Goal: Task Accomplishment & Management: Use online tool/utility

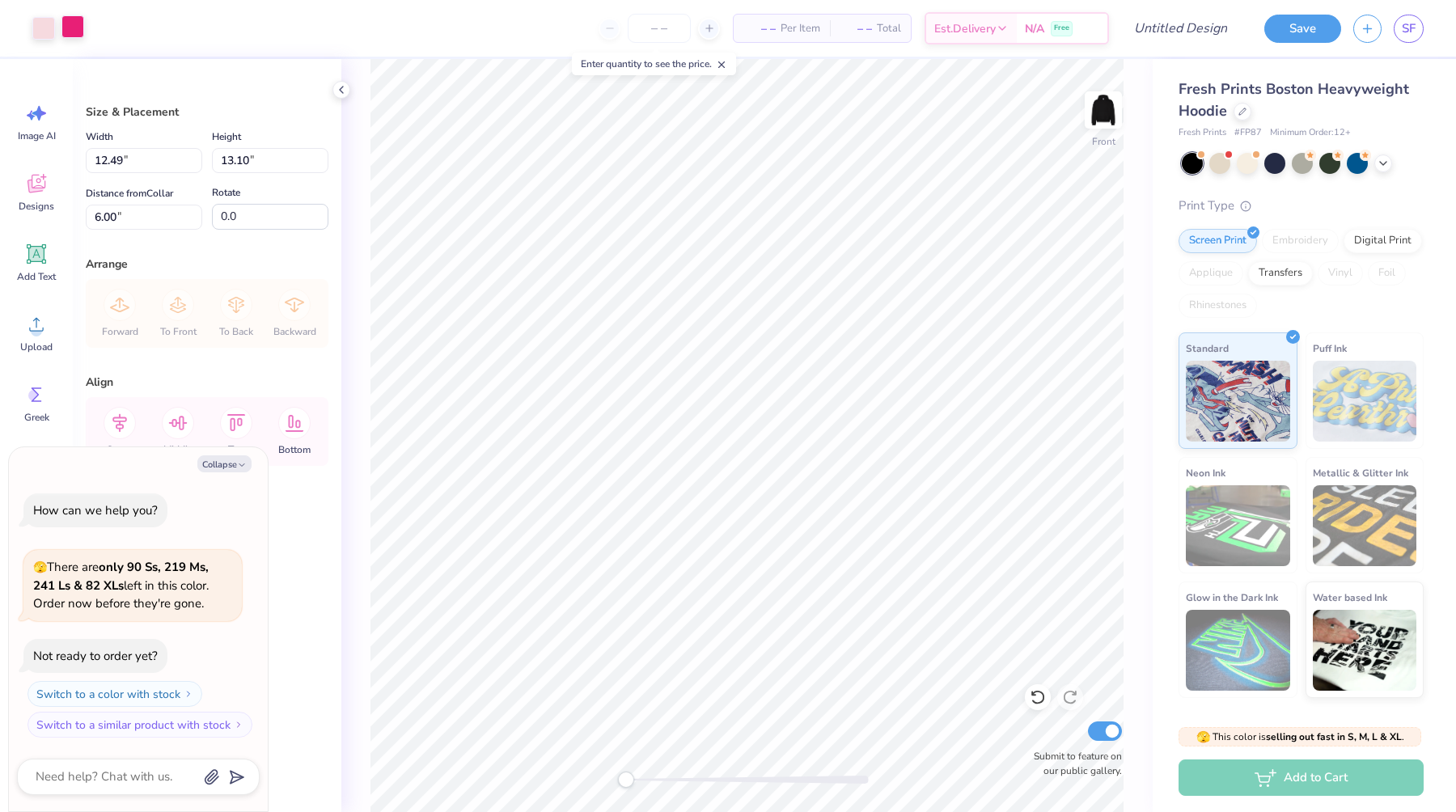
click at [73, 26] on div at bounding box center [73, 26] width 23 height 23
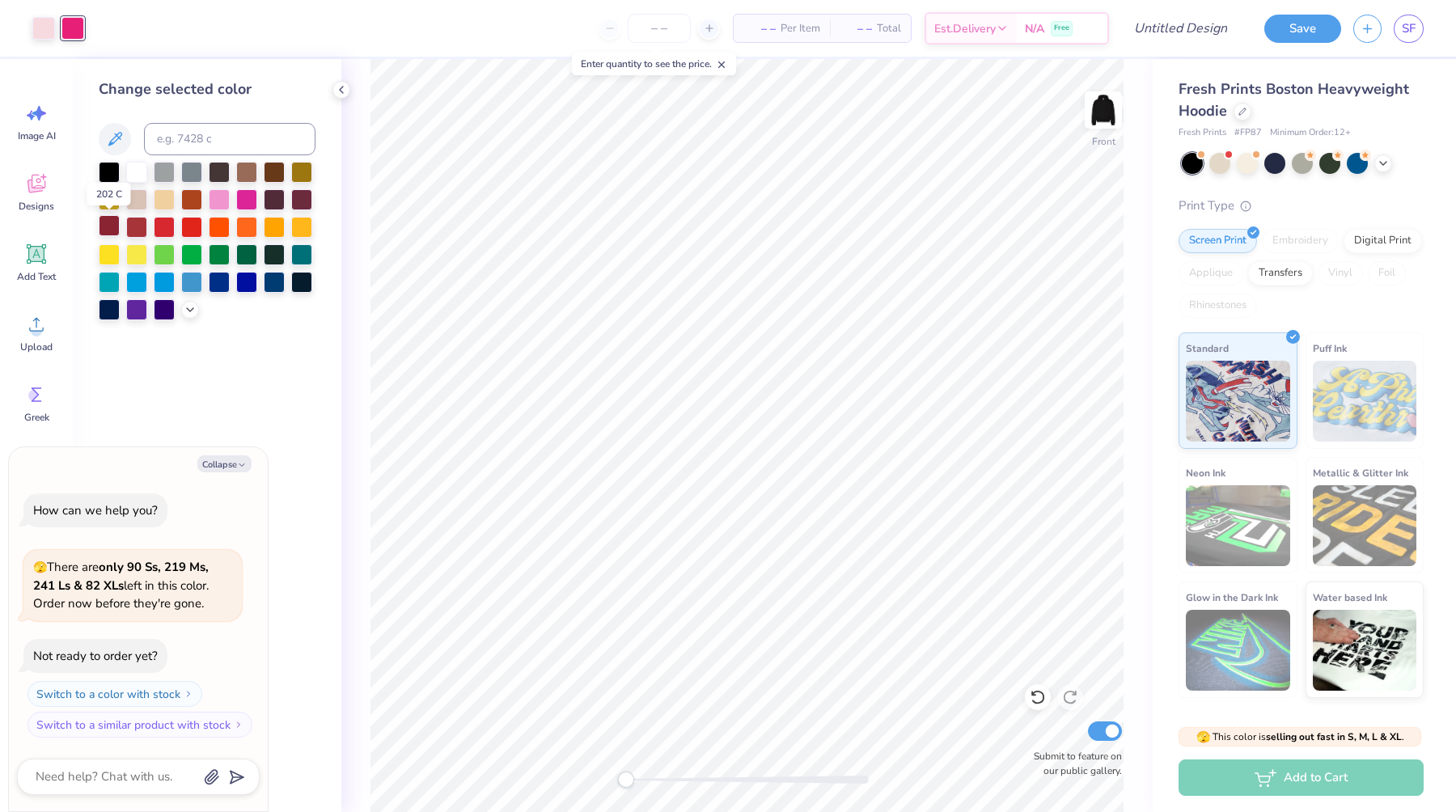
click at [110, 222] on div at bounding box center [109, 226] width 21 height 21
click at [43, 33] on div at bounding box center [43, 26] width 23 height 23
click at [141, 226] on div at bounding box center [136, 226] width 21 height 21
click at [164, 227] on div at bounding box center [164, 226] width 21 height 21
click at [137, 171] on div at bounding box center [136, 171] width 21 height 21
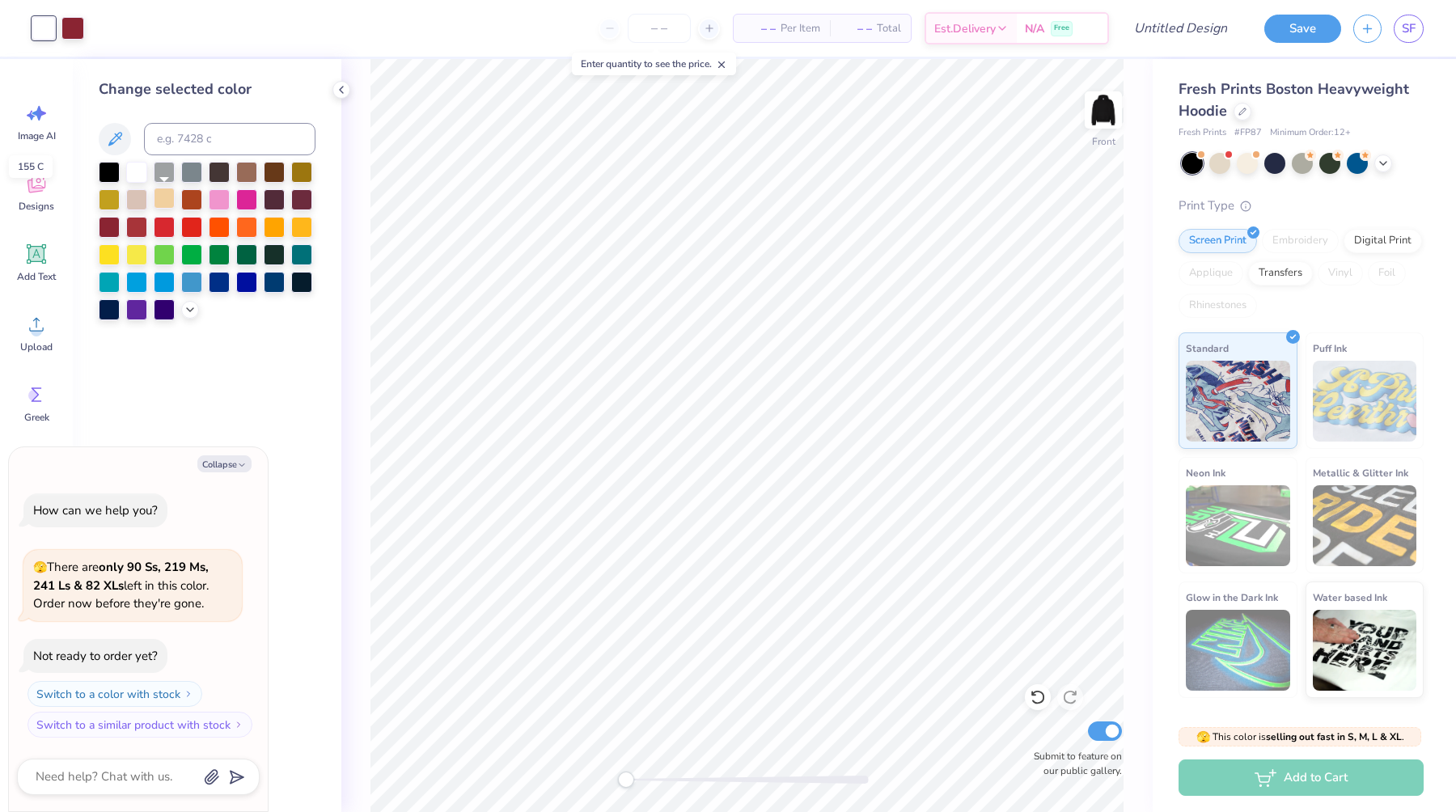
click at [159, 200] on div at bounding box center [164, 198] width 21 height 21
click at [161, 197] on div at bounding box center [164, 198] width 21 height 21
click at [147, 198] on div at bounding box center [136, 198] width 21 height 21
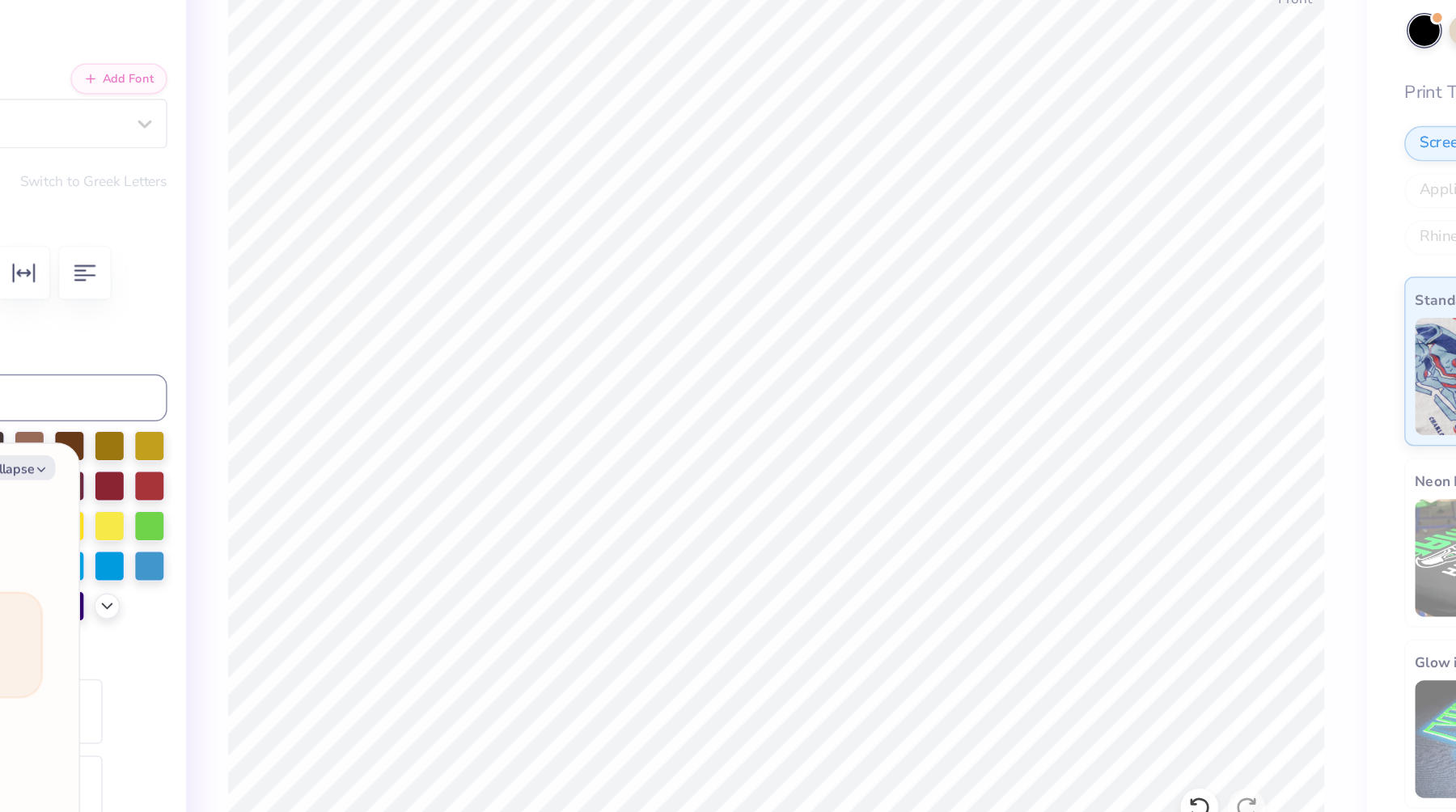
type textarea "x"
type textarea "ig"
type textarea "x"
type textarea "ig"
type textarea "x"
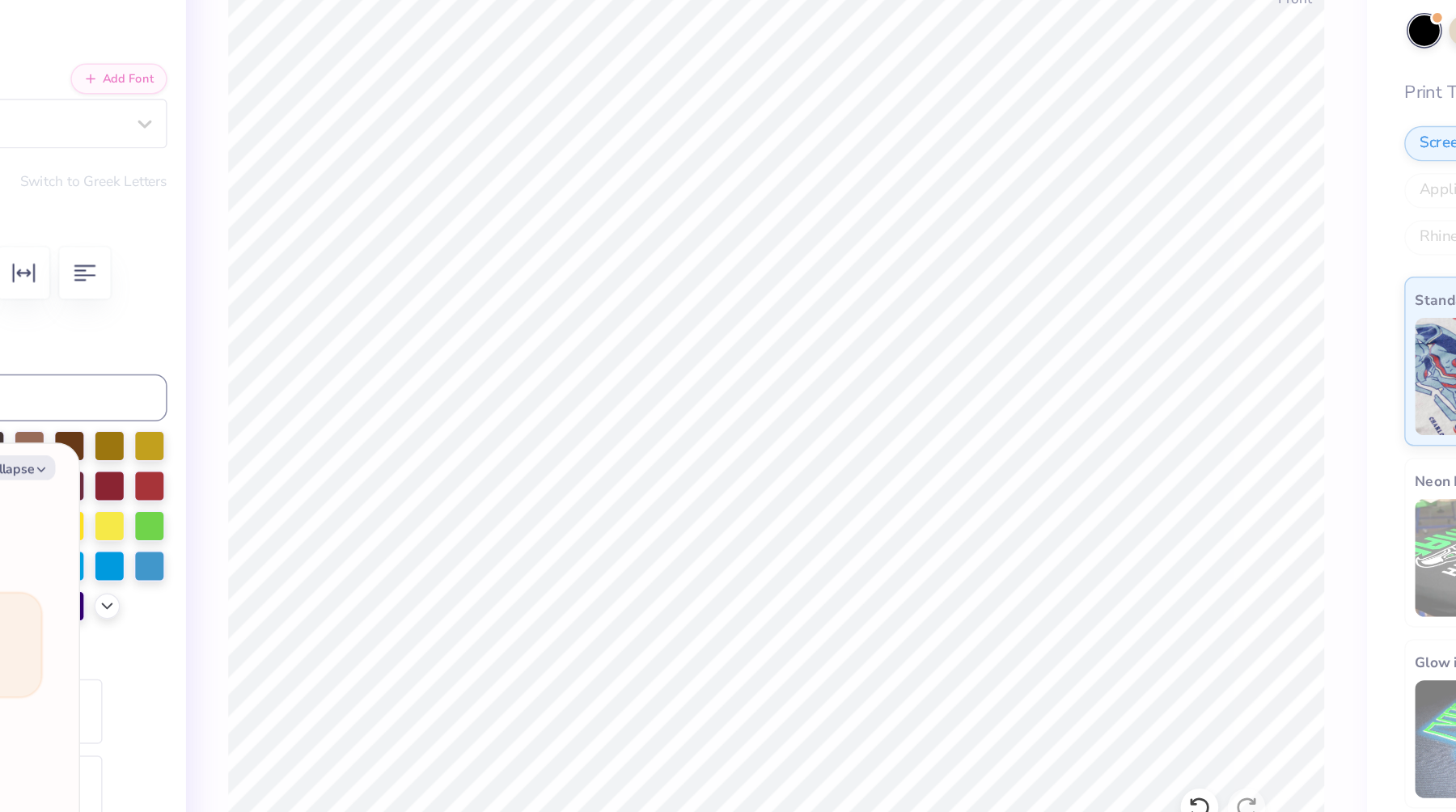
type textarea "i"
type textarea "x"
type textarea "r"
type textarea "x"
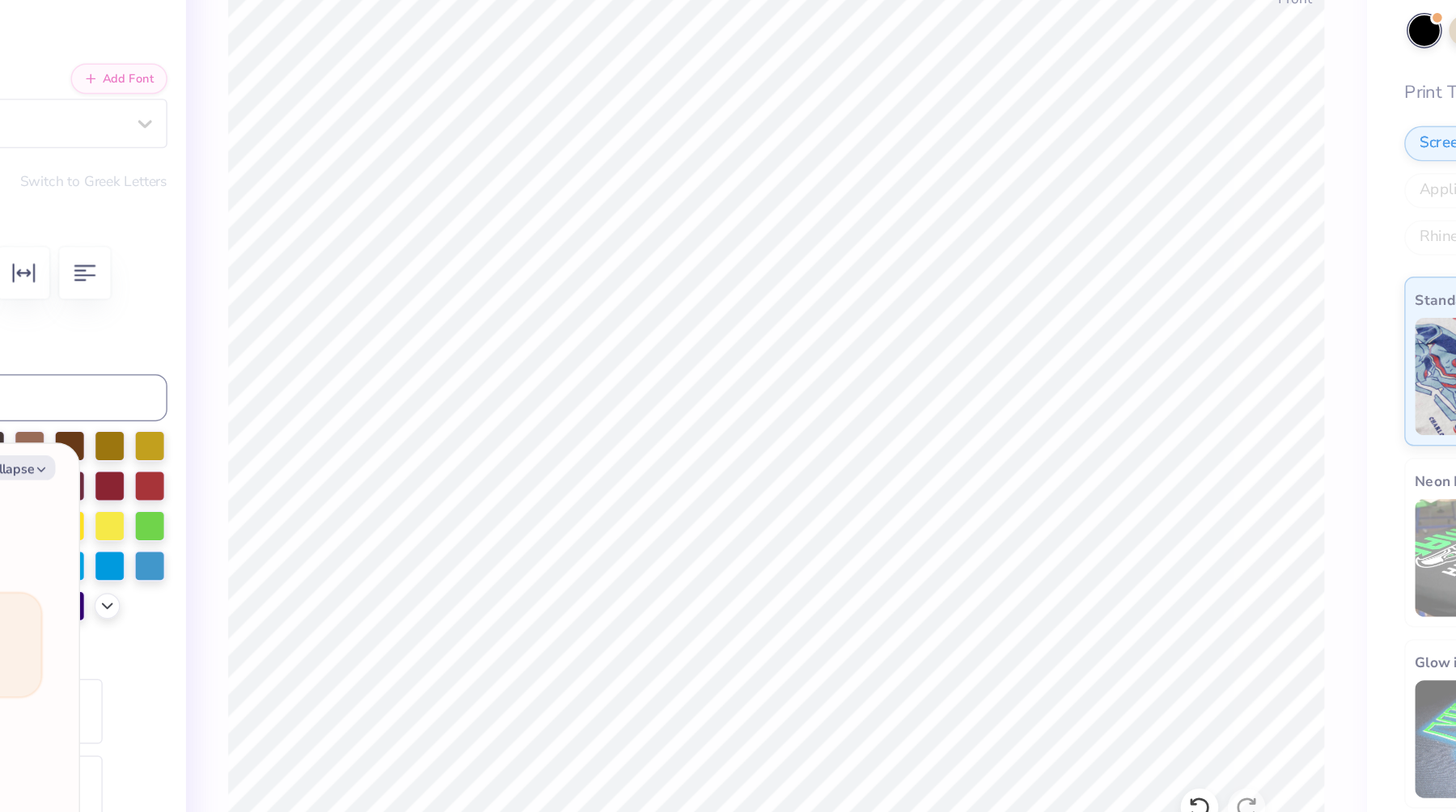
type textarea "re"
type textarea "x"
type textarea "red"
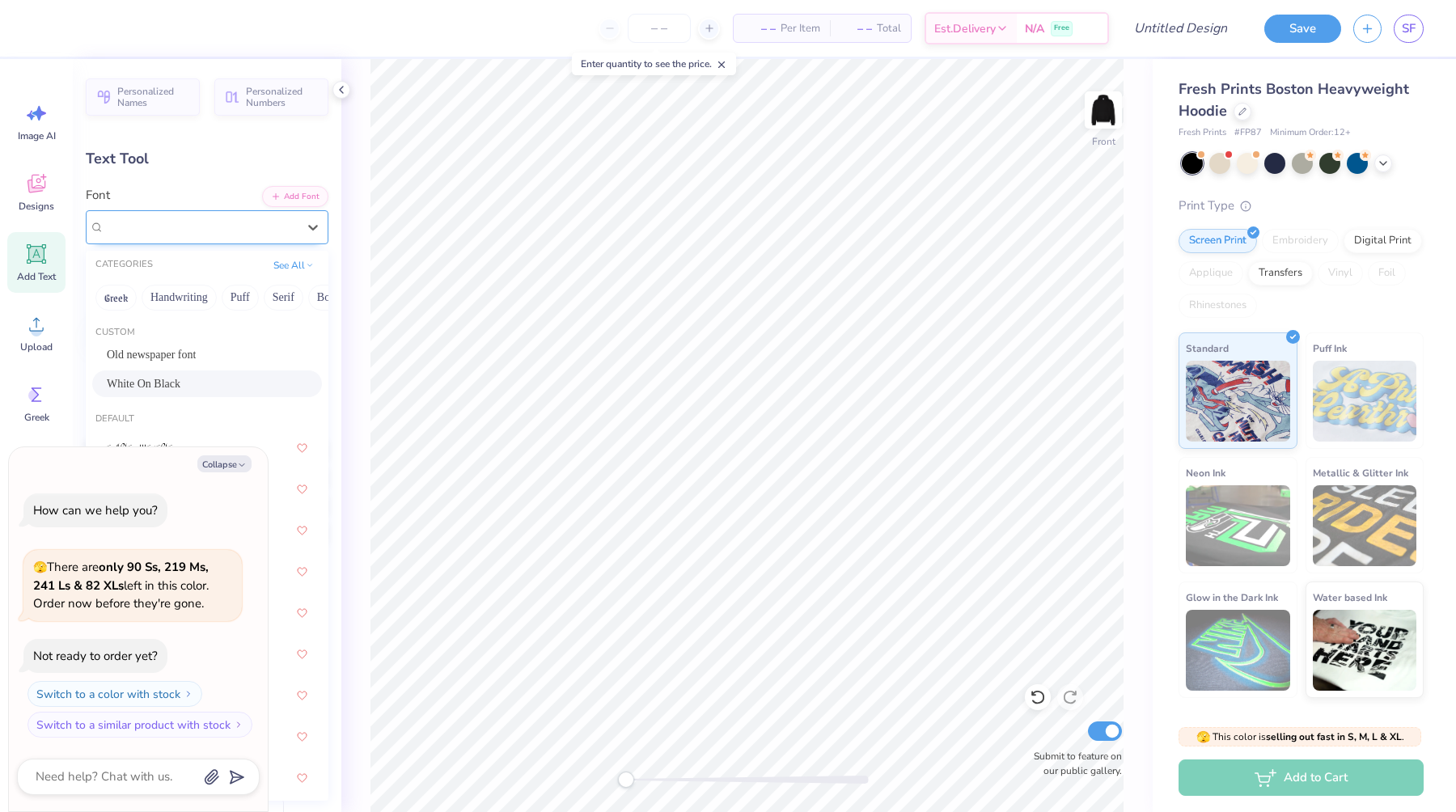
click at [226, 231] on div "White On Black" at bounding box center [201, 227] width 196 height 25
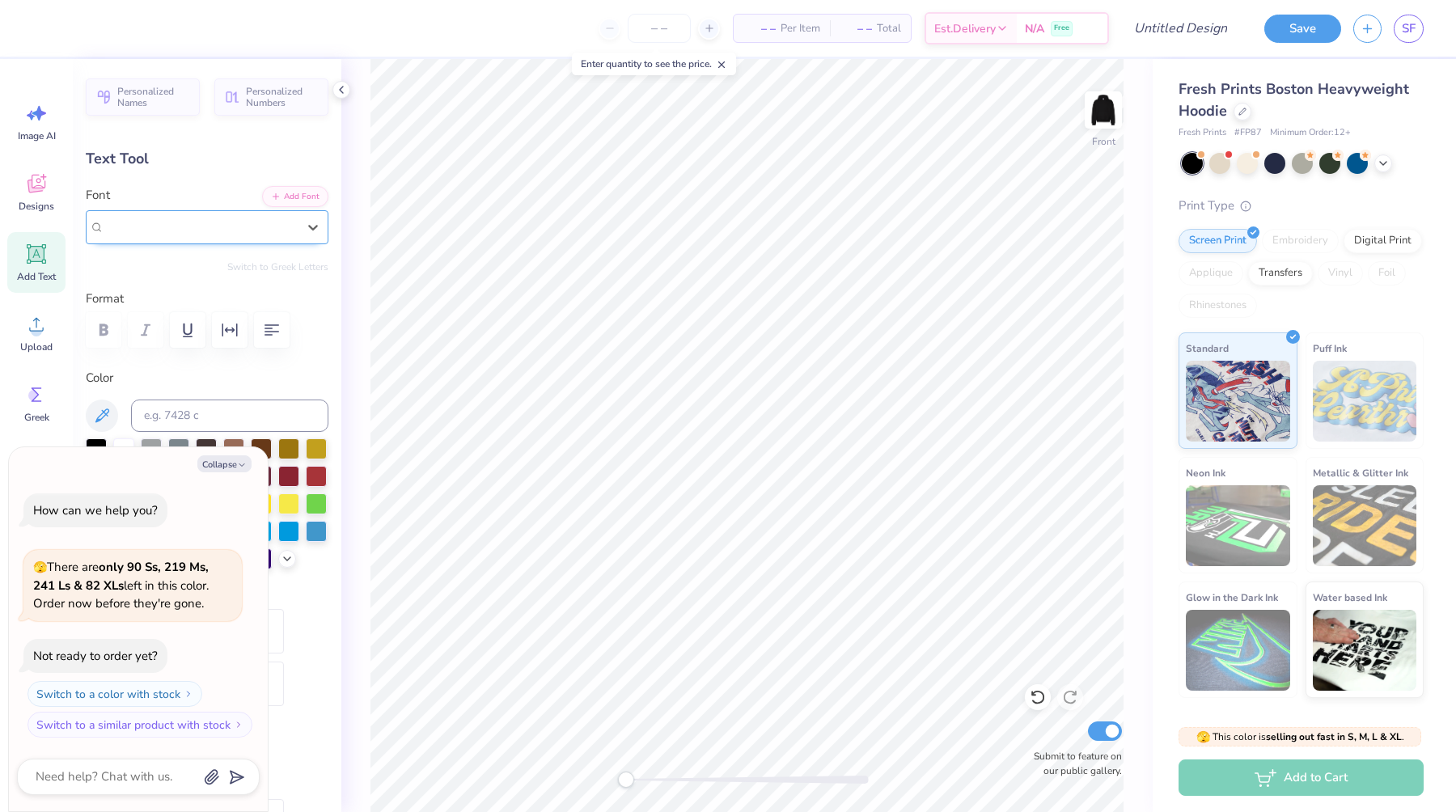
click at [226, 232] on div "White On Black" at bounding box center [201, 227] width 193 height 19
type textarea "x"
click at [242, 362] on div at bounding box center [206, 361] width 200 height 29
type input "old en"
type textarea "x"
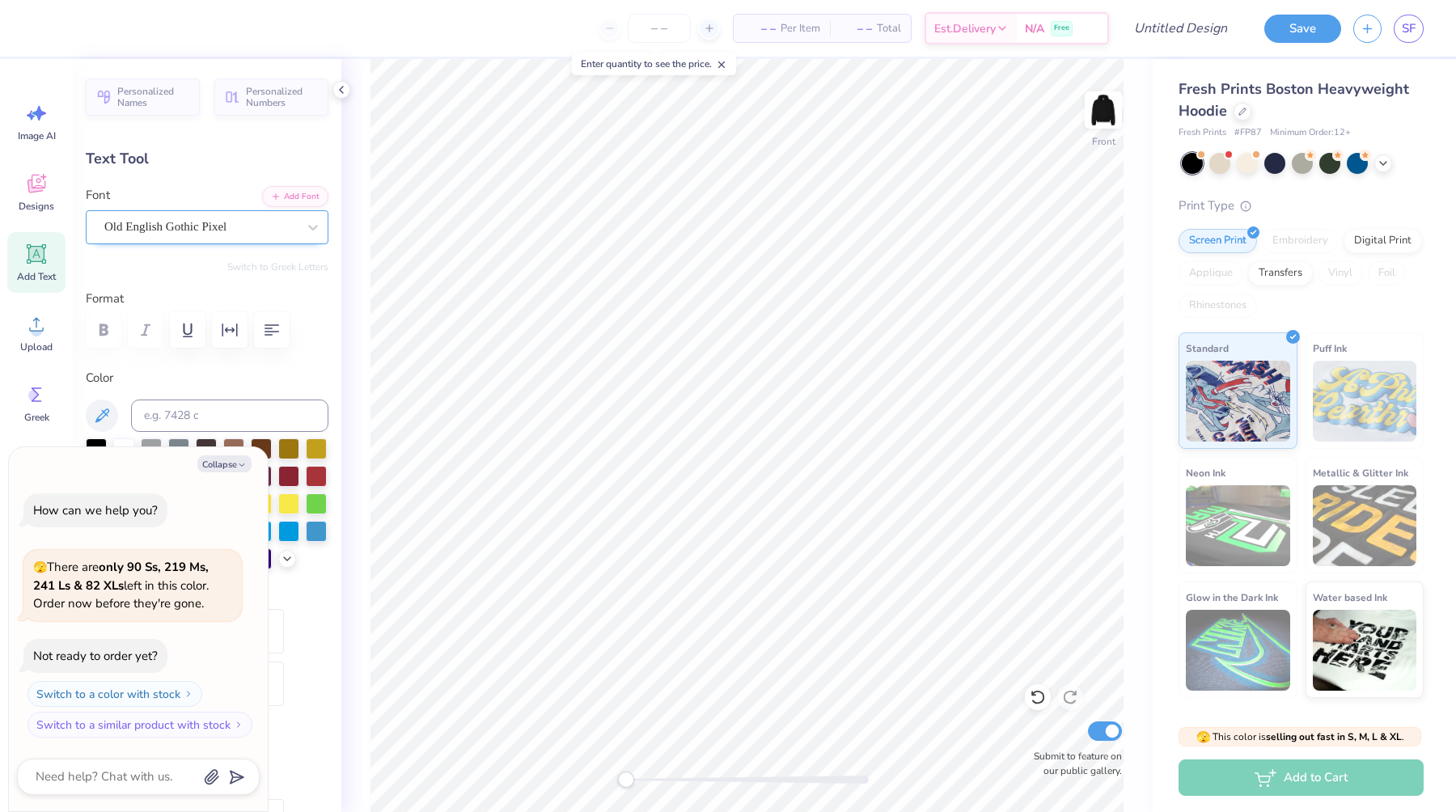
type textarea "x"
type input "0.0"
type textarea "x"
type input "4.05"
type input "2.63"
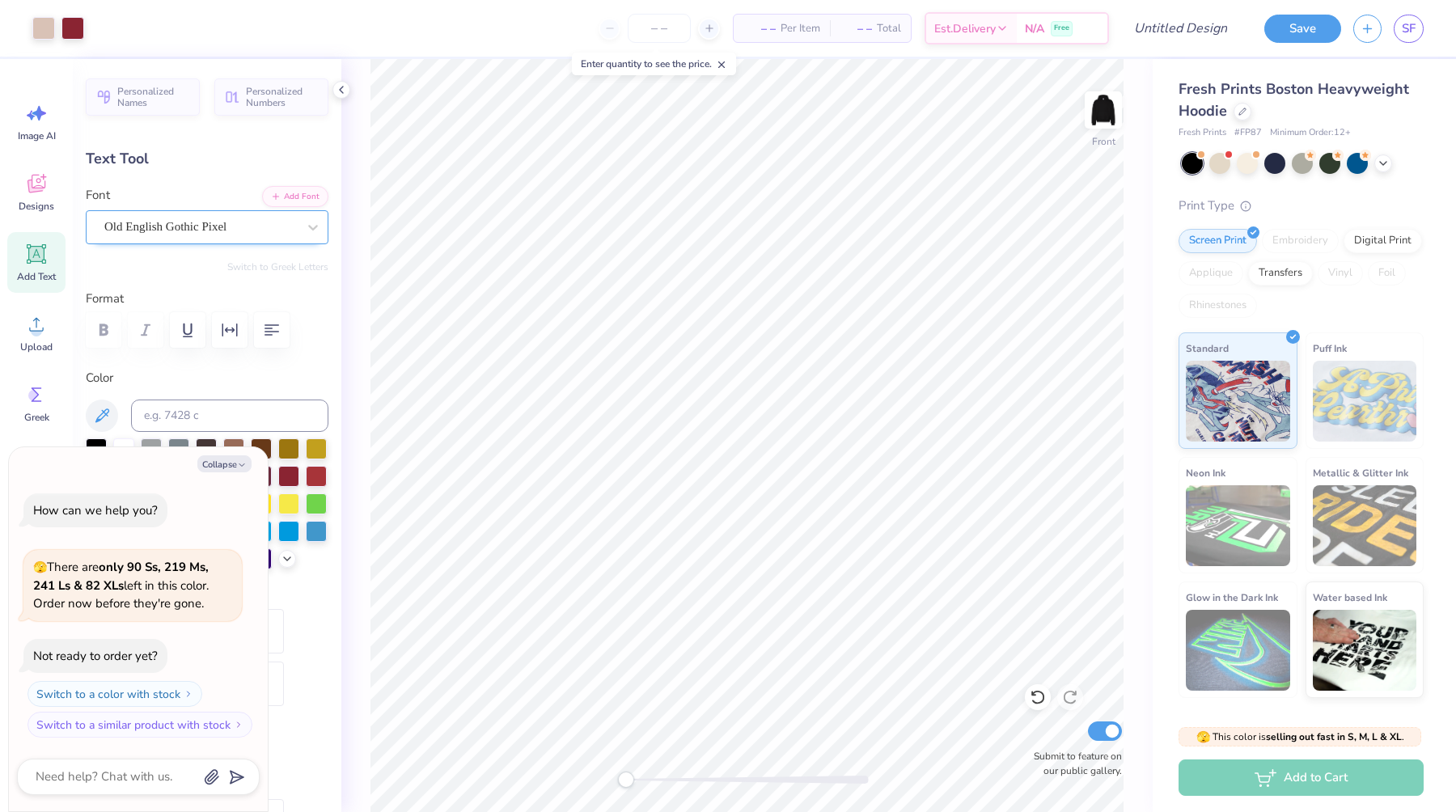
type input "11.23"
type input "-6.2"
click at [291, 226] on div "Old English Gothic Pixel" at bounding box center [201, 227] width 196 height 25
click at [243, 232] on div "Old English Gothic Pixel" at bounding box center [201, 227] width 193 height 19
type textarea "x"
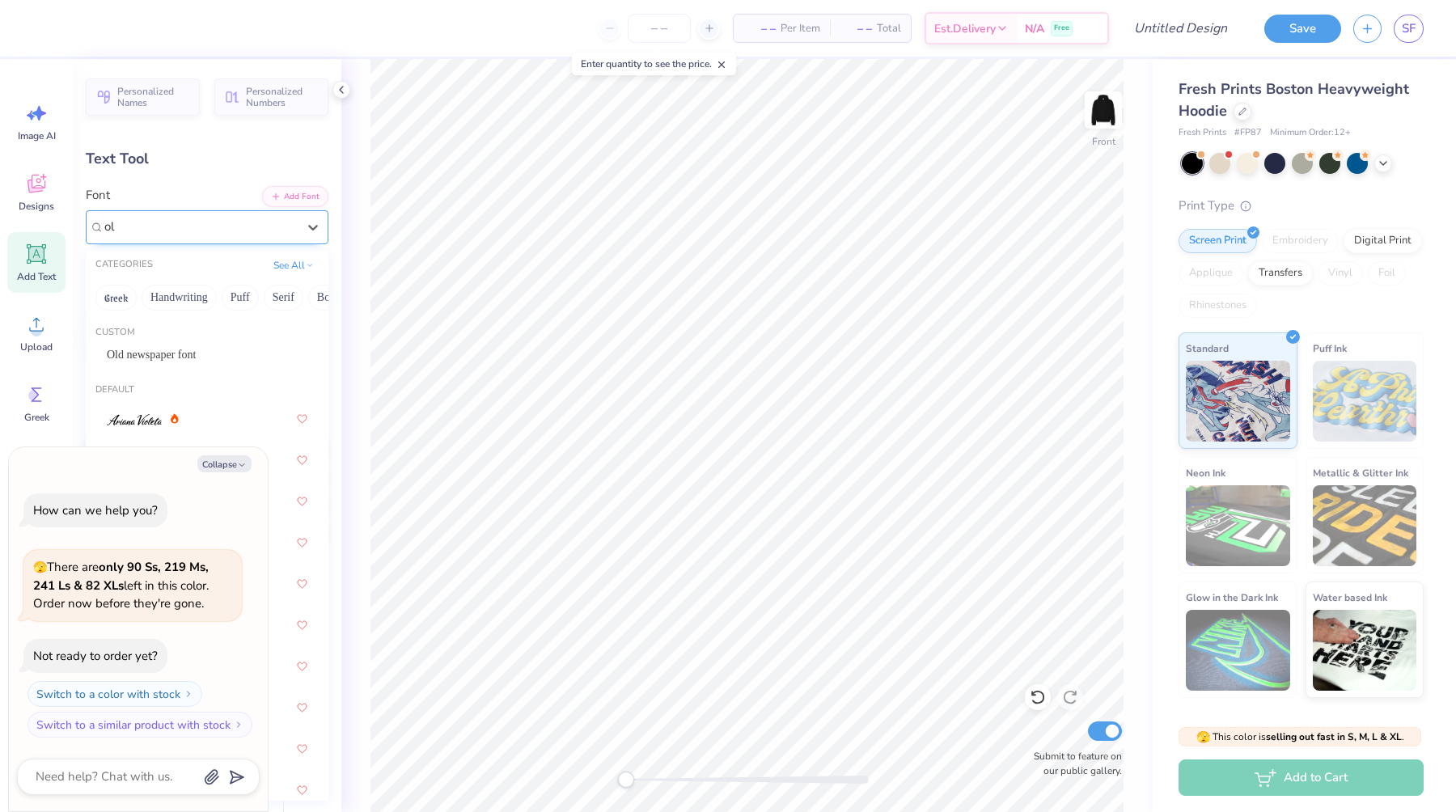
type input "o"
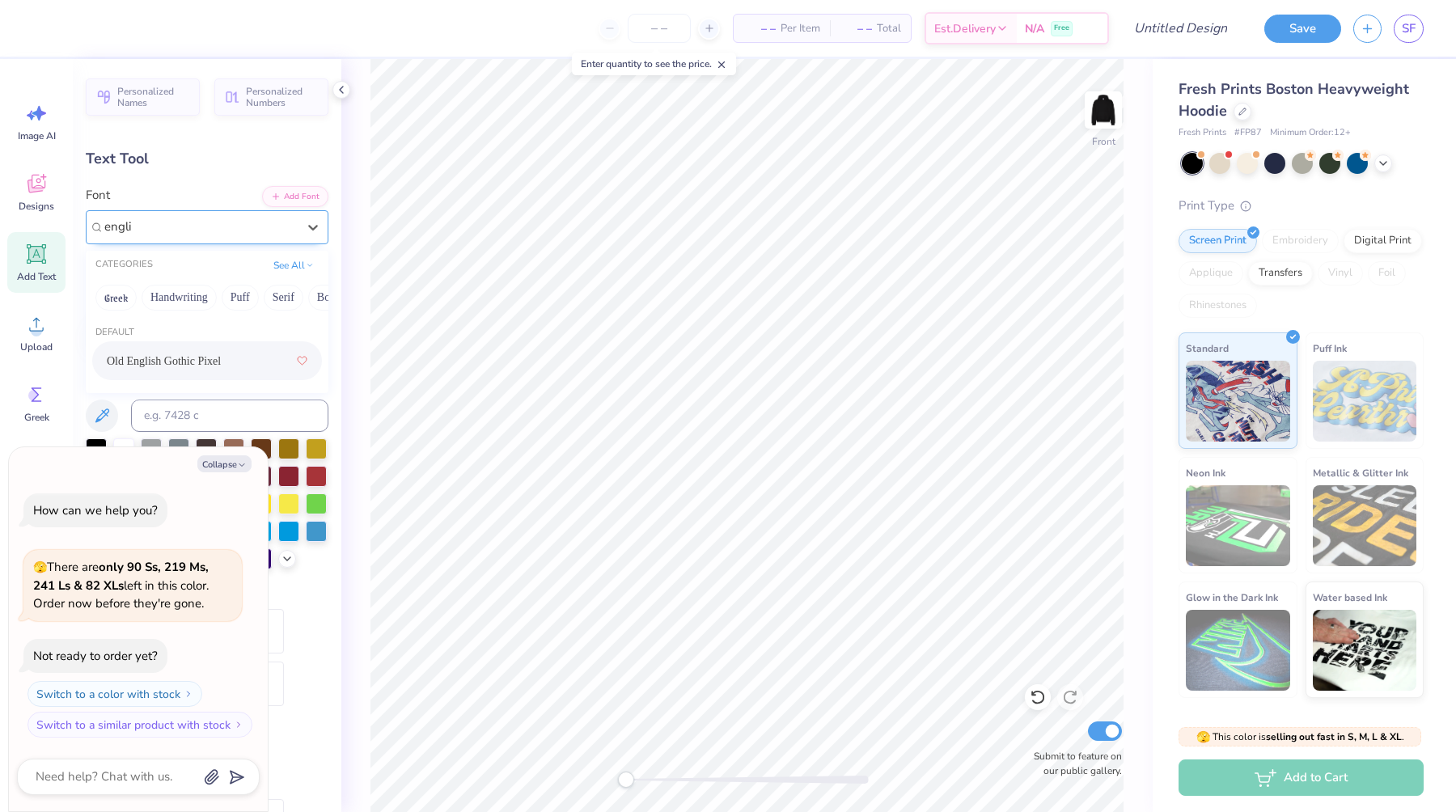
type input "engli"
type textarea "x"
click at [292, 190] on button "Add Font" at bounding box center [295, 194] width 67 height 21
click at [303, 189] on button "Add Font" at bounding box center [295, 194] width 67 height 21
click at [308, 194] on button "Add Font" at bounding box center [295, 194] width 67 height 21
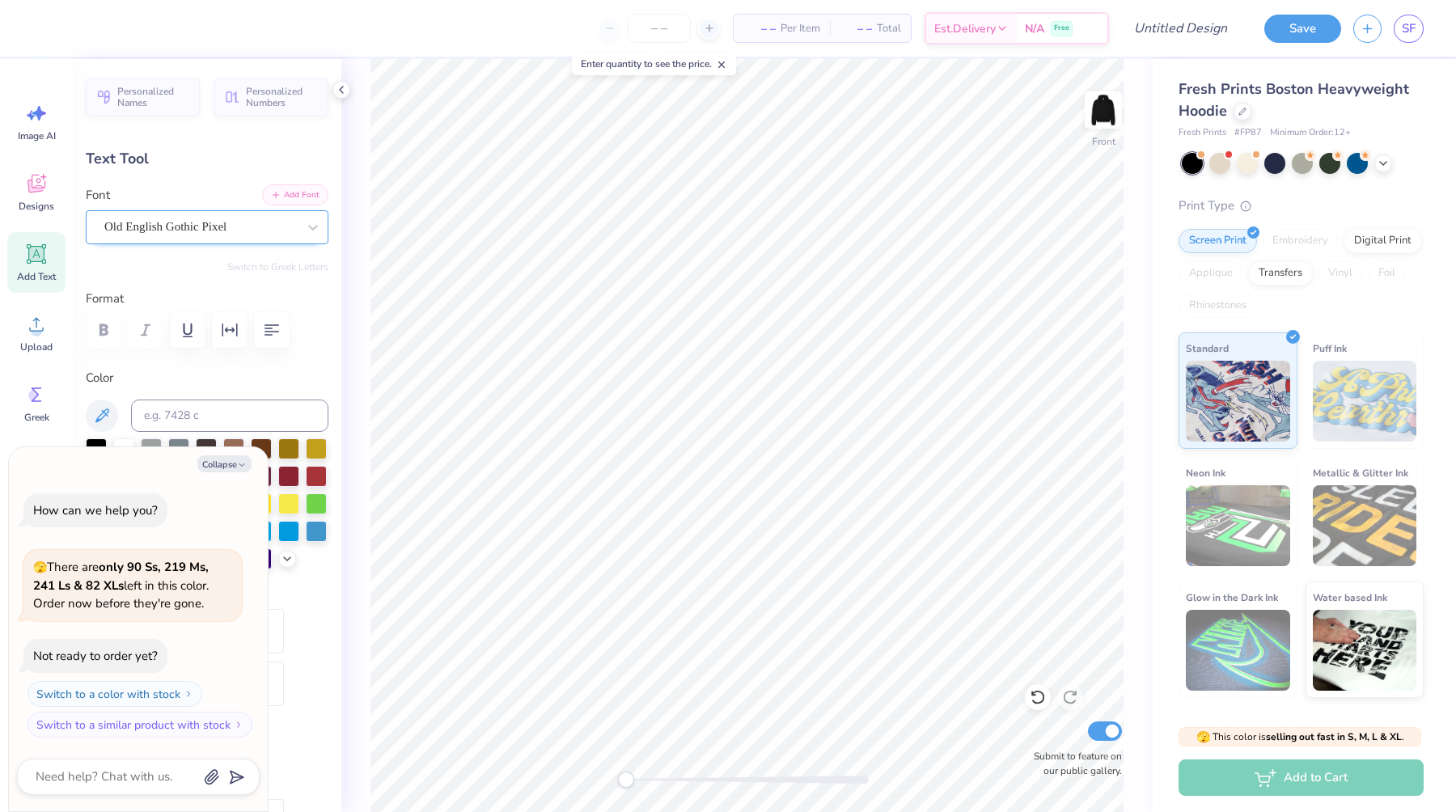
click at [290, 199] on button "Add Font" at bounding box center [295, 194] width 67 height 21
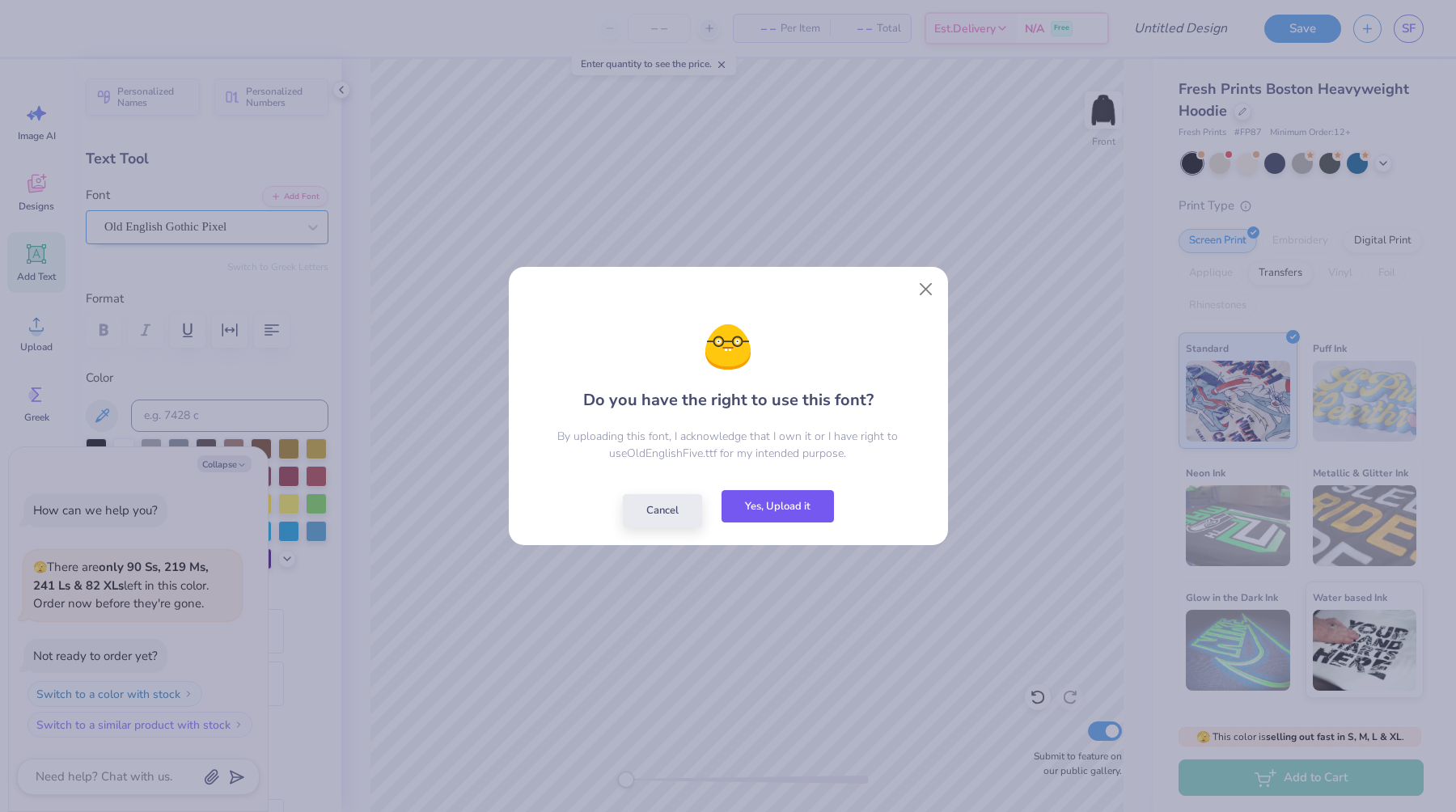
click at [791, 505] on button "Yes, Upload it" at bounding box center [777, 506] width 112 height 33
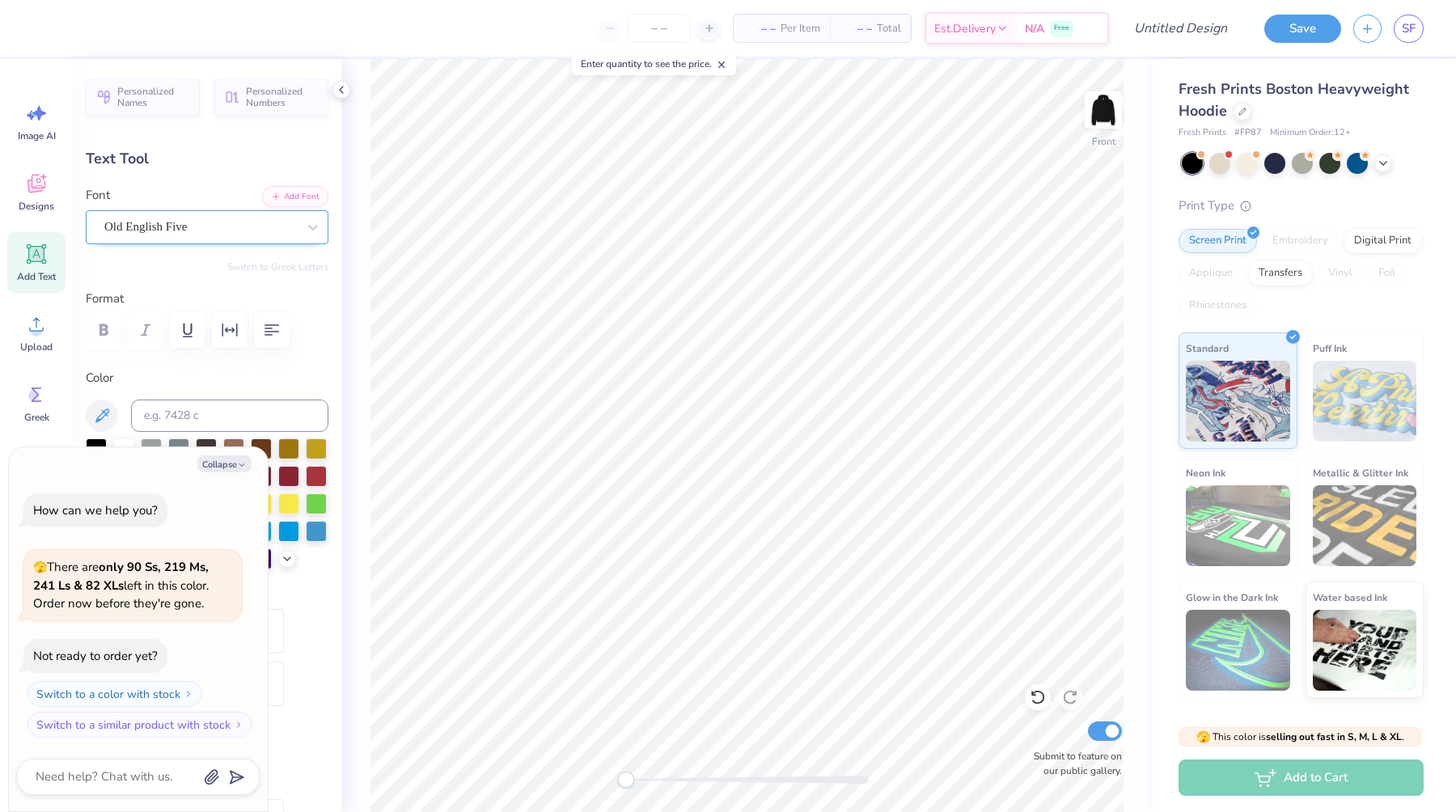
type textarea "x"
type textarea "R"
type textarea "x"
type textarea "RE"
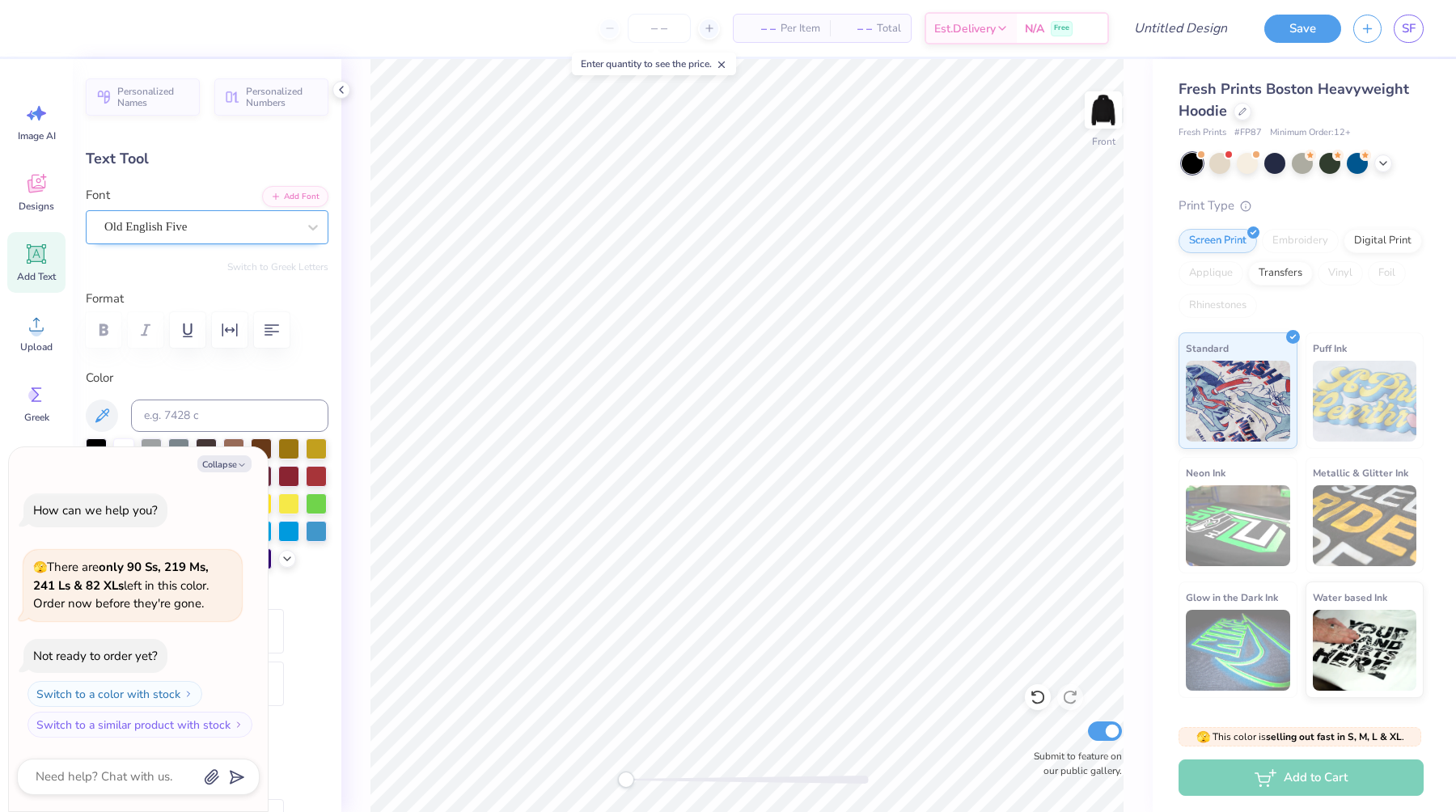
type textarea "x"
type textarea "REd"
type textarea "x"
type input "6.74"
type input "2.67"
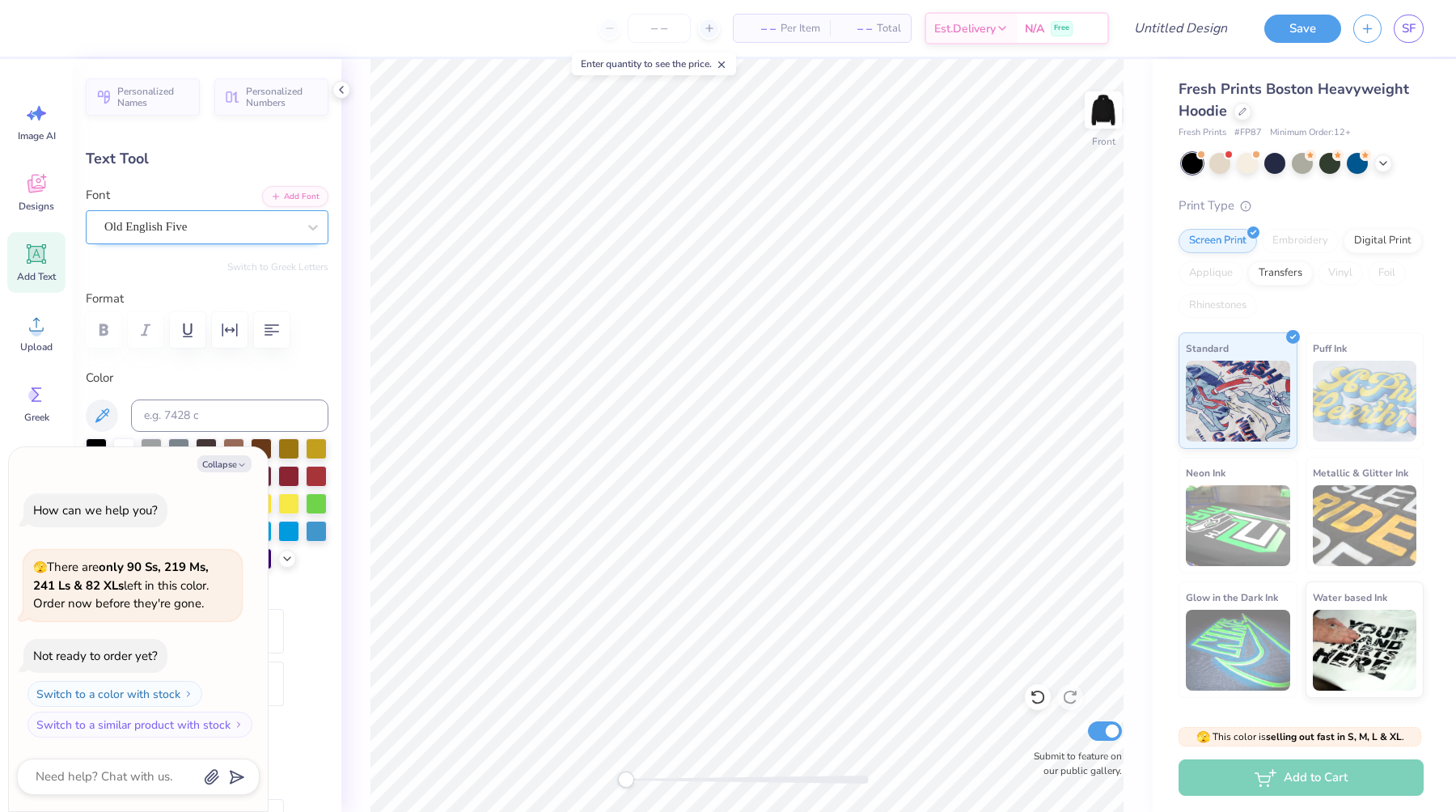
type input "13.69"
type input "6.0"
type textarea "x"
type input "7.84"
type input "3.63"
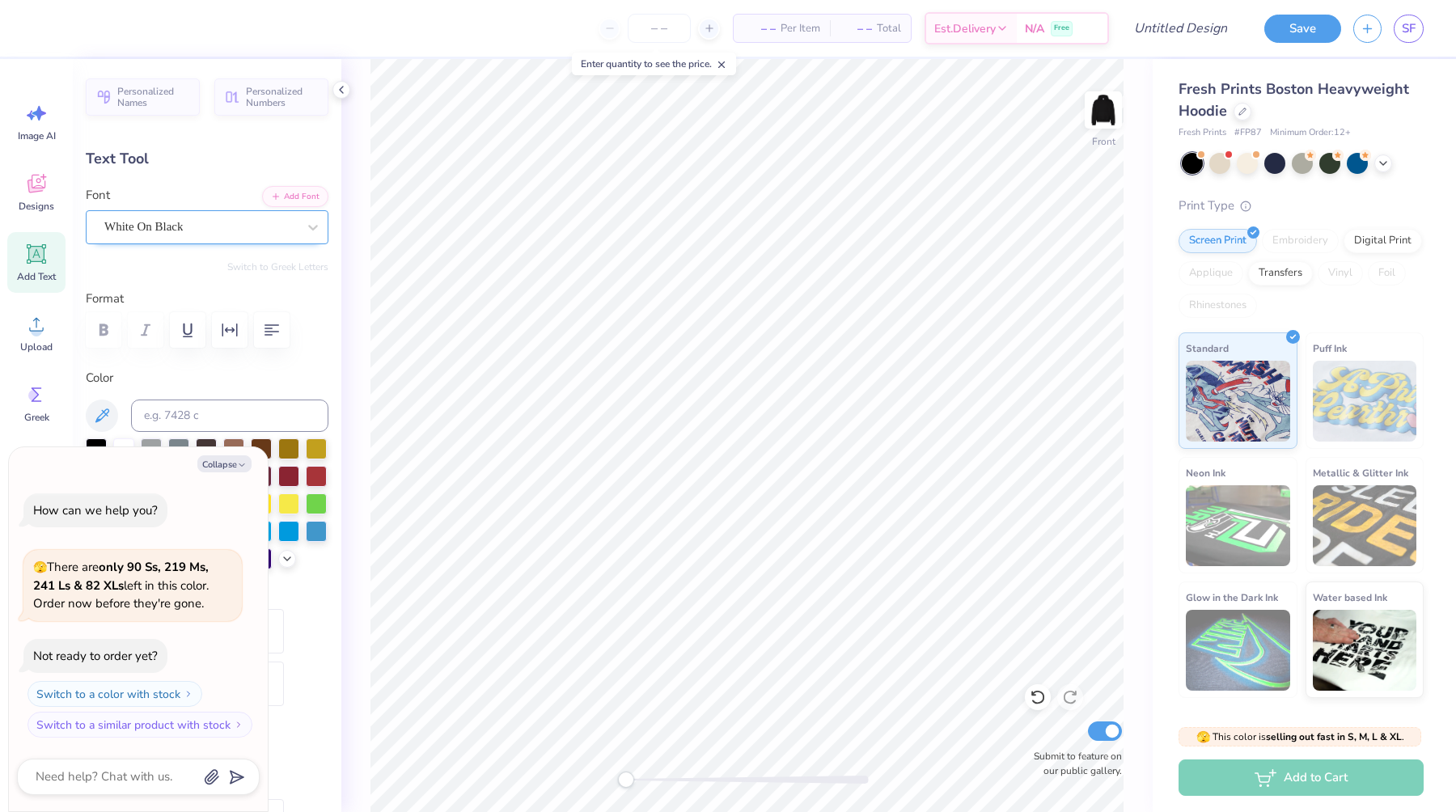
type input "10.57"
type input "-6.2"
type textarea "x"
type input "4.74"
type input "2.20"
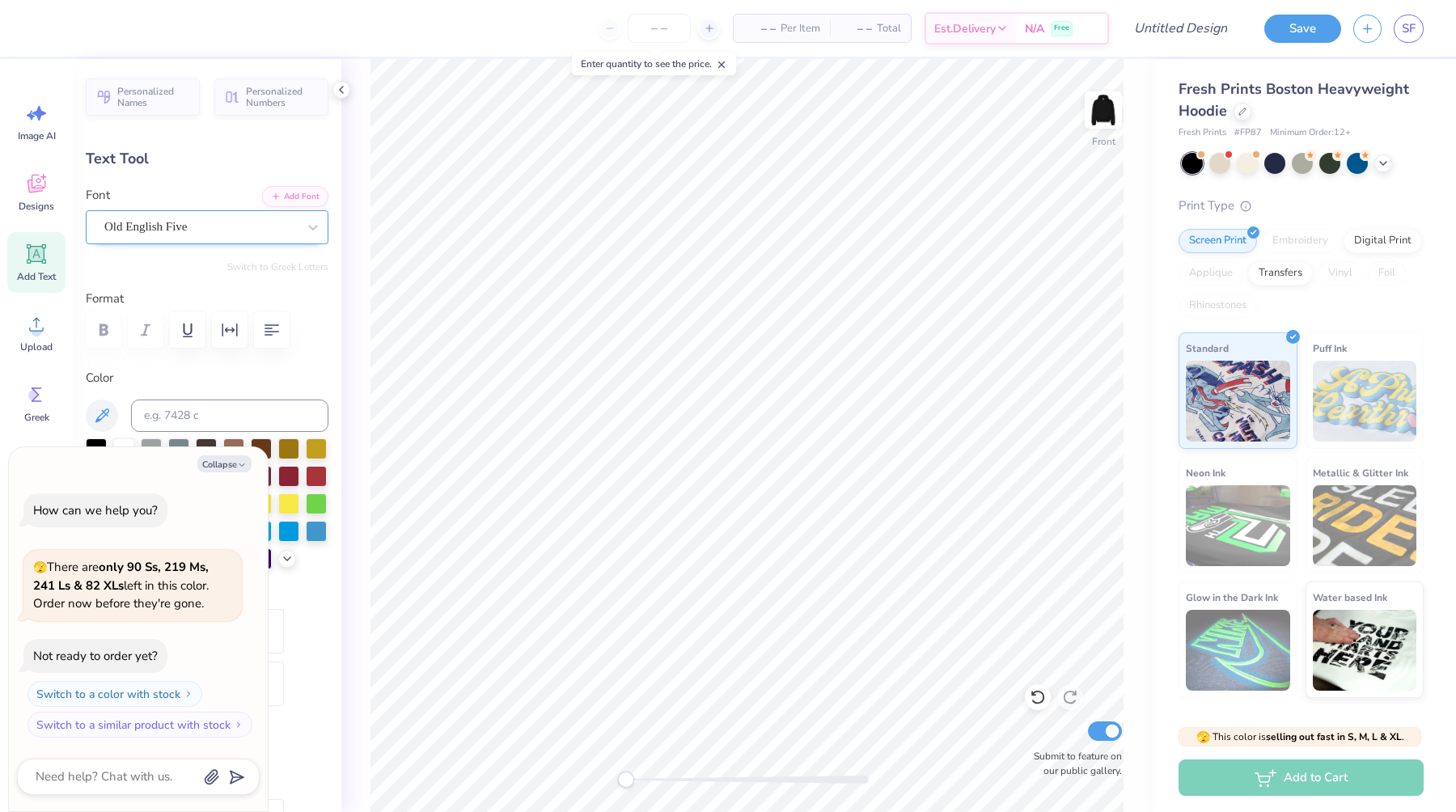
type input "12.03"
type textarea "x"
type textarea "RE"
type textarea "x"
type textarea "RED"
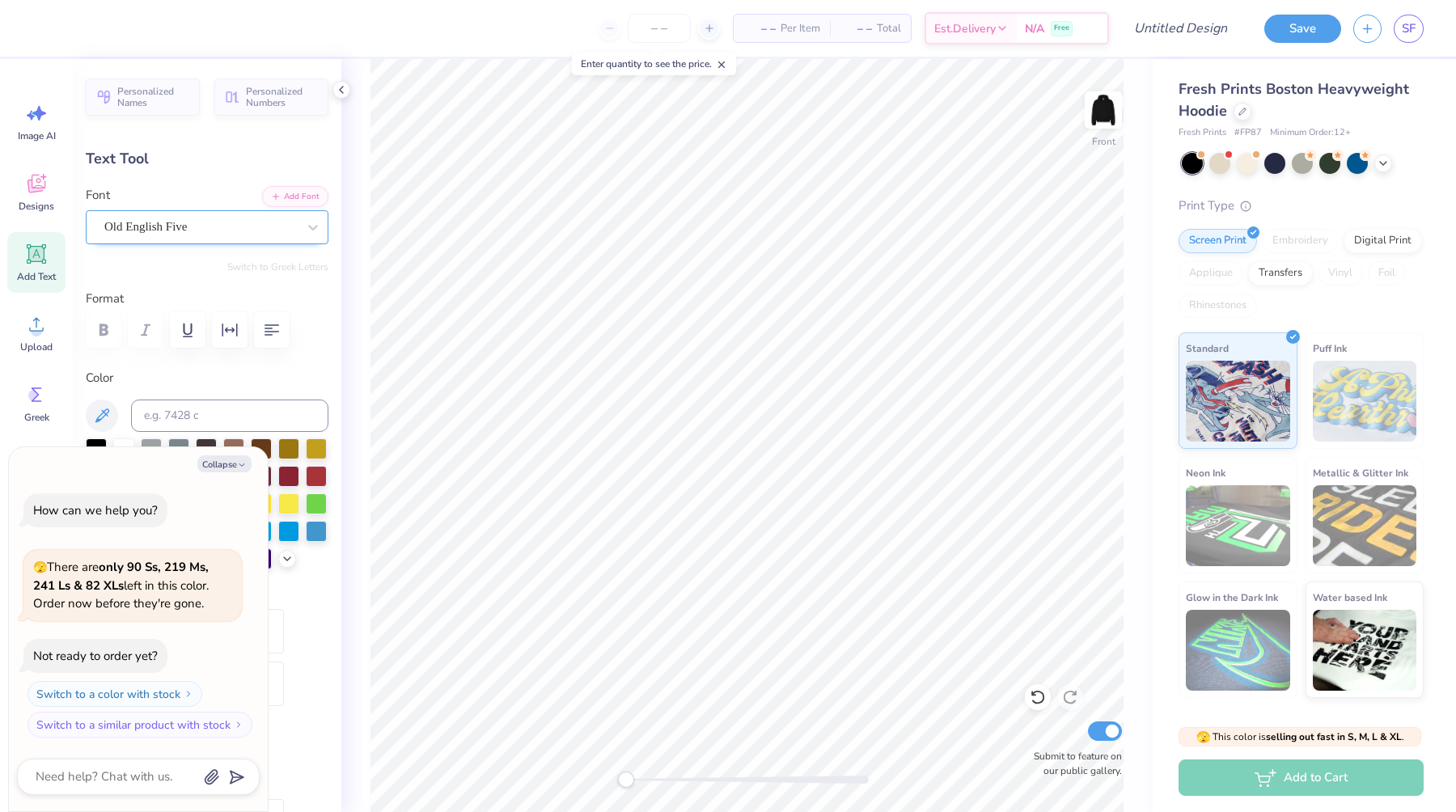
type textarea "x"
type input "5.62"
type input "2.21"
type input "12.02"
type textarea "x"
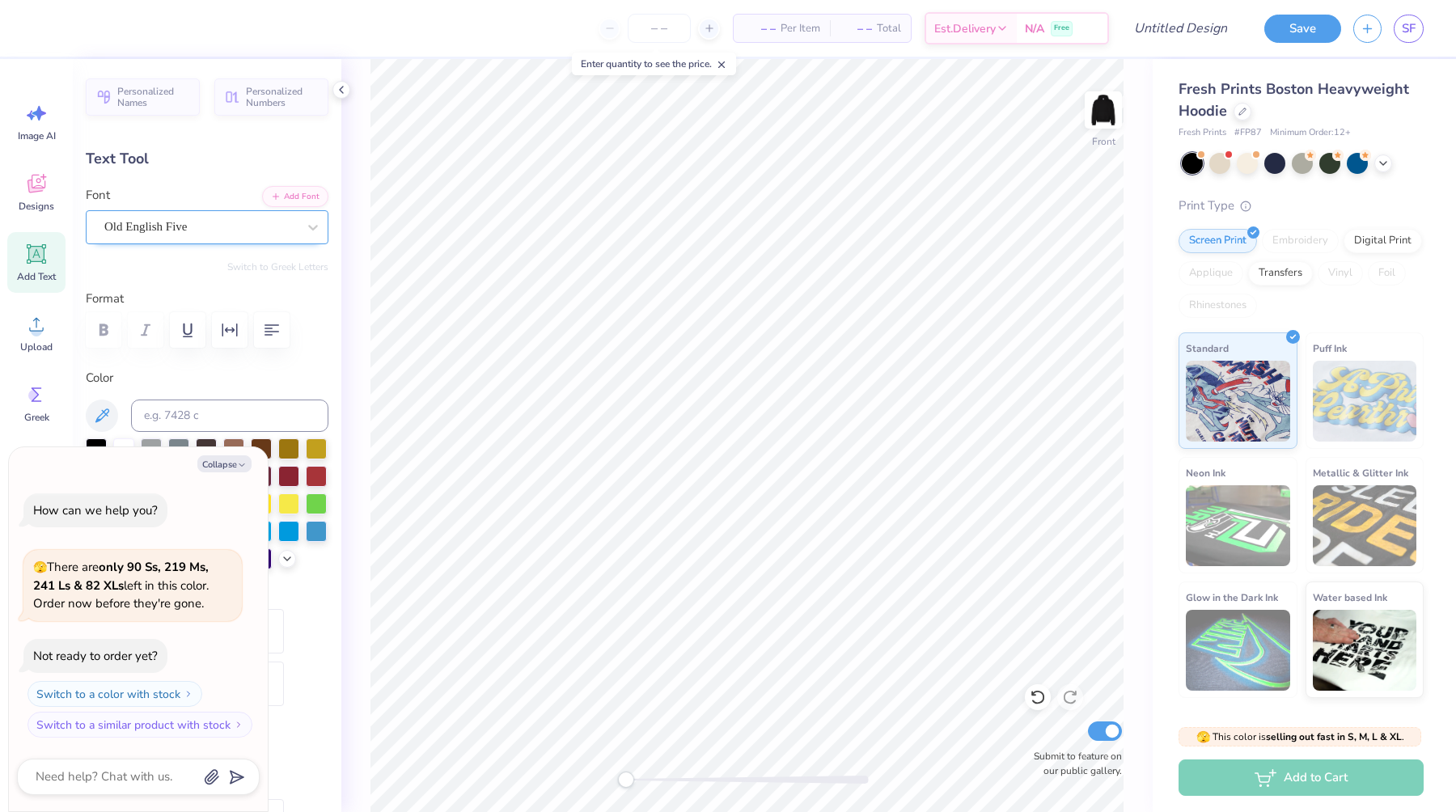
type input "4.92"
type input "1.94"
type input "11.36"
type textarea "x"
type input "-9.2"
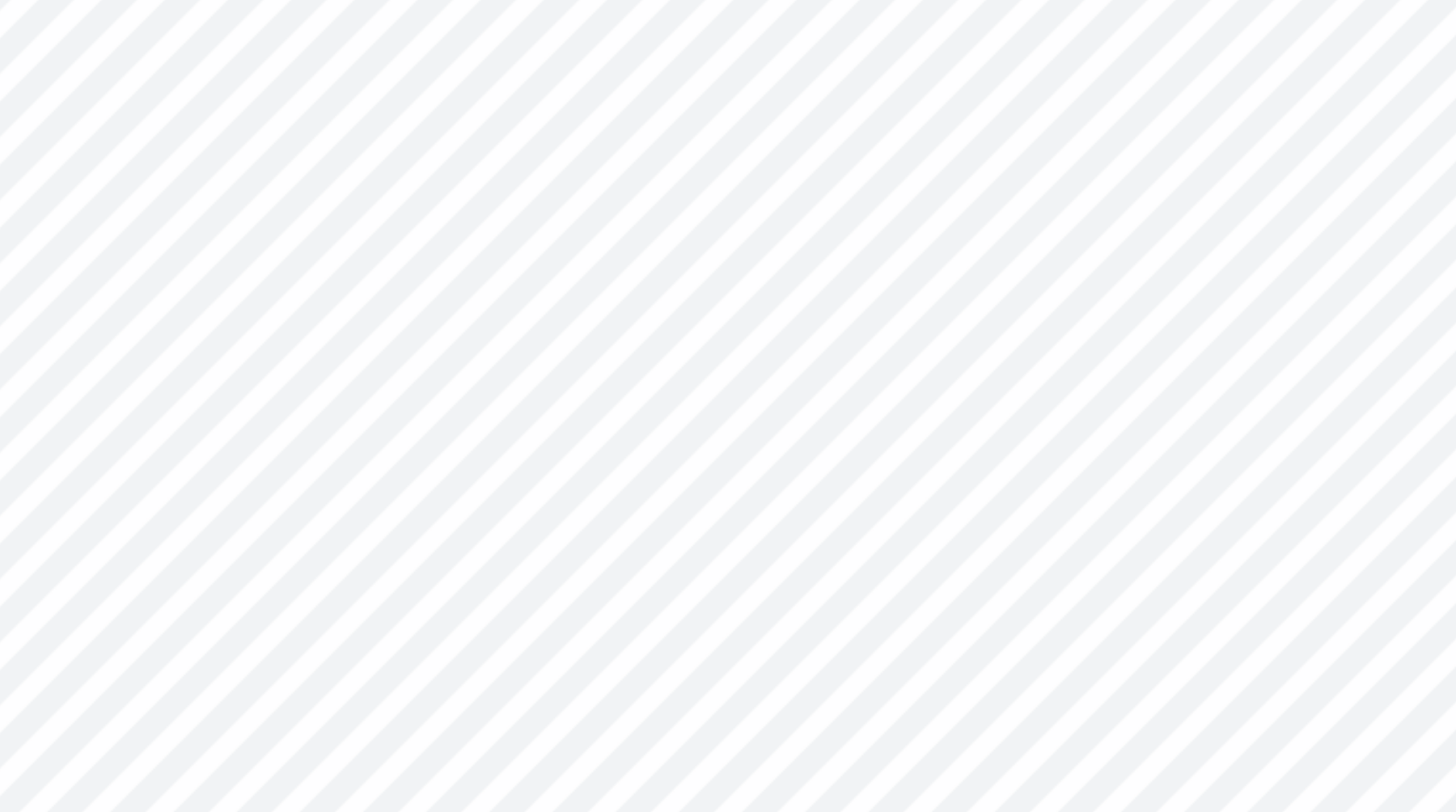
type textarea "x"
type input "0.0"
type textarea "x"
type input "4.95"
type input "2.15"
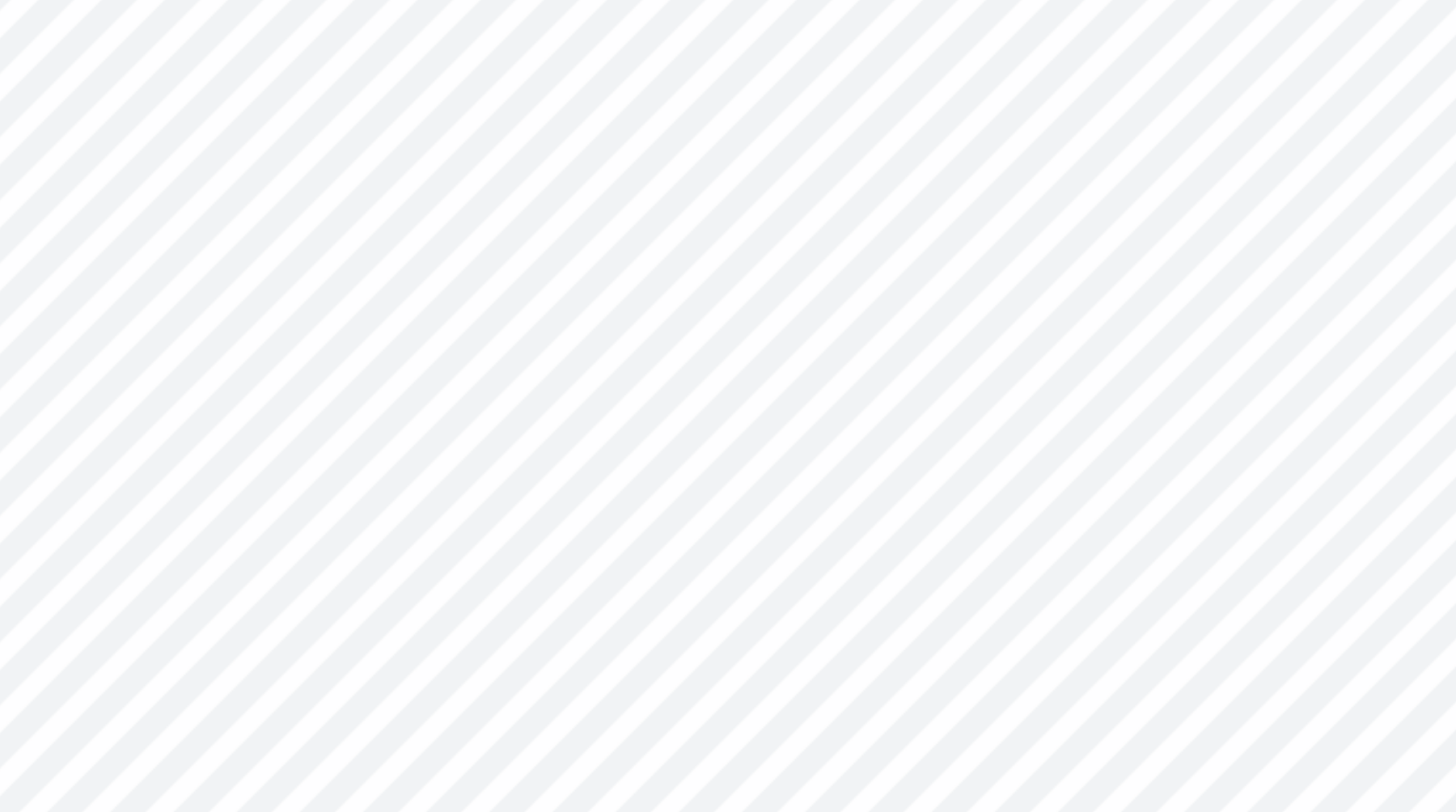
type input "11.26"
type input "-9.2"
type textarea "x"
type input "0.0"
type textarea "x"
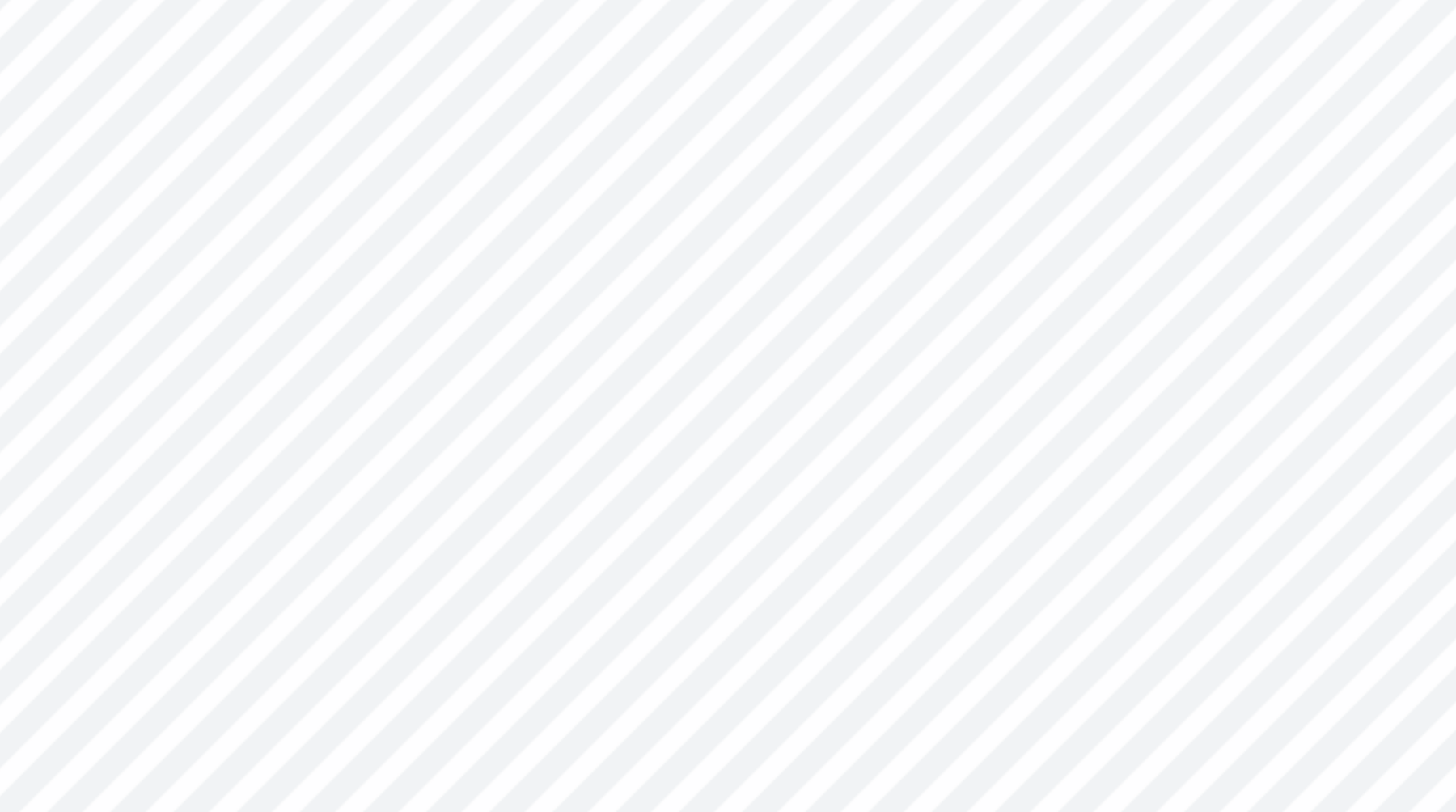
type input "6.74"
type input "2.67"
type input "13.69"
type input "6.0"
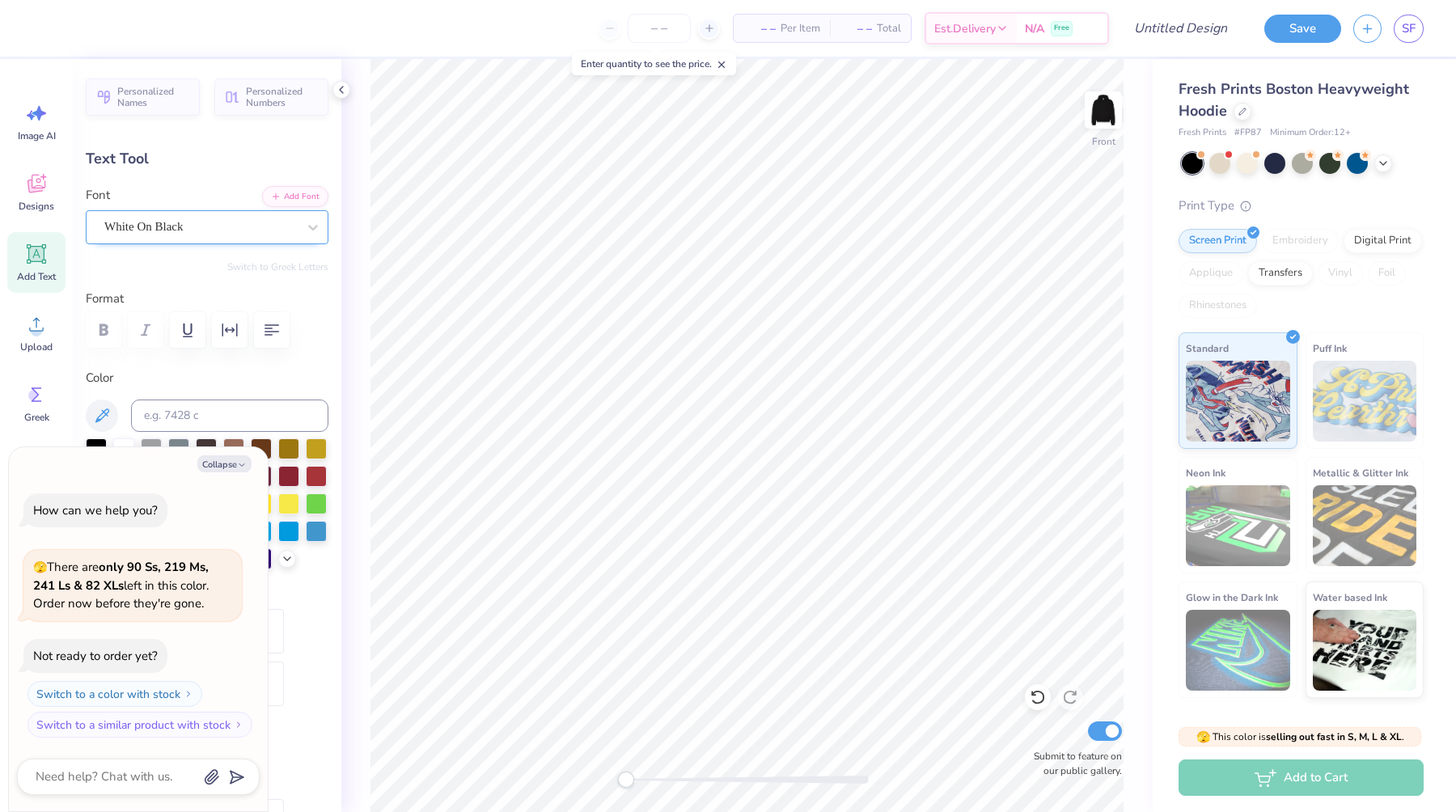
type textarea "x"
click at [243, 230] on div "White On Black" at bounding box center [201, 227] width 196 height 25
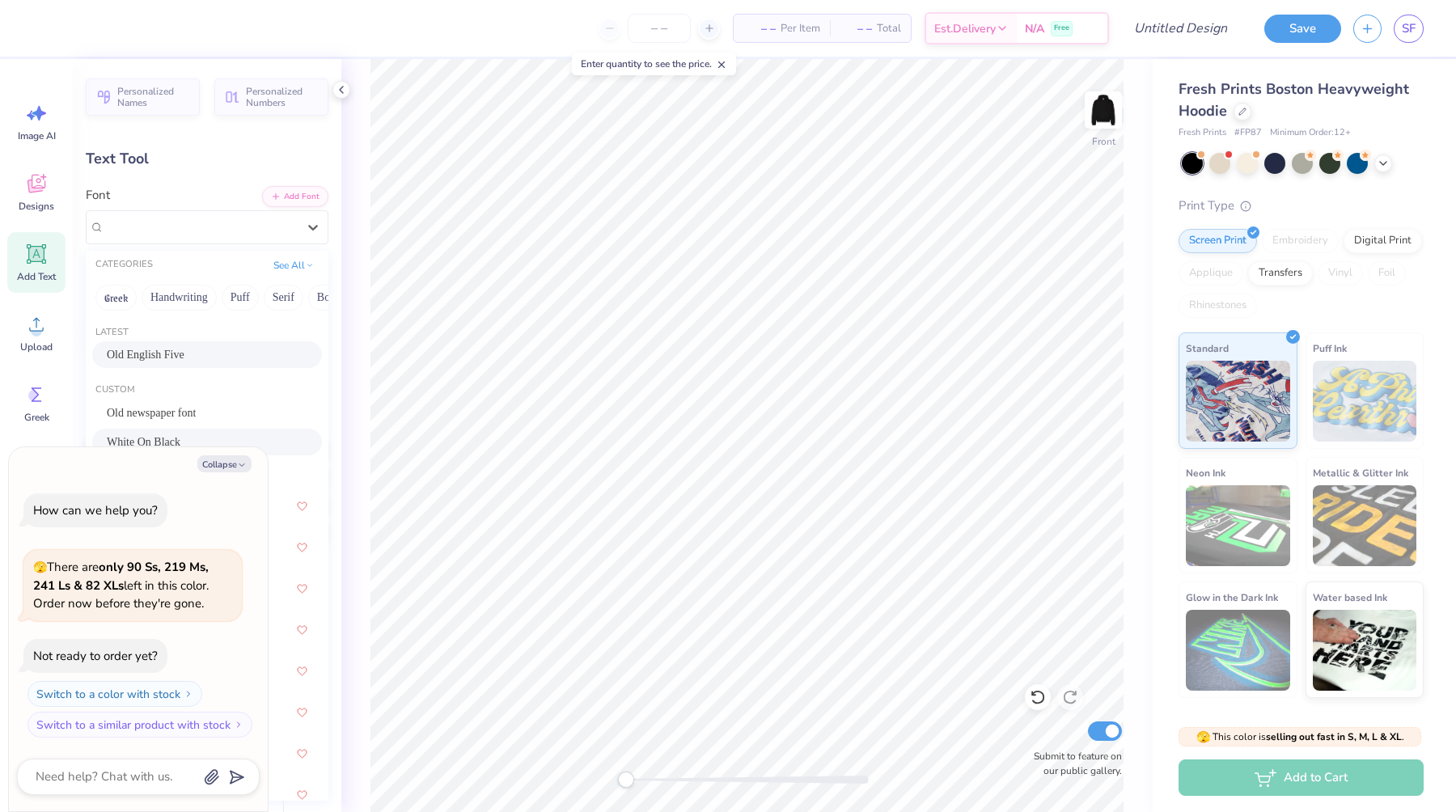
click at [258, 361] on div "Old English Five" at bounding box center [206, 355] width 200 height 17
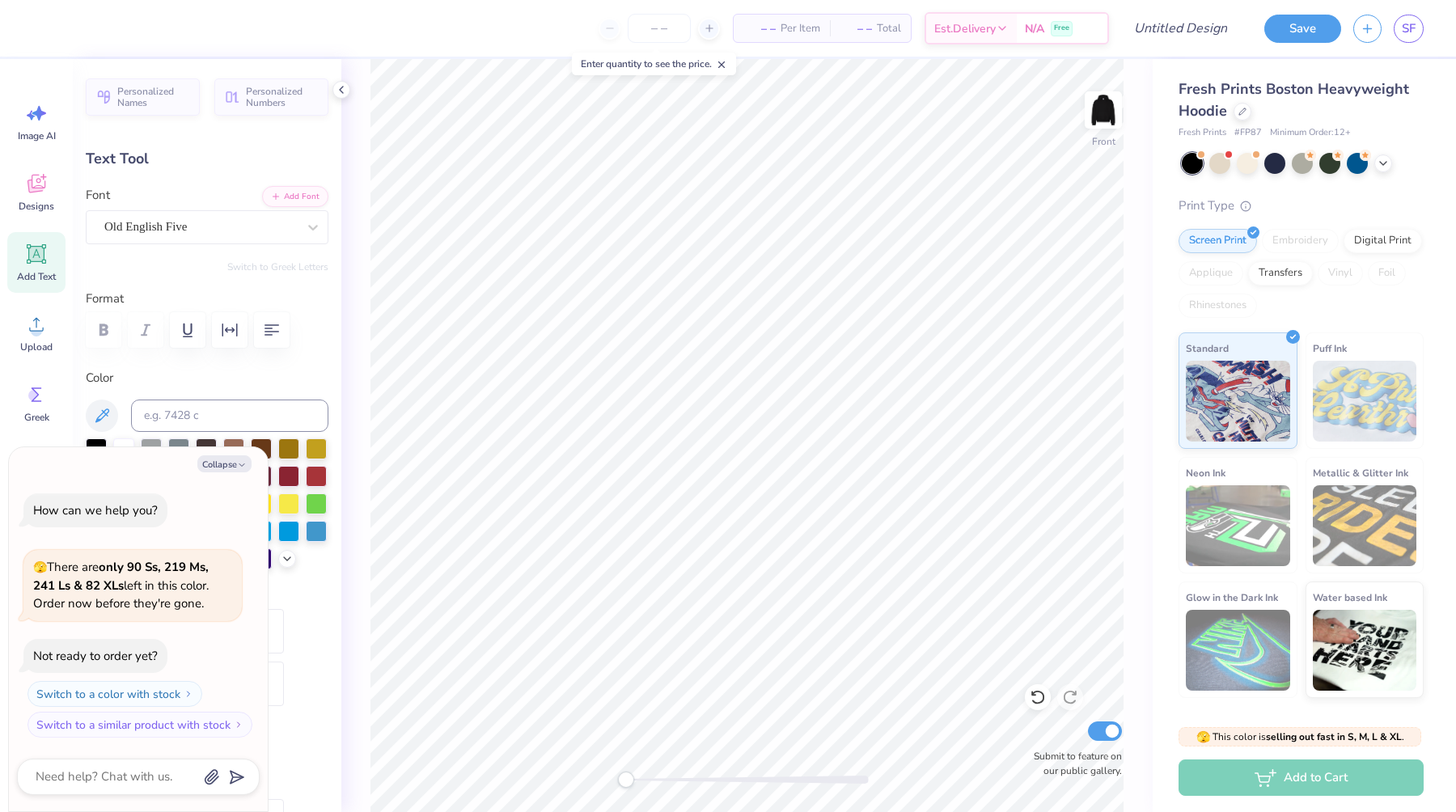
type textarea "x"
type textarea "ha"
type textarea "x"
type textarea "h"
type textarea "x"
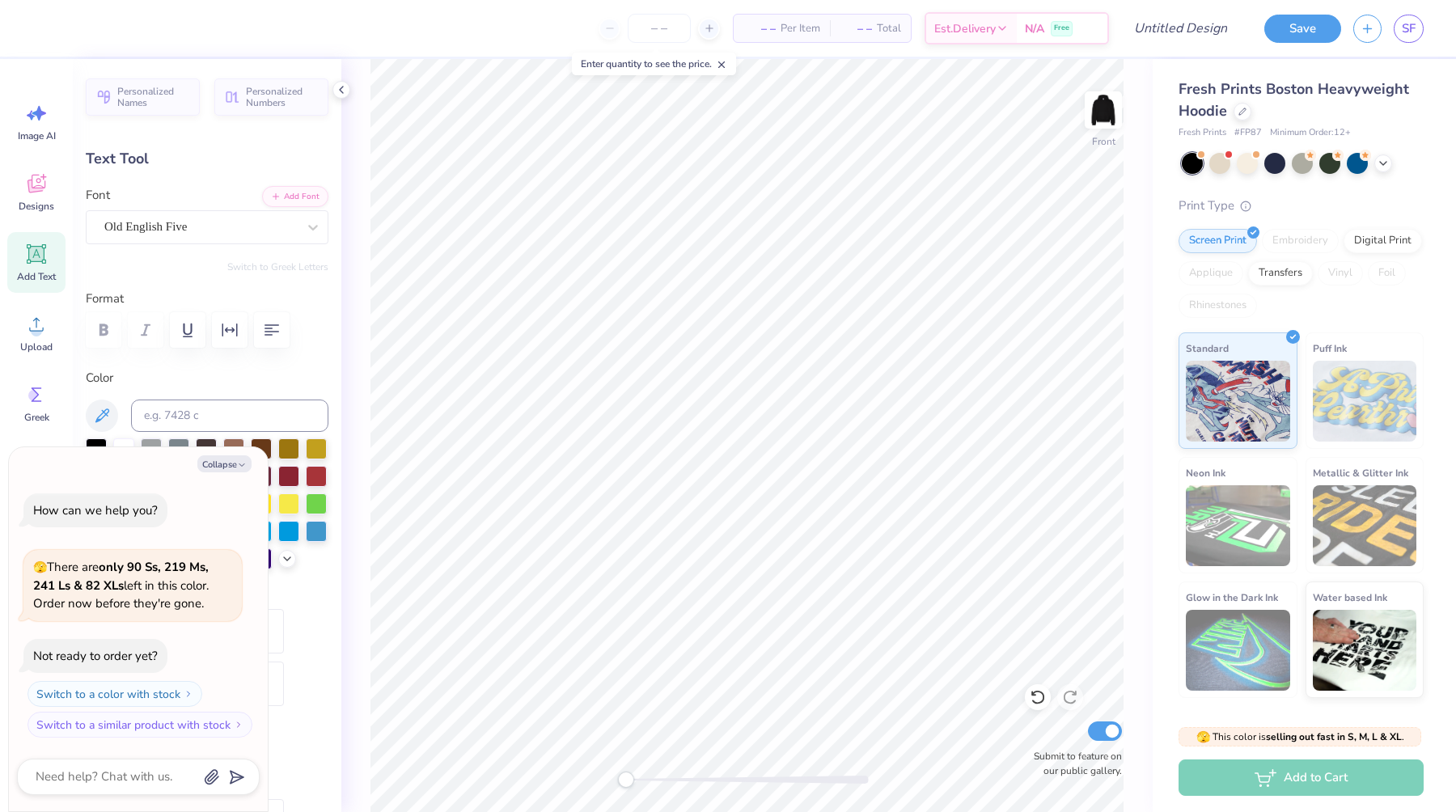
type textarea "x"
type textarea "H"
type textarea "x"
type textarea "HA"
type textarea "x"
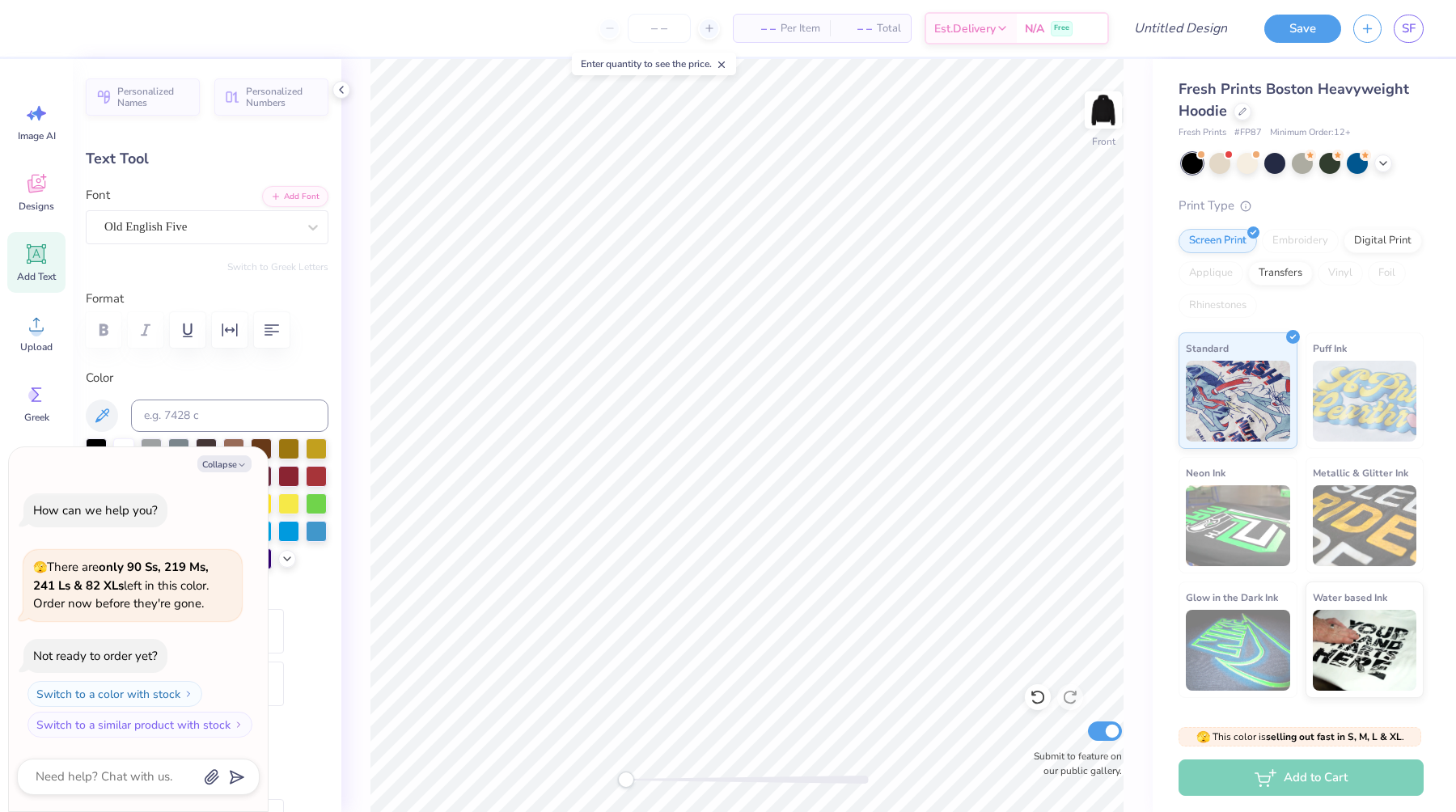
type textarea "HAW"
type textarea "x"
type textarea "HAWK"
type textarea "x"
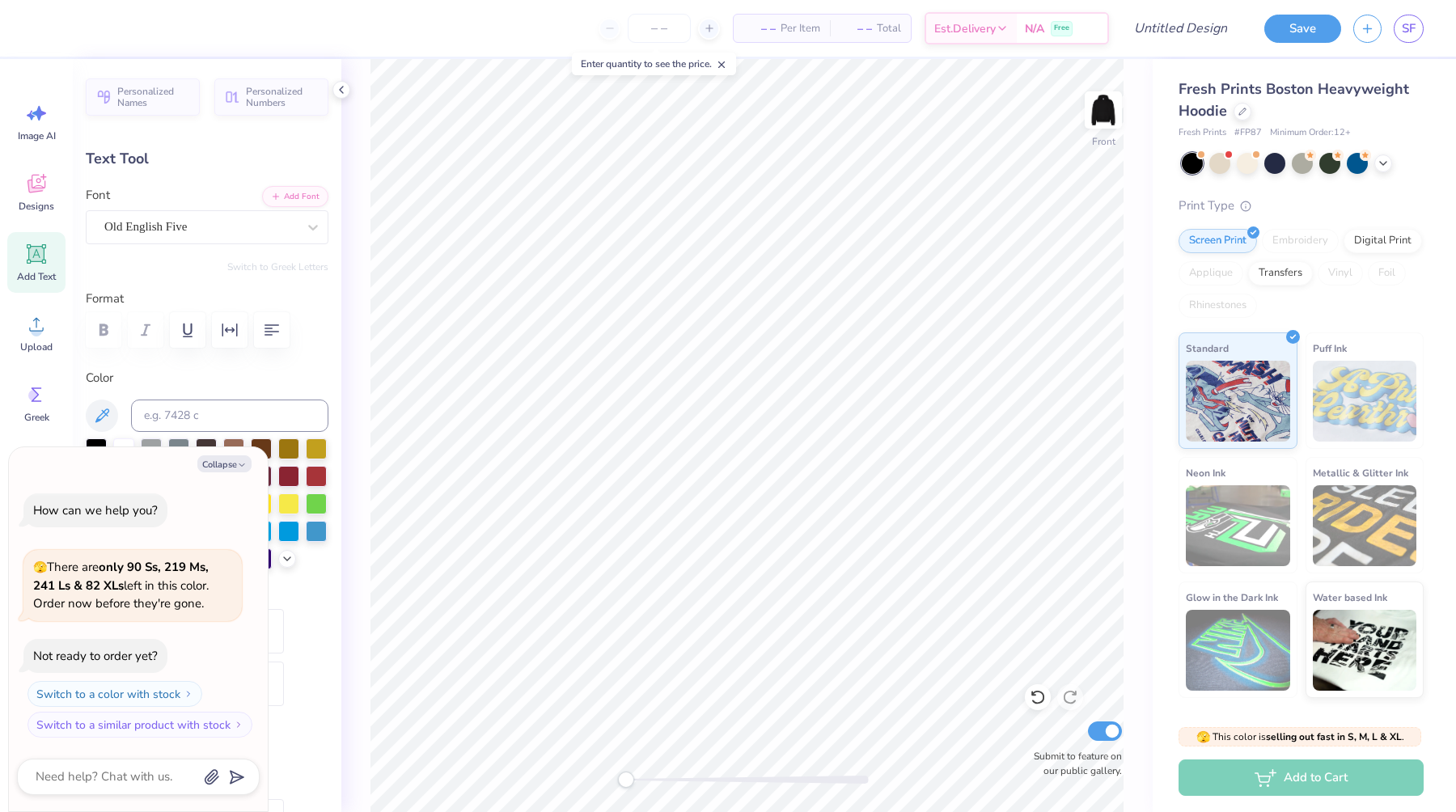
type input "9.59"
type input "3.06"
type input "13.44"
type textarea "x"
type input "6.71"
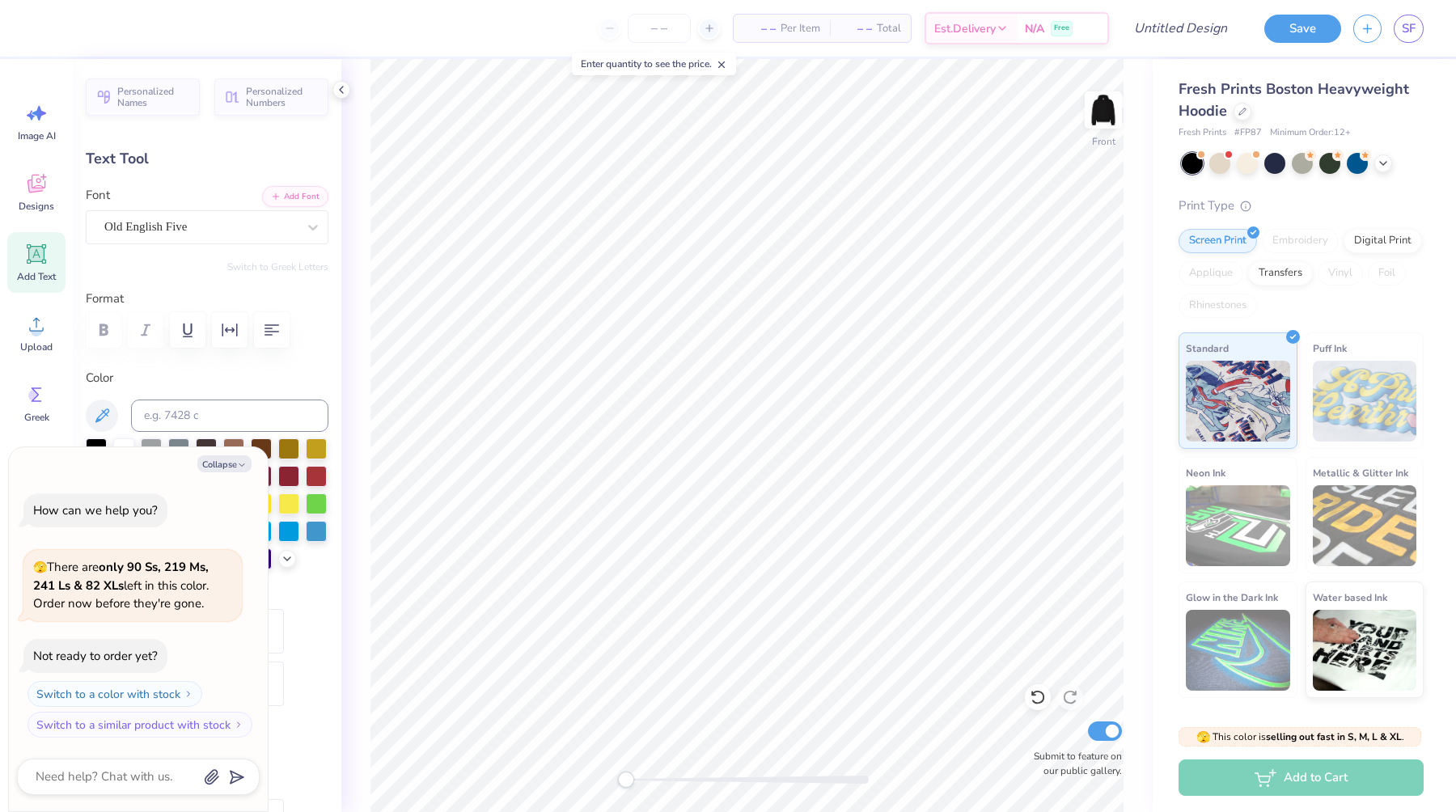
type input "2.14"
type input "13.96"
type textarea "x"
type input "4.95"
type input "2.15"
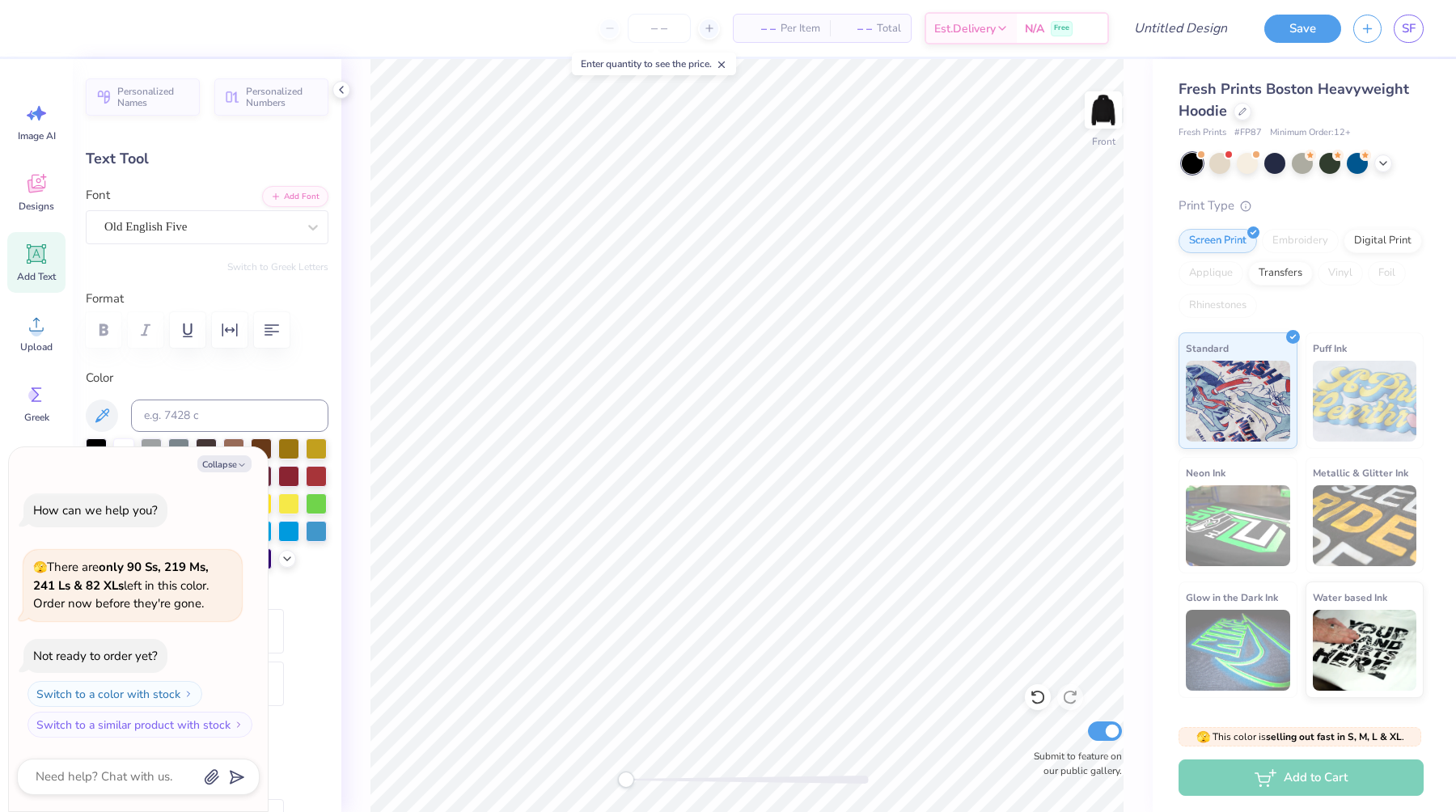
type input "11.13"
type input "-9.2"
type textarea "x"
type input "0.0"
type textarea "x"
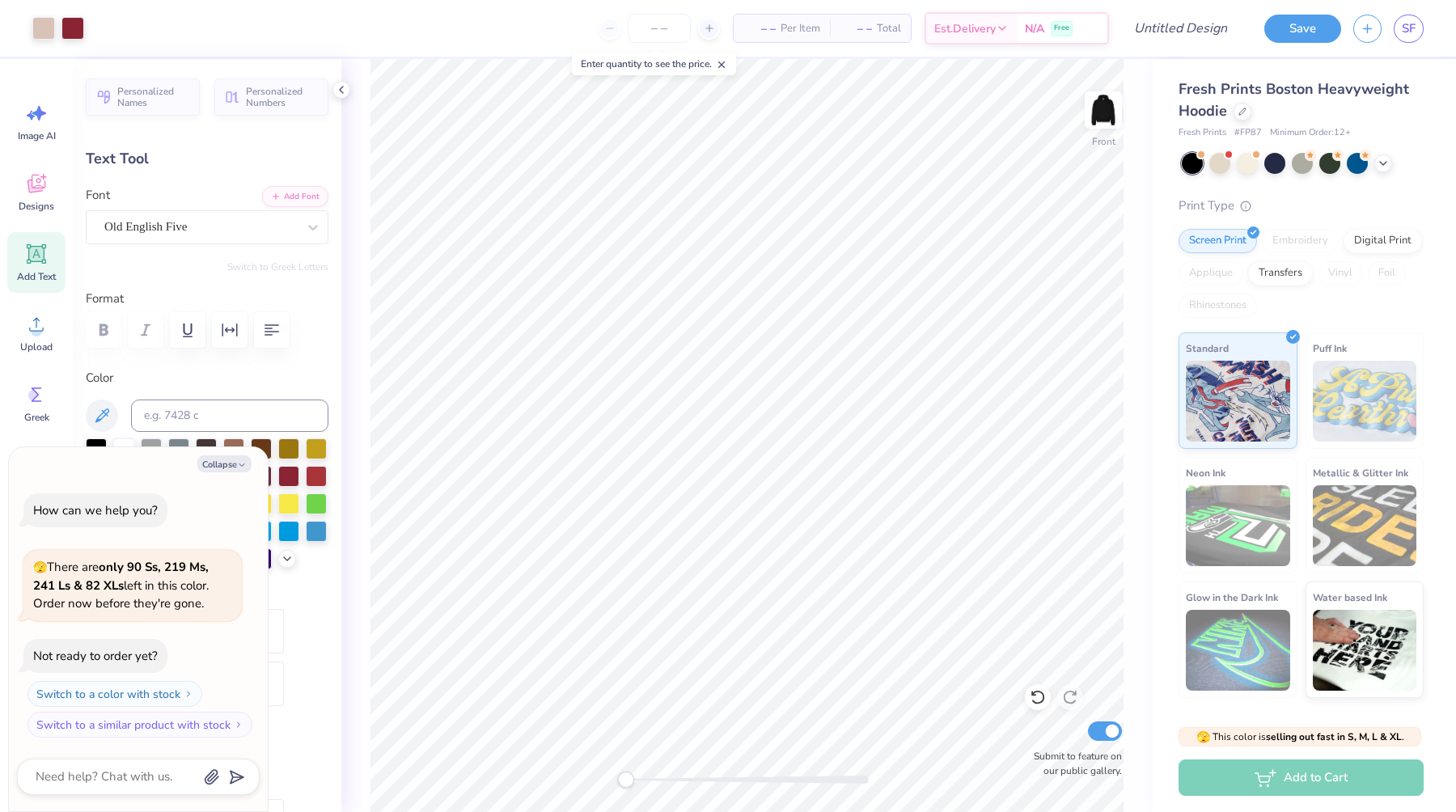
type input "5.62"
type input "0.78"
type input "16.28"
type input "2.1"
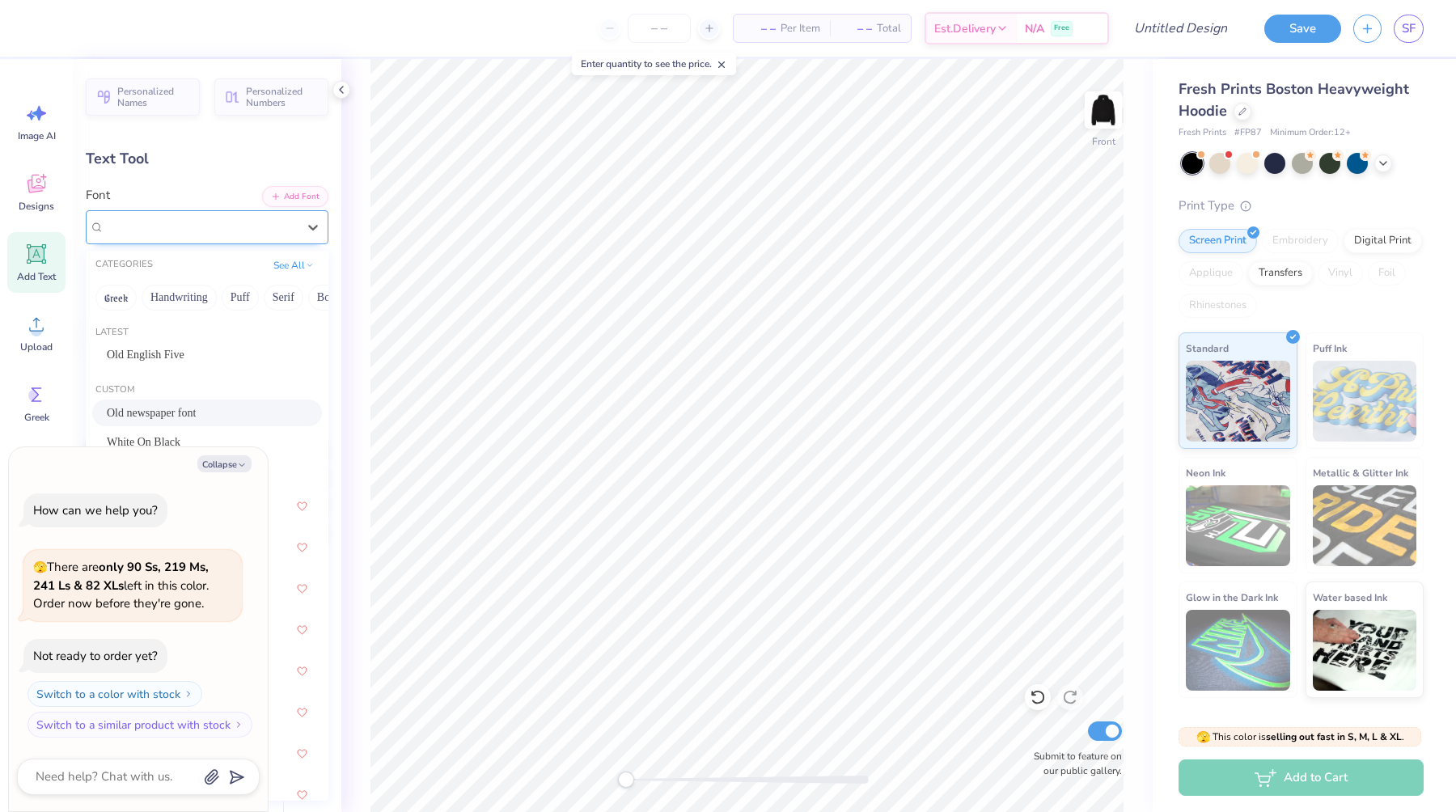
click at [259, 221] on div "Old newspaper font" at bounding box center [201, 227] width 196 height 25
click at [266, 395] on div "White On Black" at bounding box center [206, 403] width 200 height 17
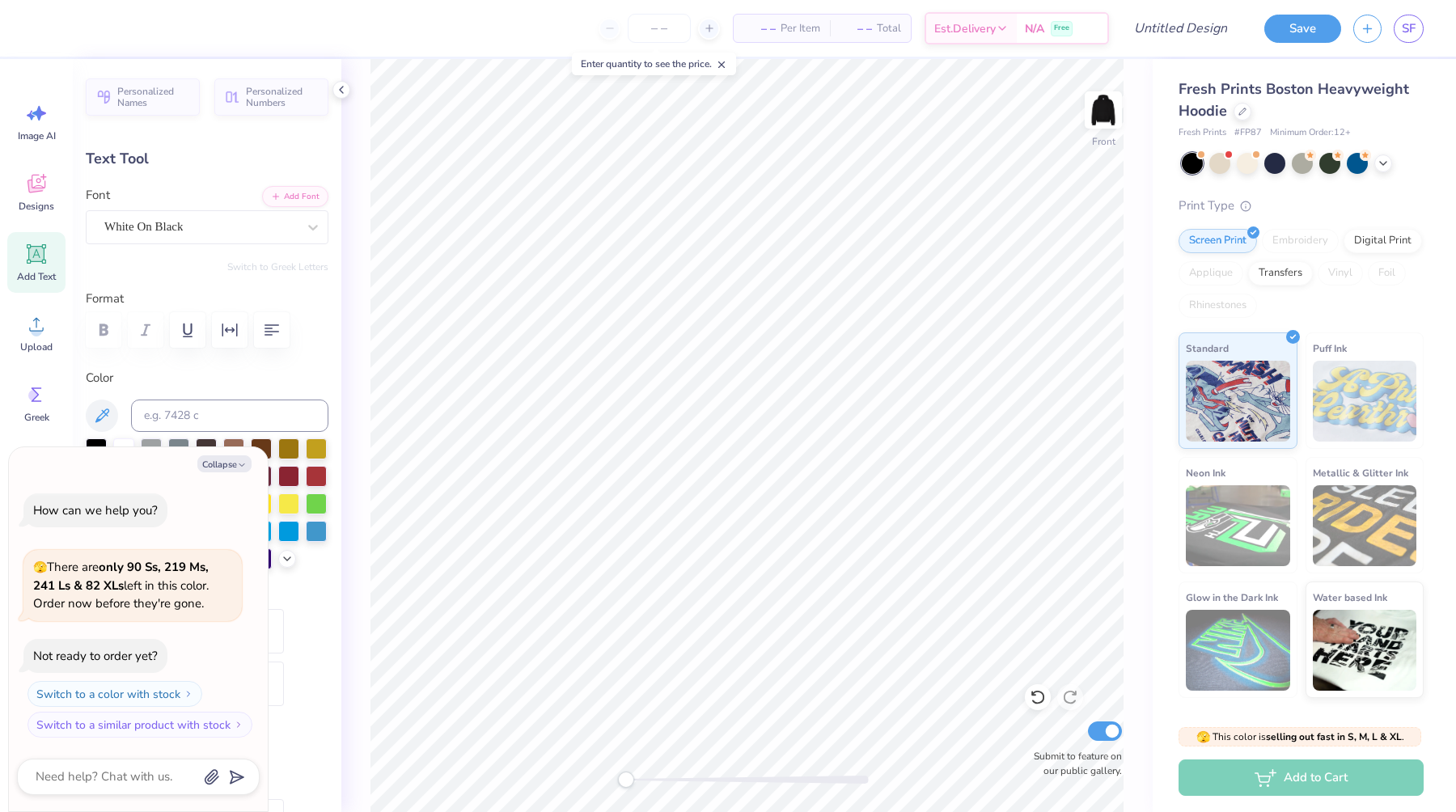
scroll to position [0, 1]
type textarea "x"
type textarea "KAPPA"
type textarea "x"
type textarea "[PERSON_NAME]"
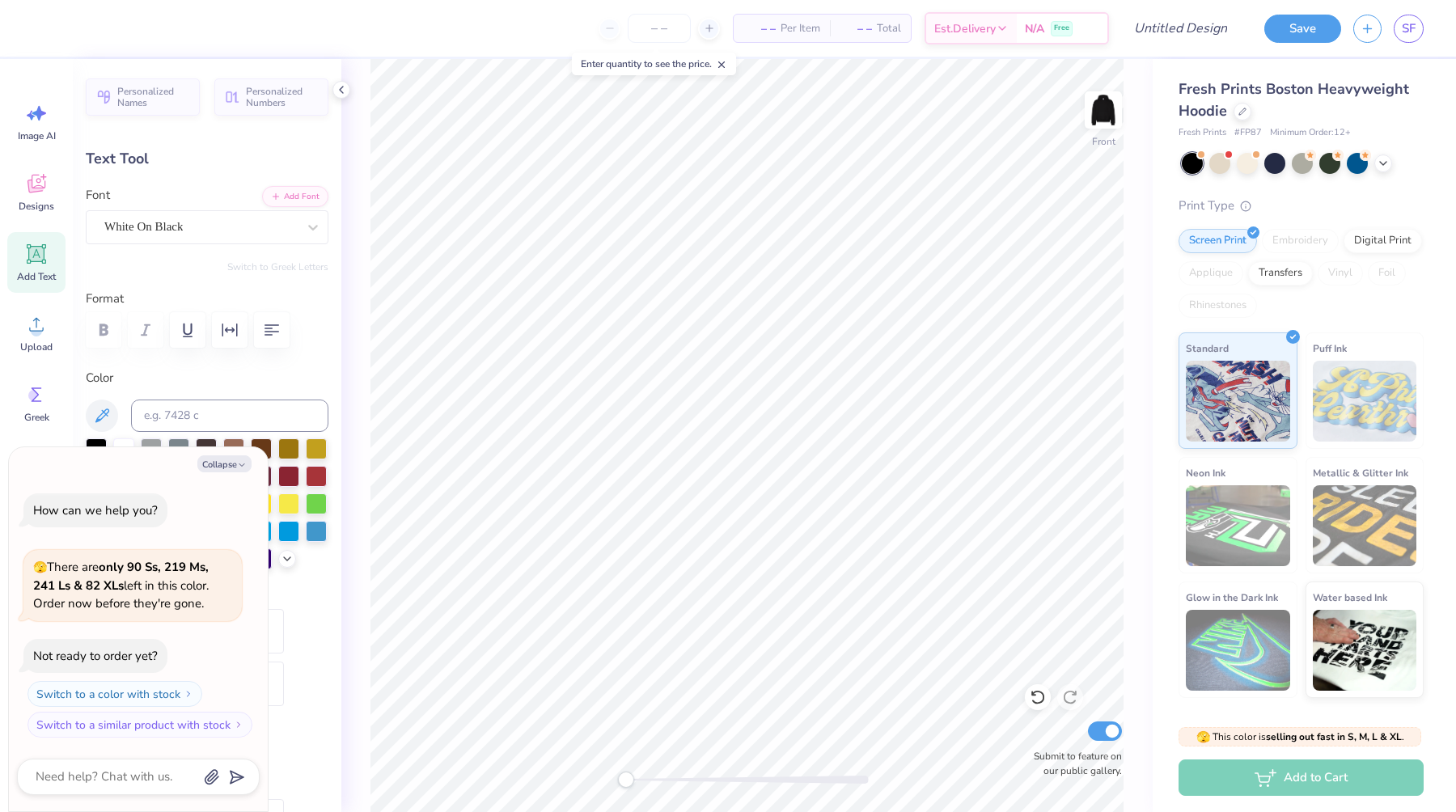
type textarea "x"
type textarea "KAP"
type textarea "x"
type textarea "KA"
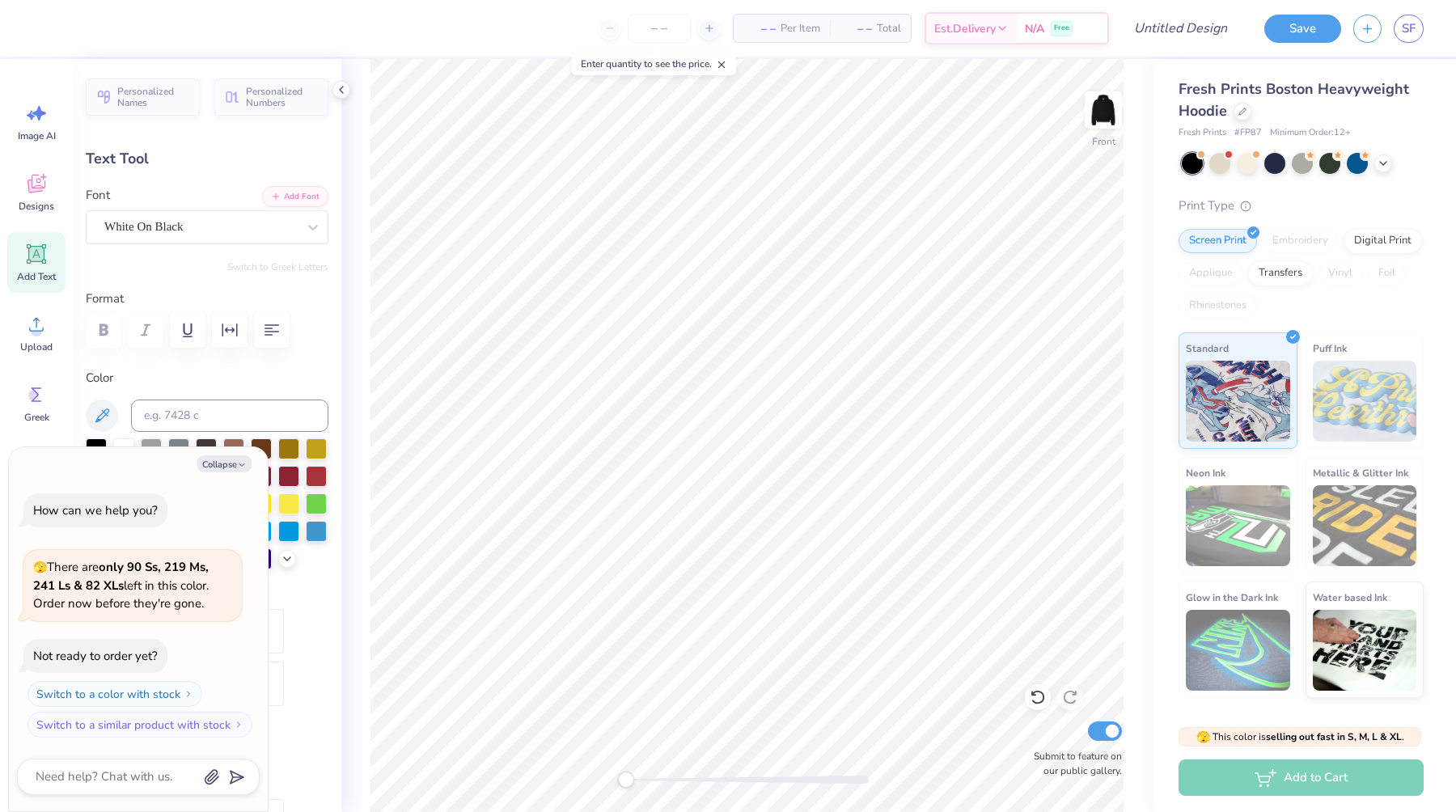
type textarea "x"
type textarea "K"
type textarea "x"
type textarea "R"
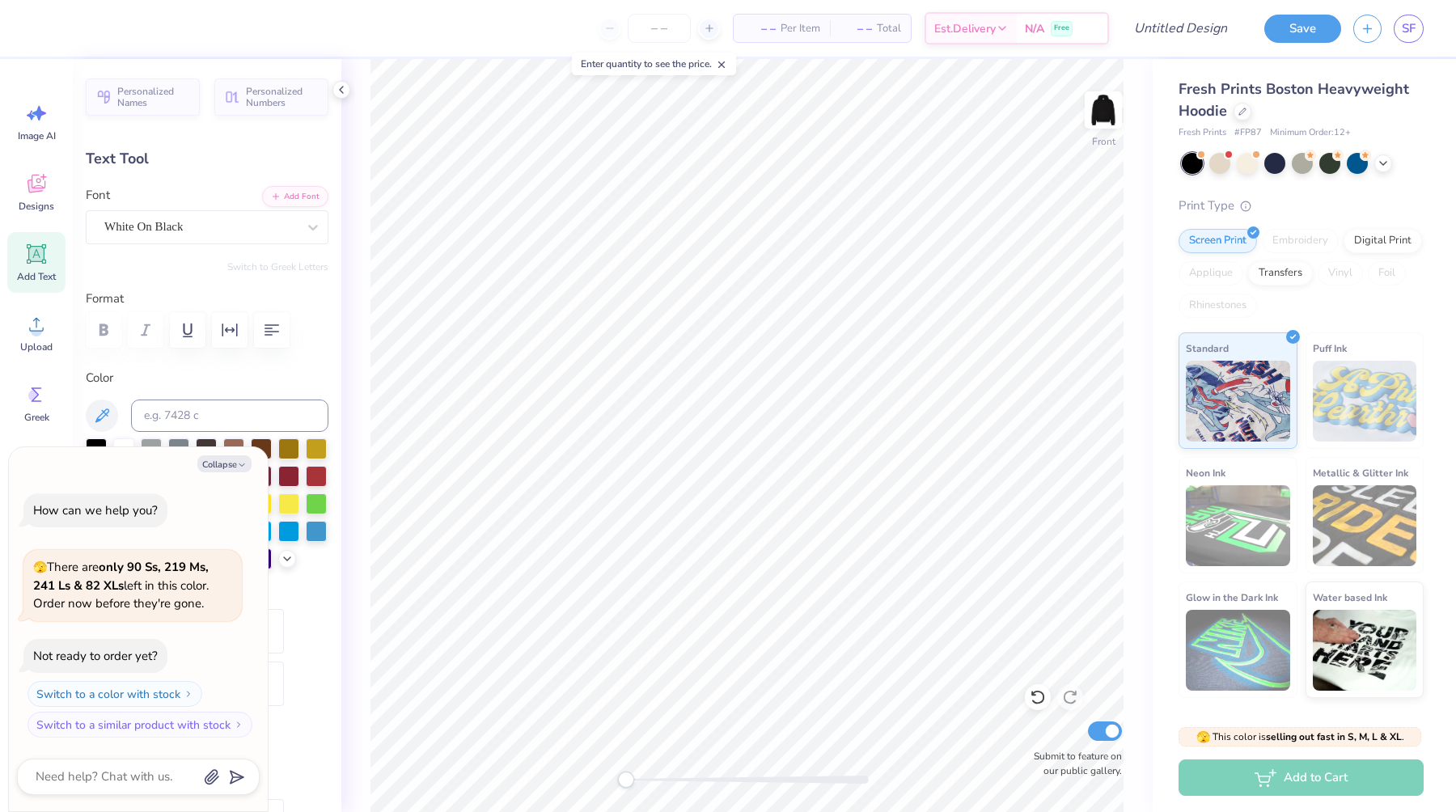
type textarea "x"
type textarea "Ra"
type textarea "x"
type textarea "Rad"
type textarea "x"
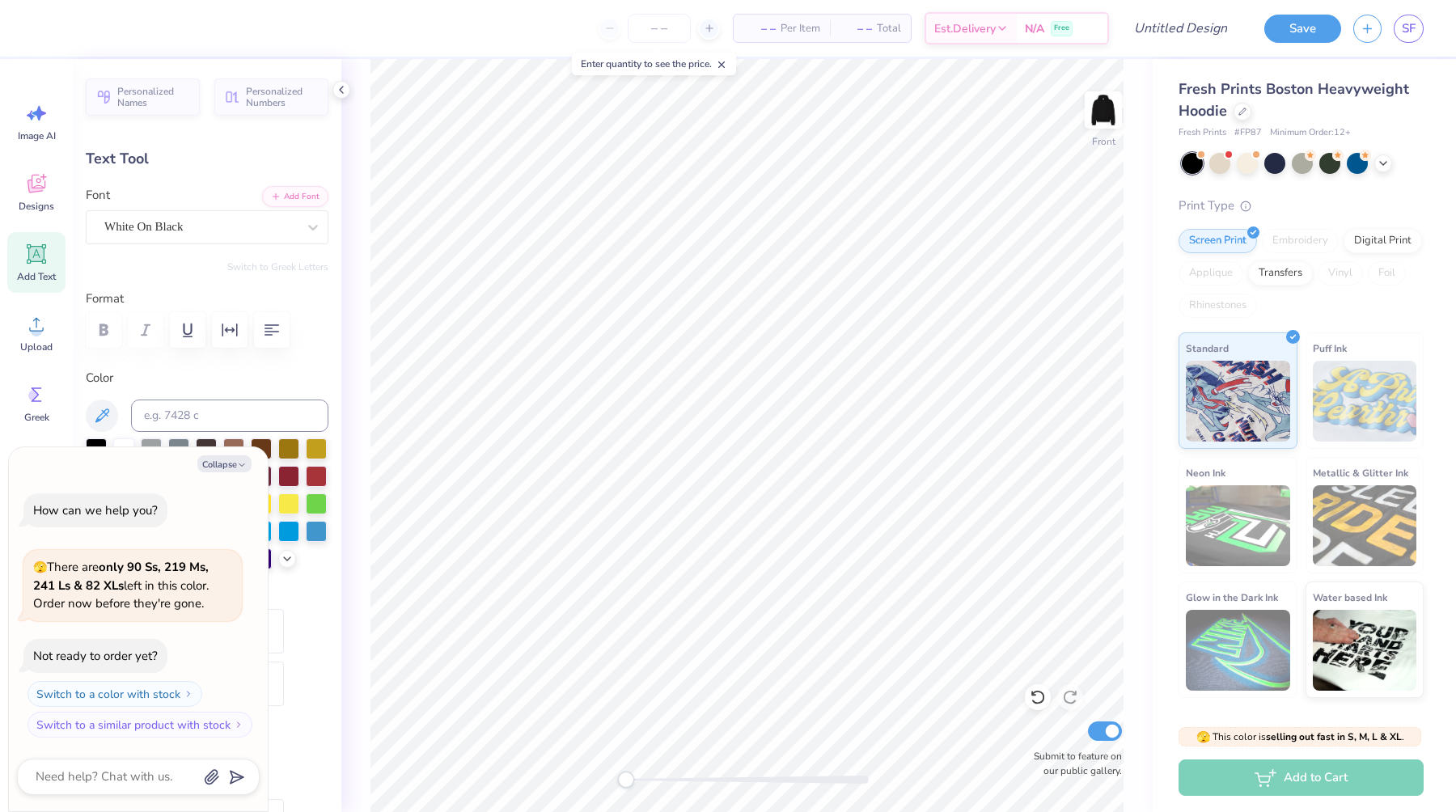
type textarea "Radi"
type textarea "x"
type textarea "Radio"
type textarea "x"
type textarea "Radio"
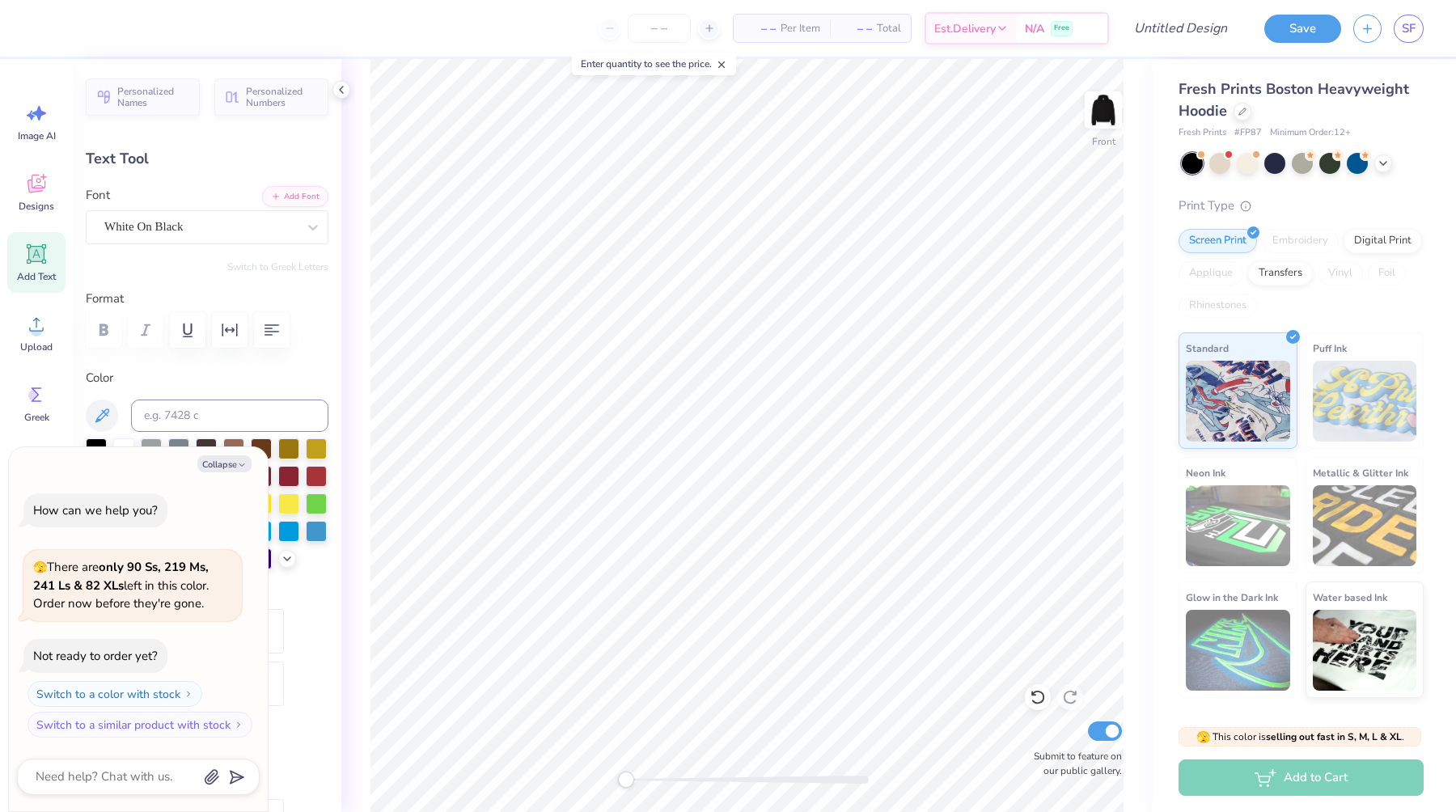
type textarea "x"
type textarea "Radio w"
type textarea "x"
type textarea "Radio wm"
type textarea "x"
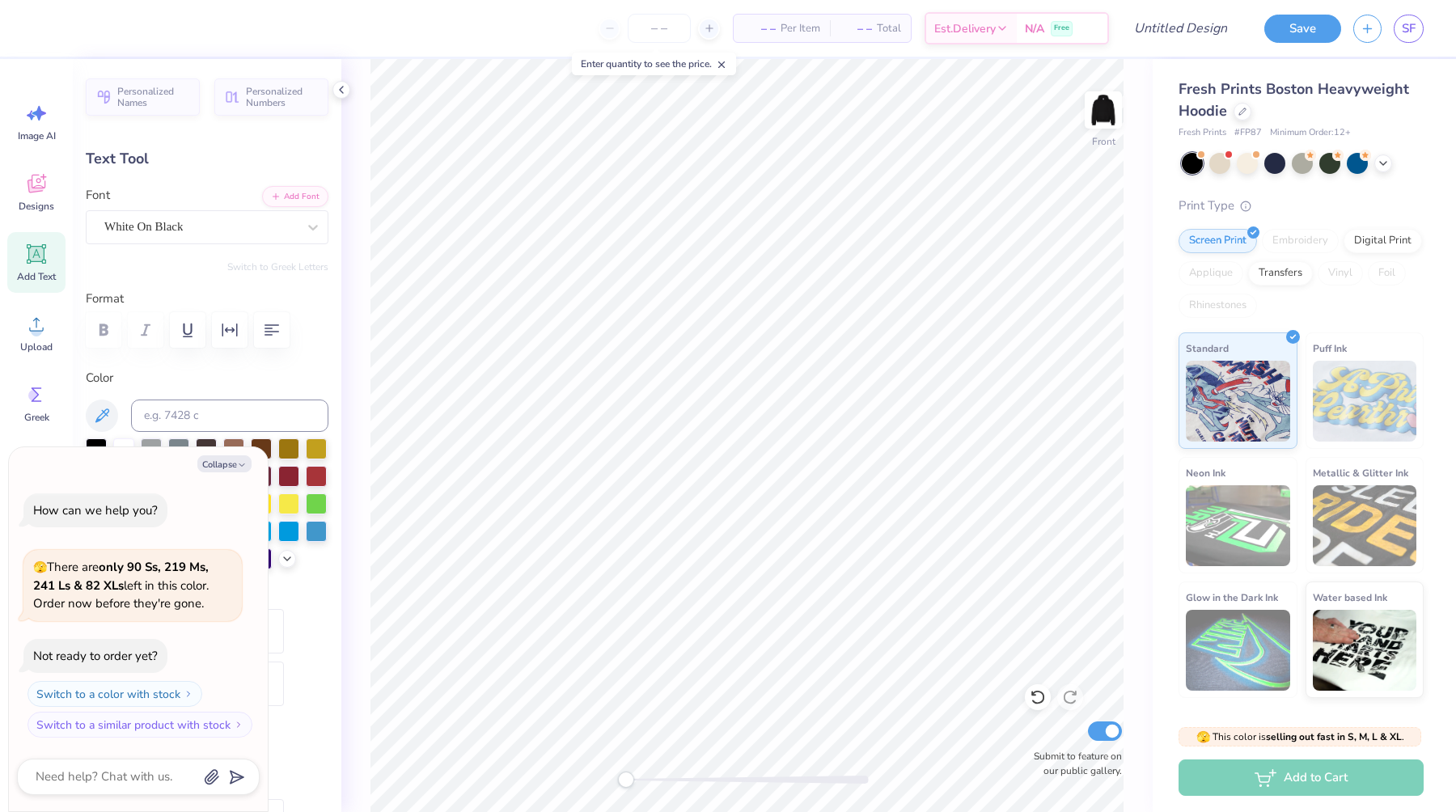
type textarea "Radio wms"
type textarea "x"
type textarea "Radio wmsr"
type textarea "x"
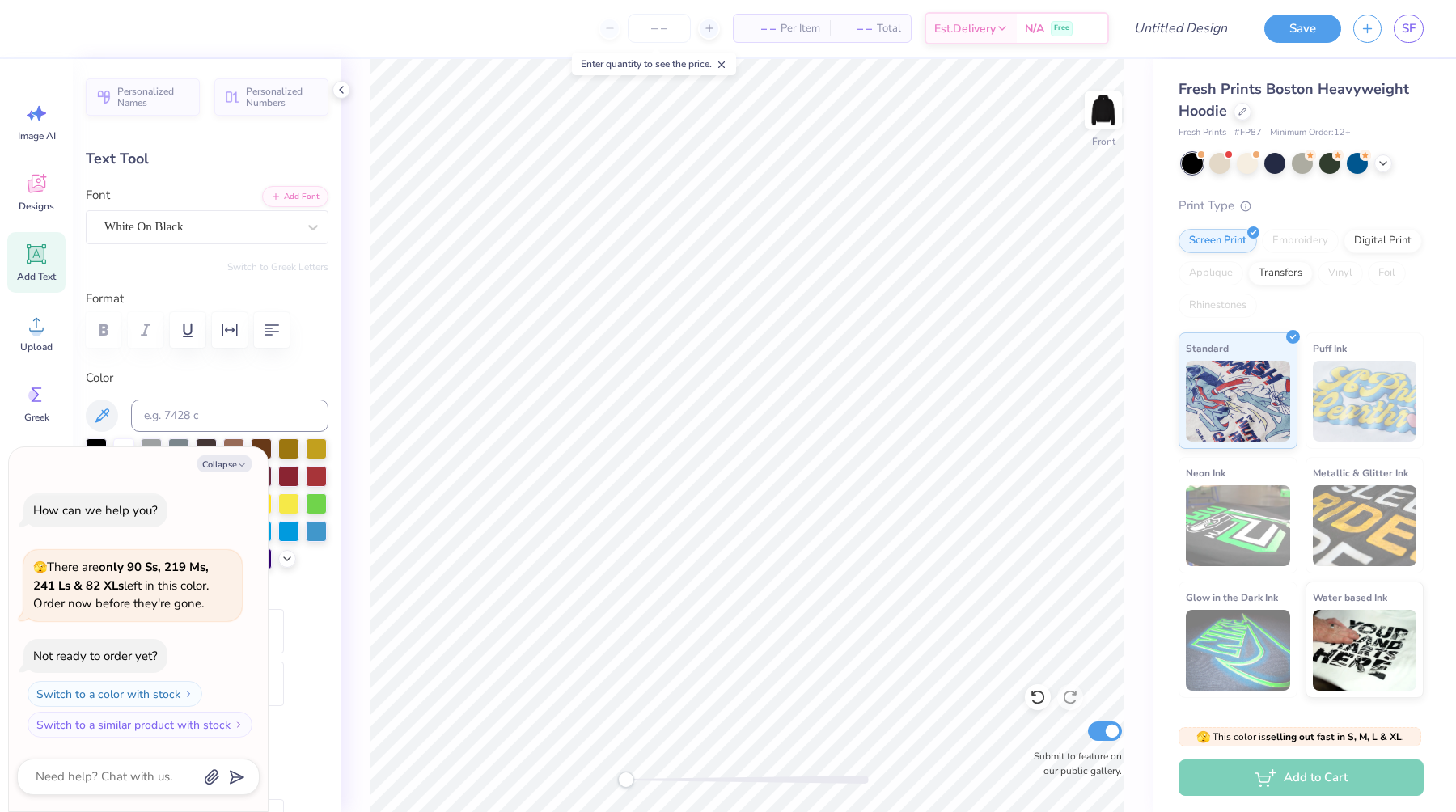
type input "4.95"
type input "2.15"
type input "11.13"
type input "-9.2"
click at [232, 459] on button "Collapse" at bounding box center [225, 464] width 54 height 17
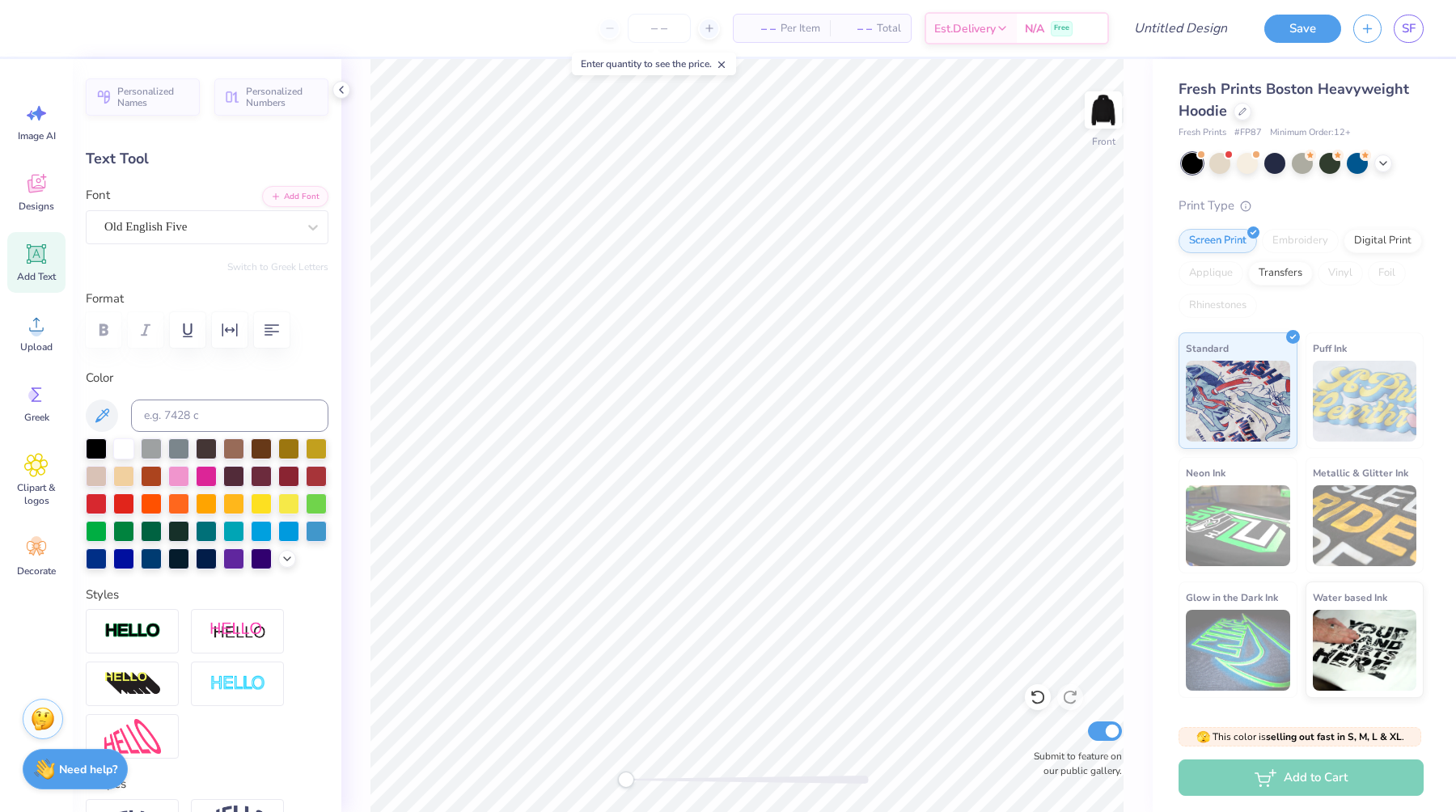
type textarea "x"
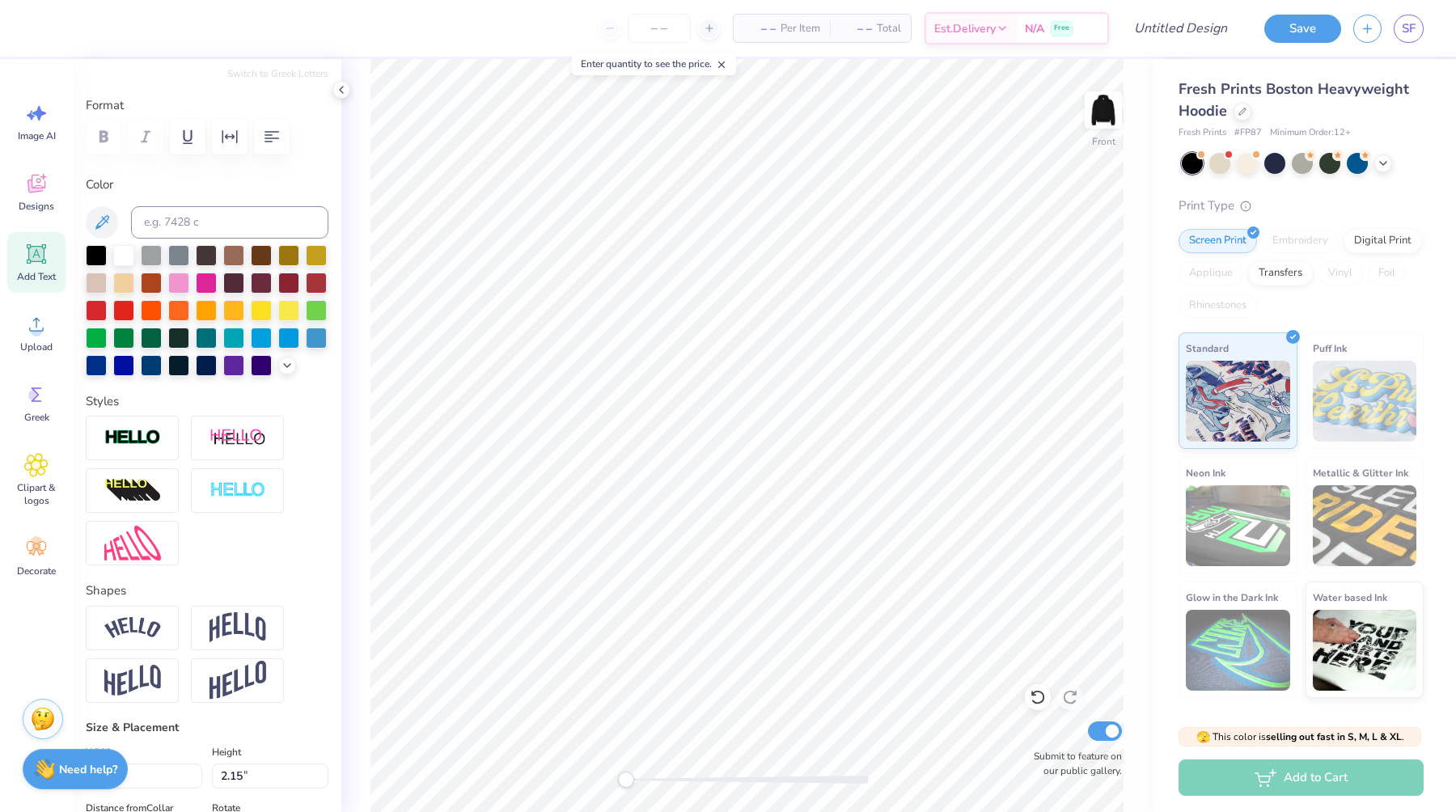
scroll to position [182, 0]
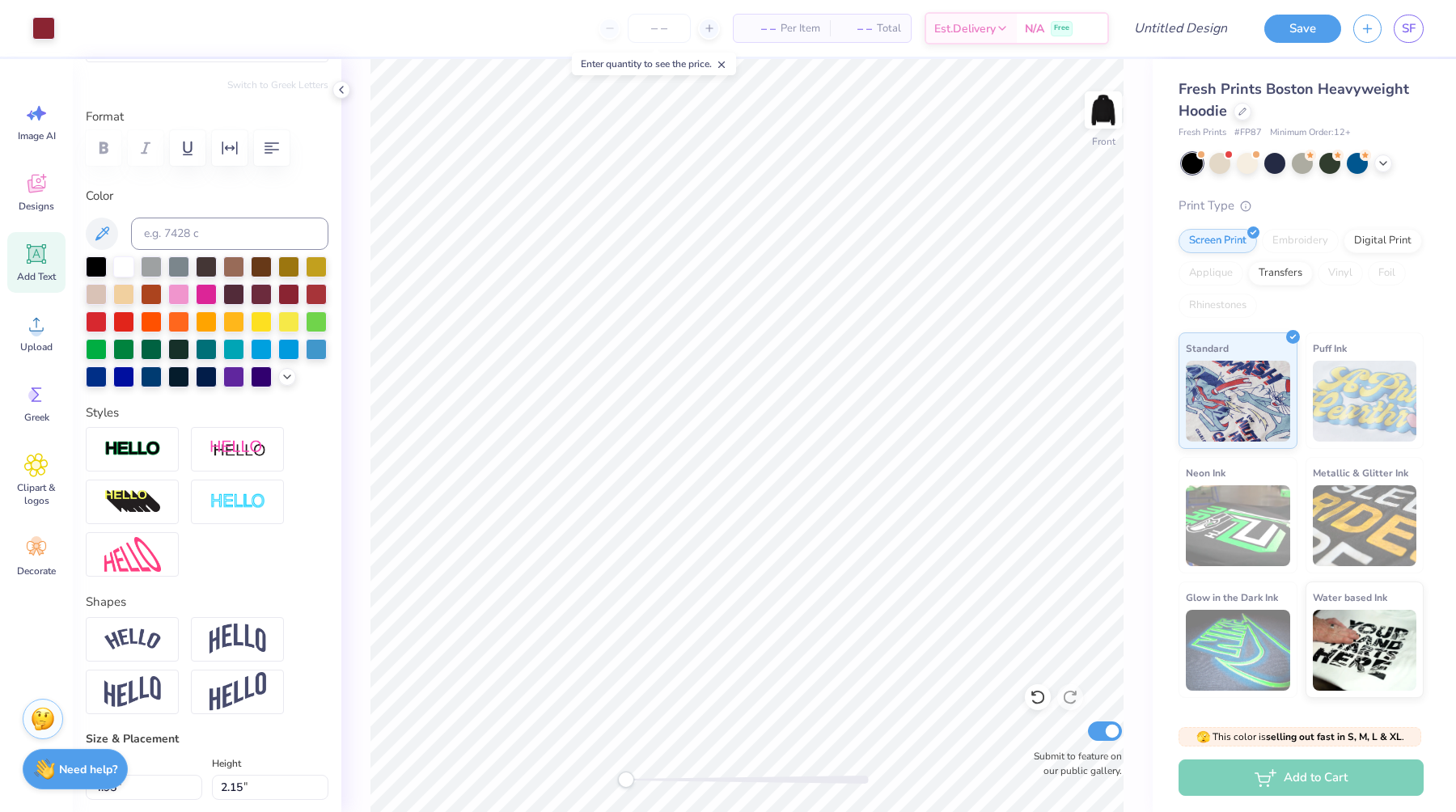
type input "-9.2"
type input "5.33"
type input "2.32"
type input "10.95"
type input "-9.2"
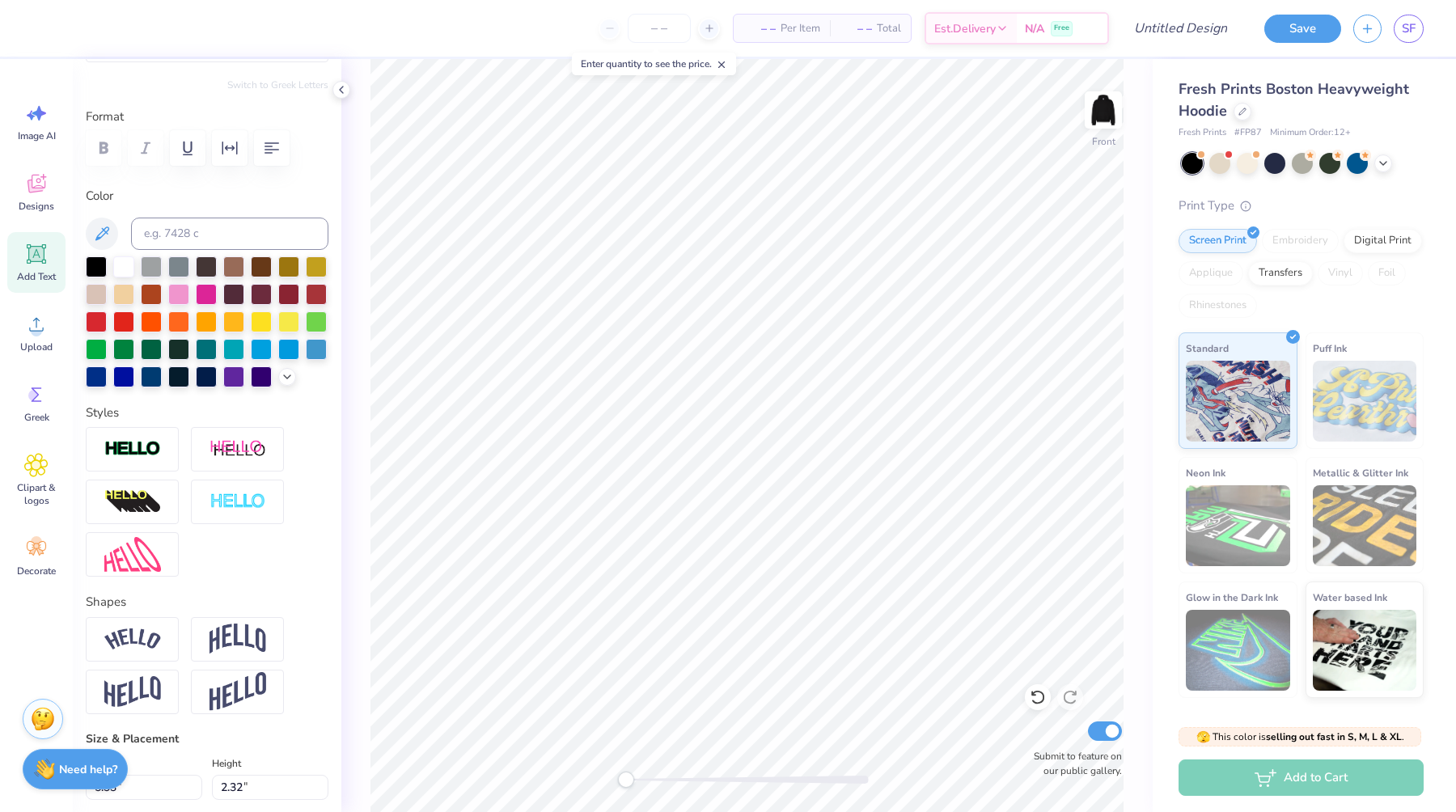
type input "5.10"
type input "2.22"
type input "11.07"
type input "0.0"
type input "6.71"
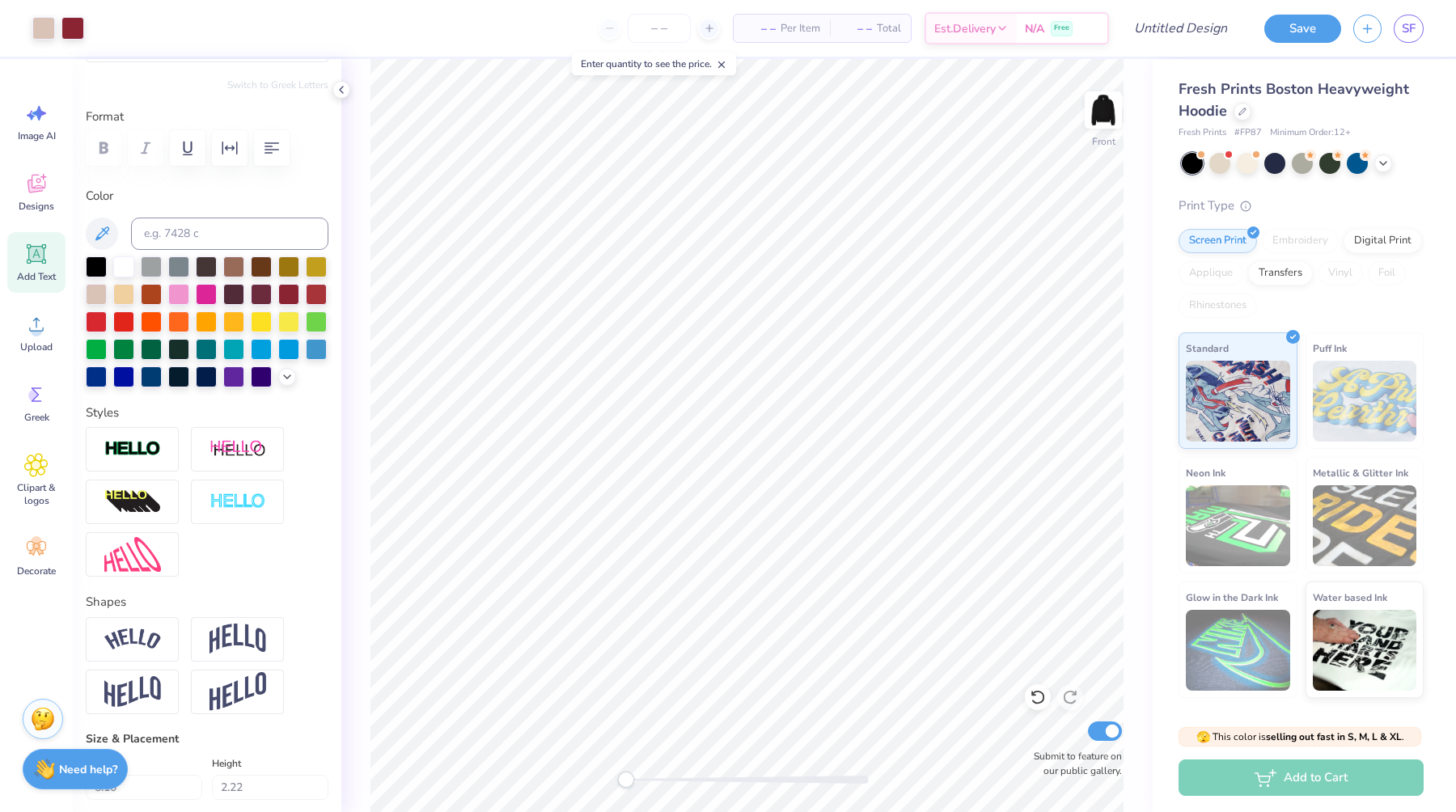
type input "2.14"
type input "13.68"
type input "0.0"
type input "5.11"
type input "2.34"
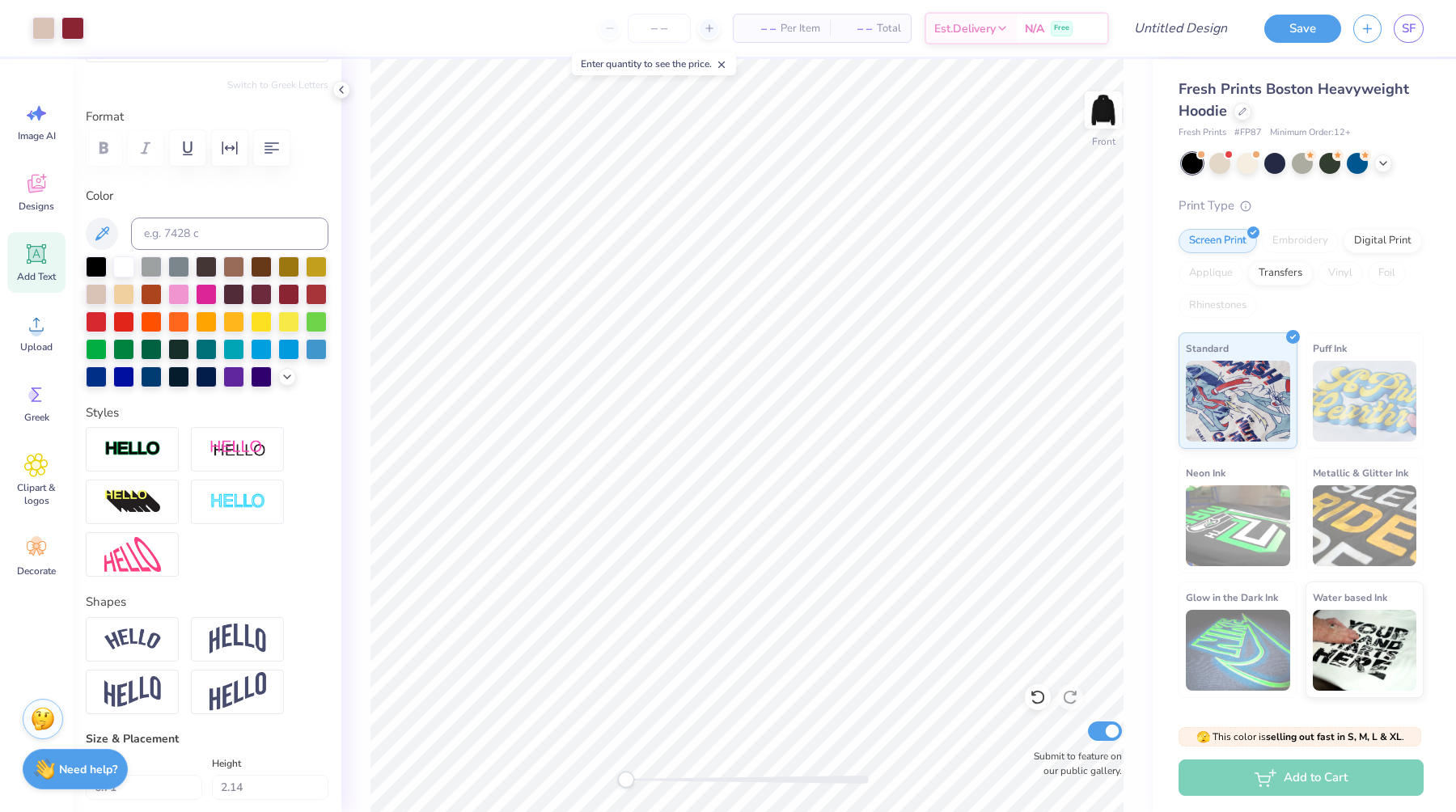
type input "10.91"
type input "0.0"
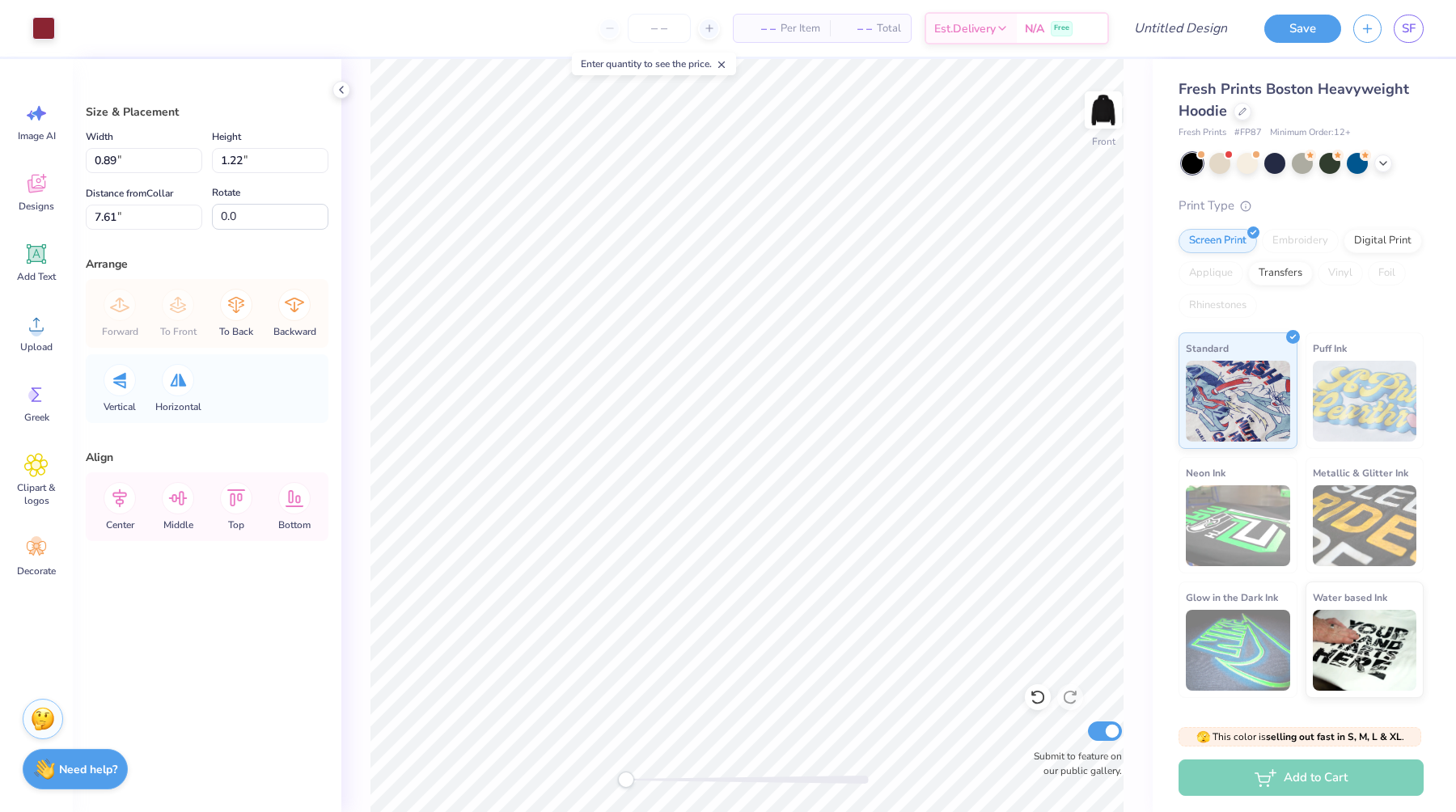
type input "8.45"
type input "12.09"
type input "7.23"
type input "7.93"
type input "0.29"
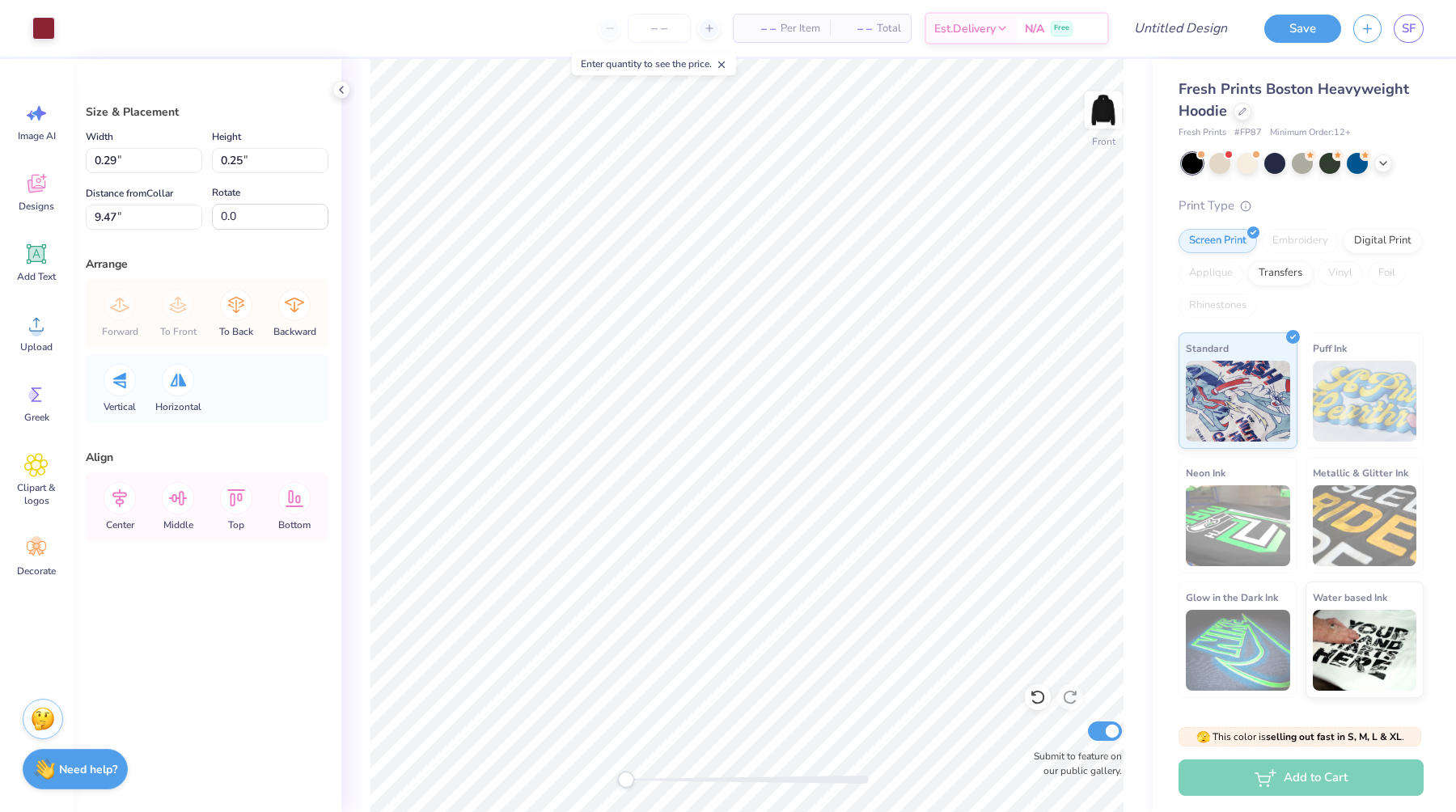
type input "0.25"
type input "9.47"
type input "7.07"
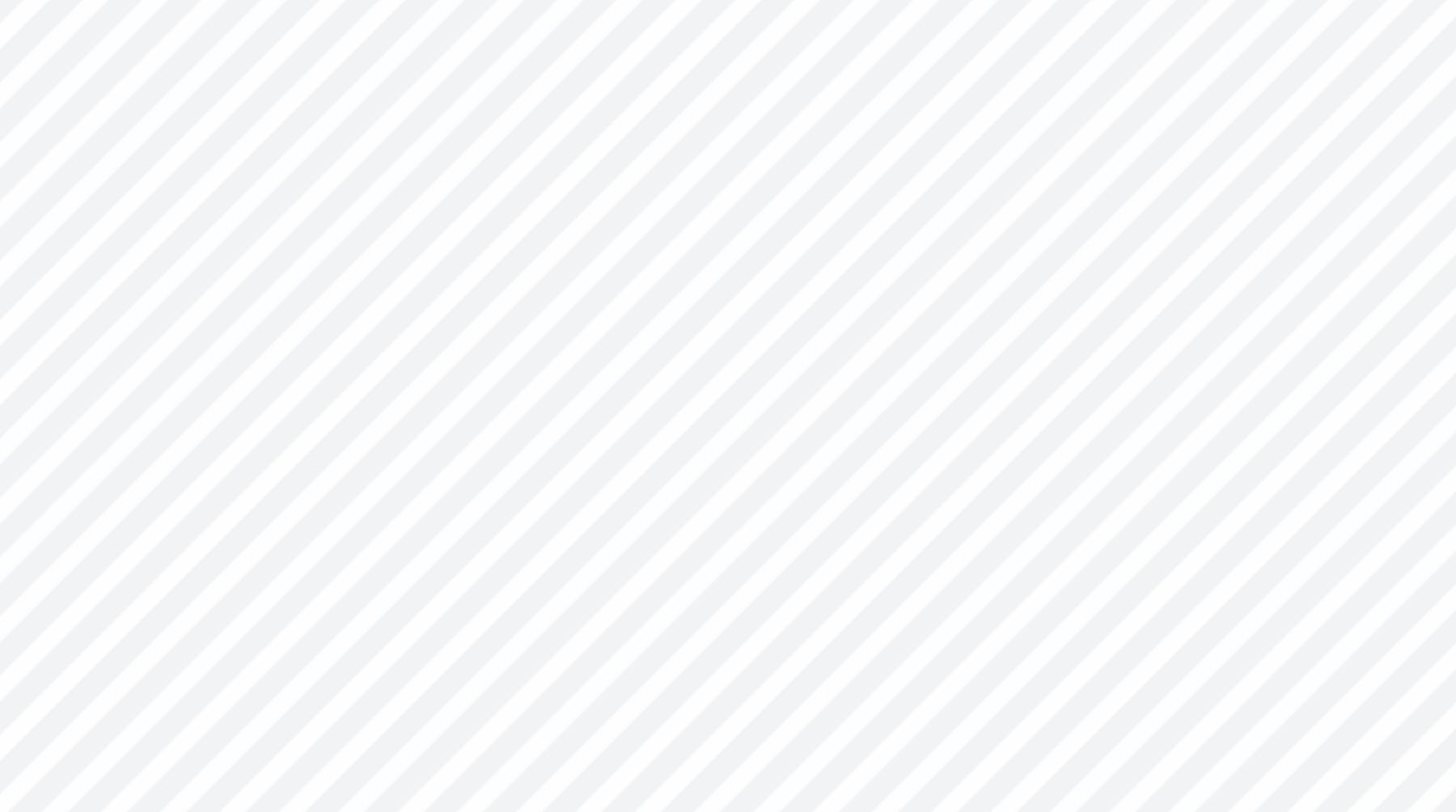
type input "13.24"
type input "0.23"
type input "0.20"
type input "13.36"
type input "0.97"
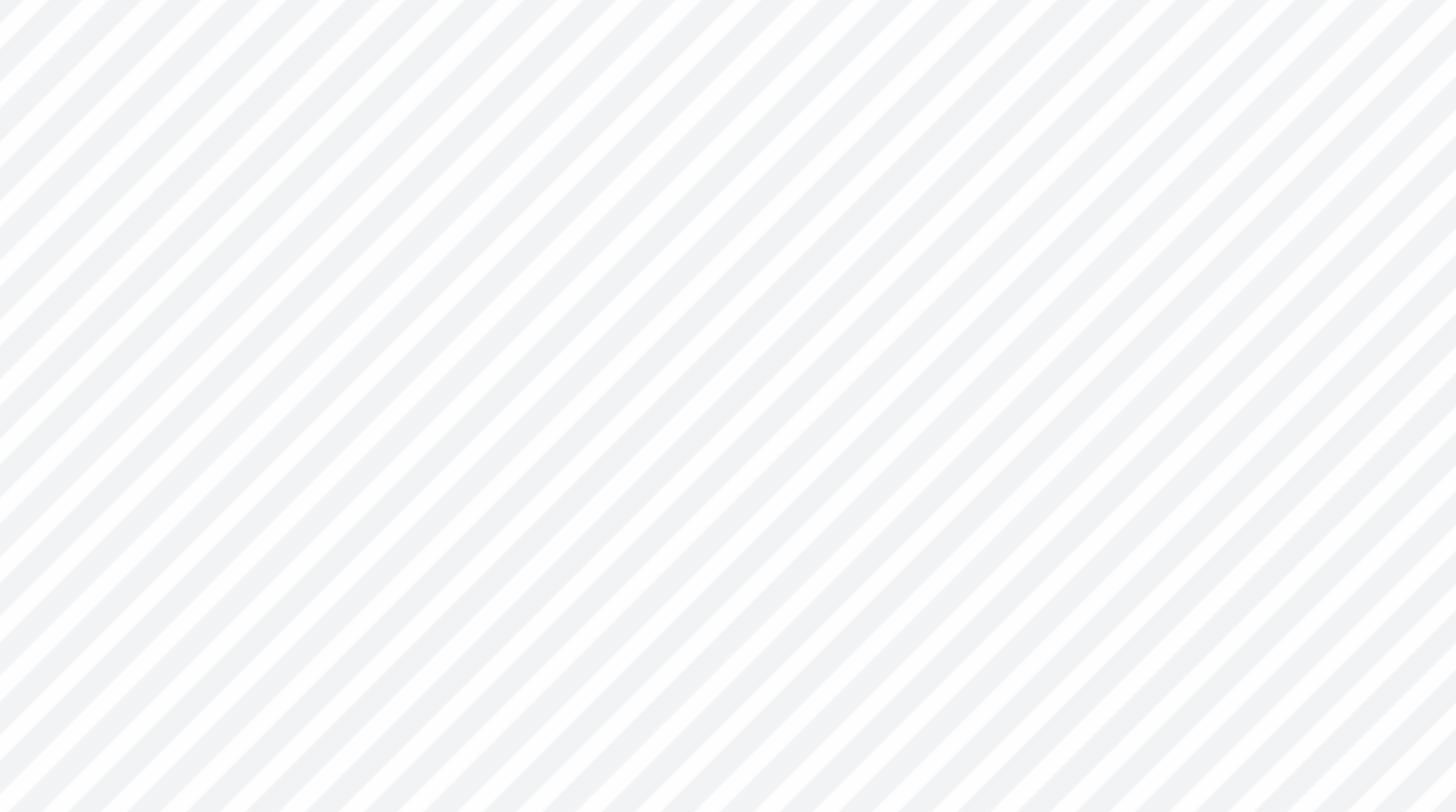
type input "0.85"
type input "12.71"
type input "0.32"
type input "0.28"
type input "13.72"
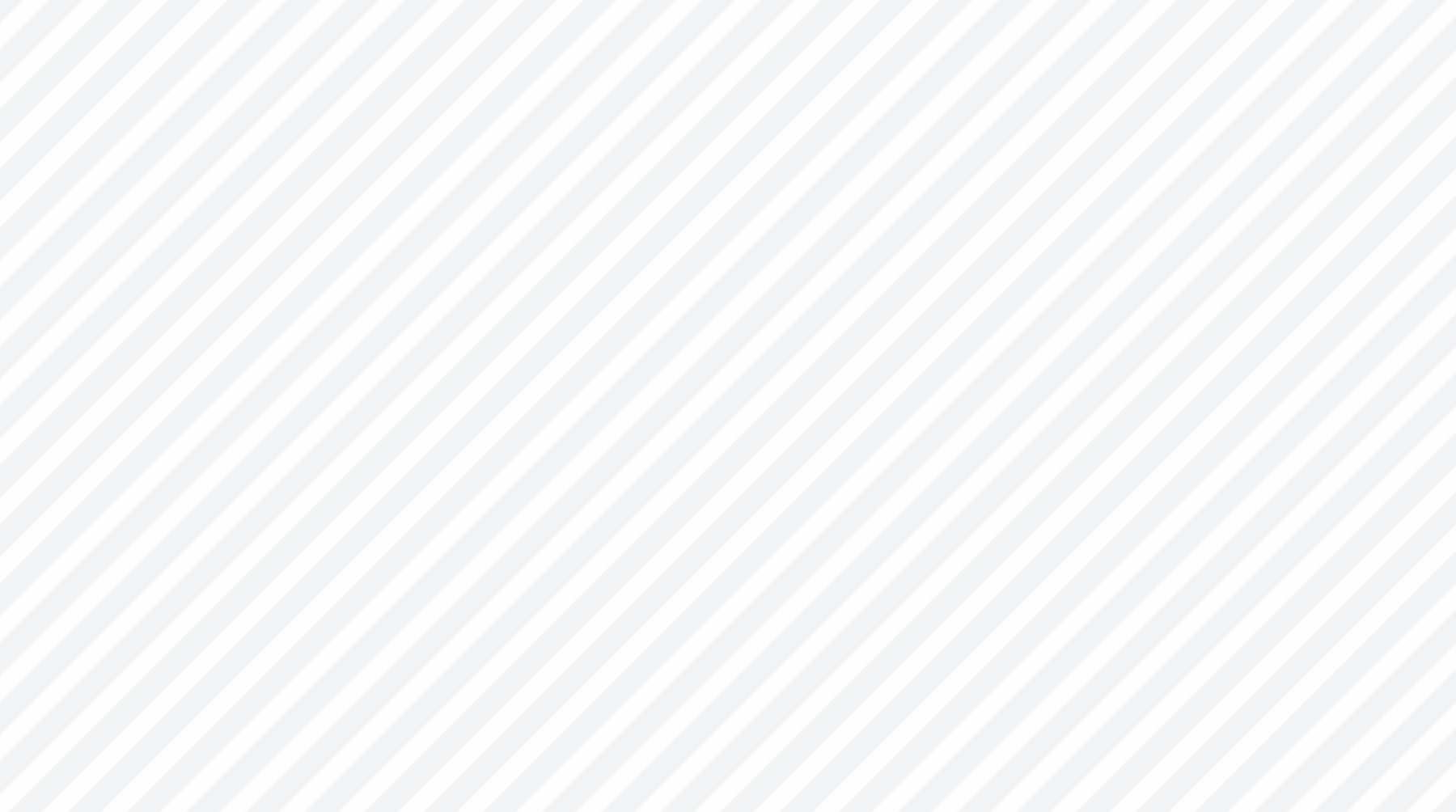
type input "0.08"
type input "0.07"
type input "0.36"
type input "0.32"
type input "0.64"
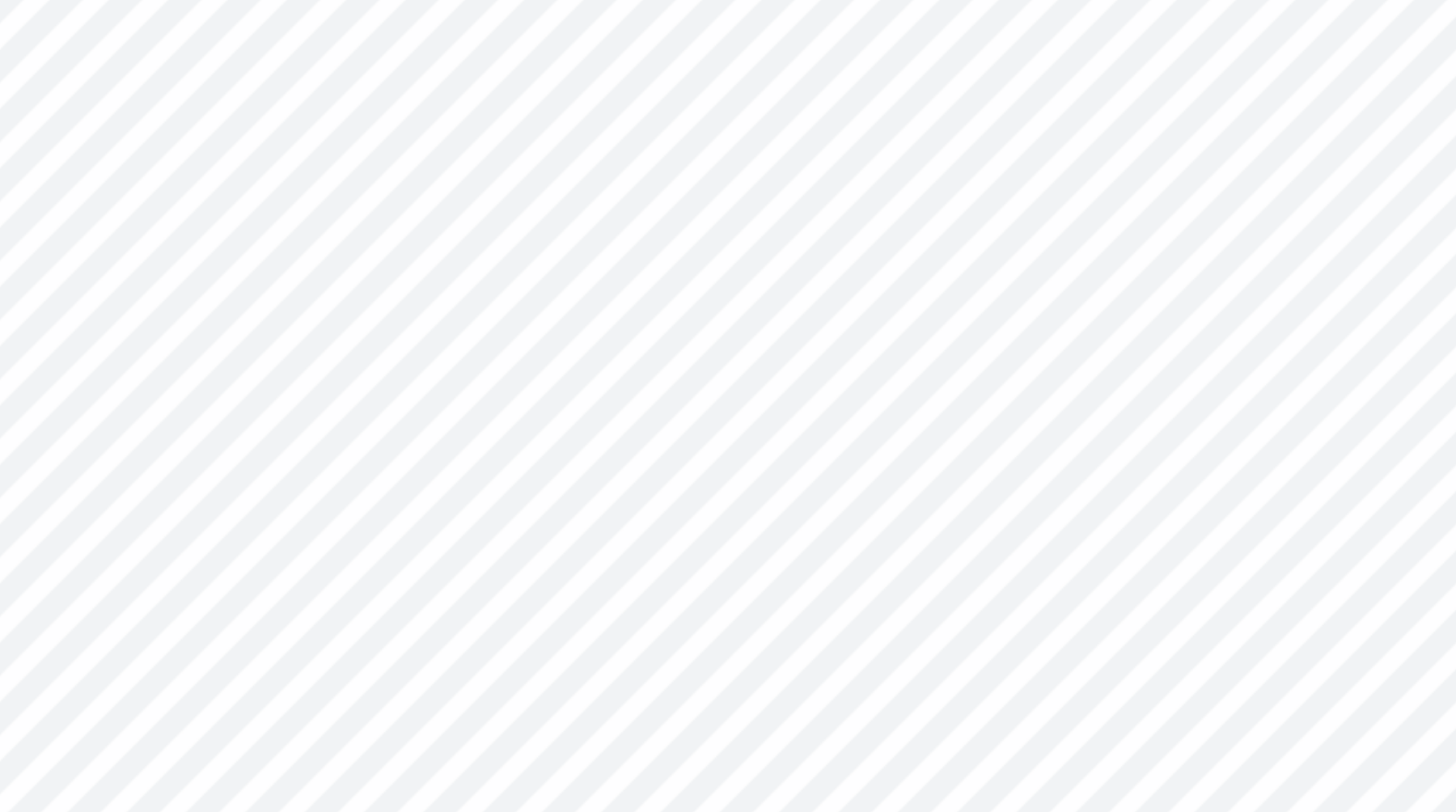
type input "0.56"
type input "13.48"
type input "9.06"
type input "9.33"
type input "0.25"
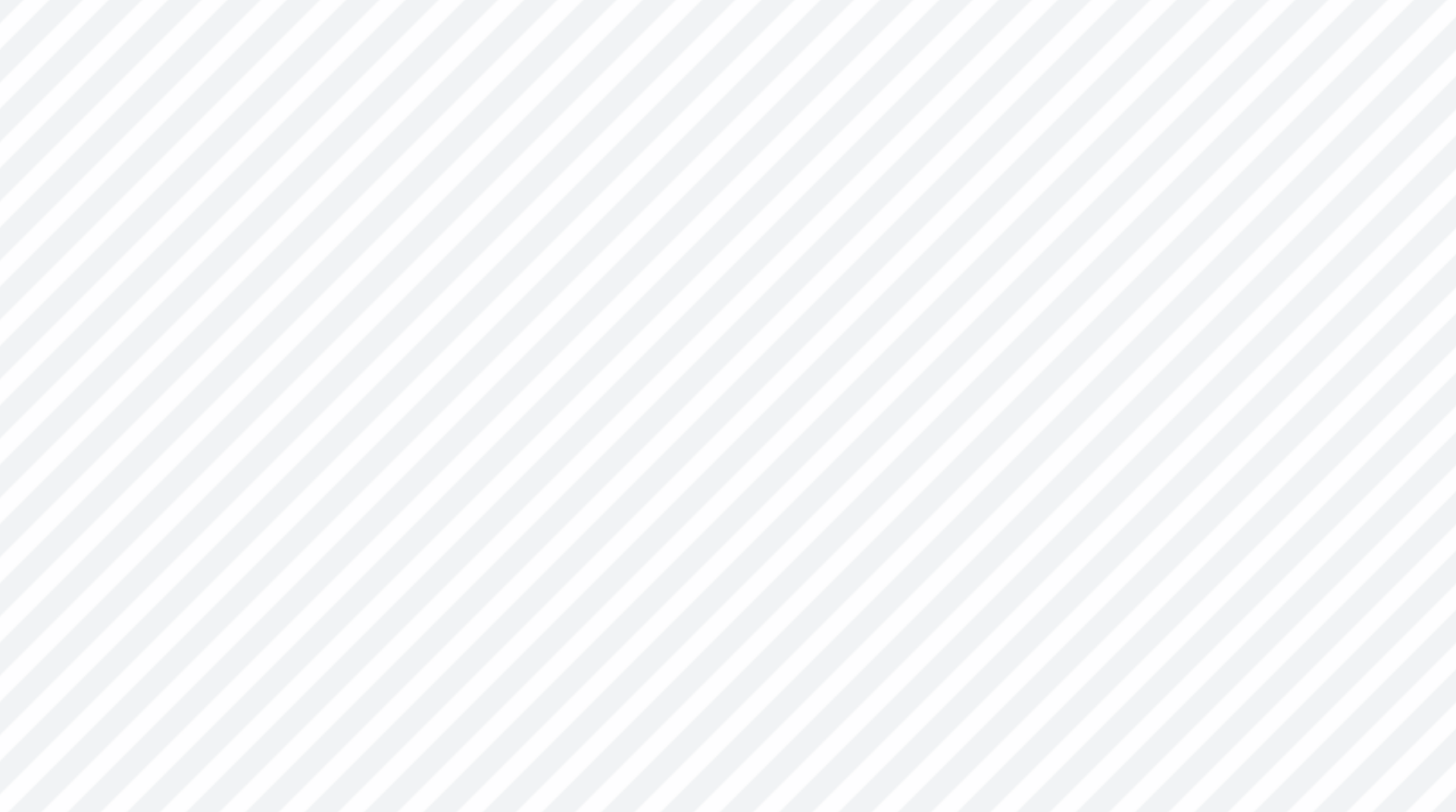
type input "91.3"
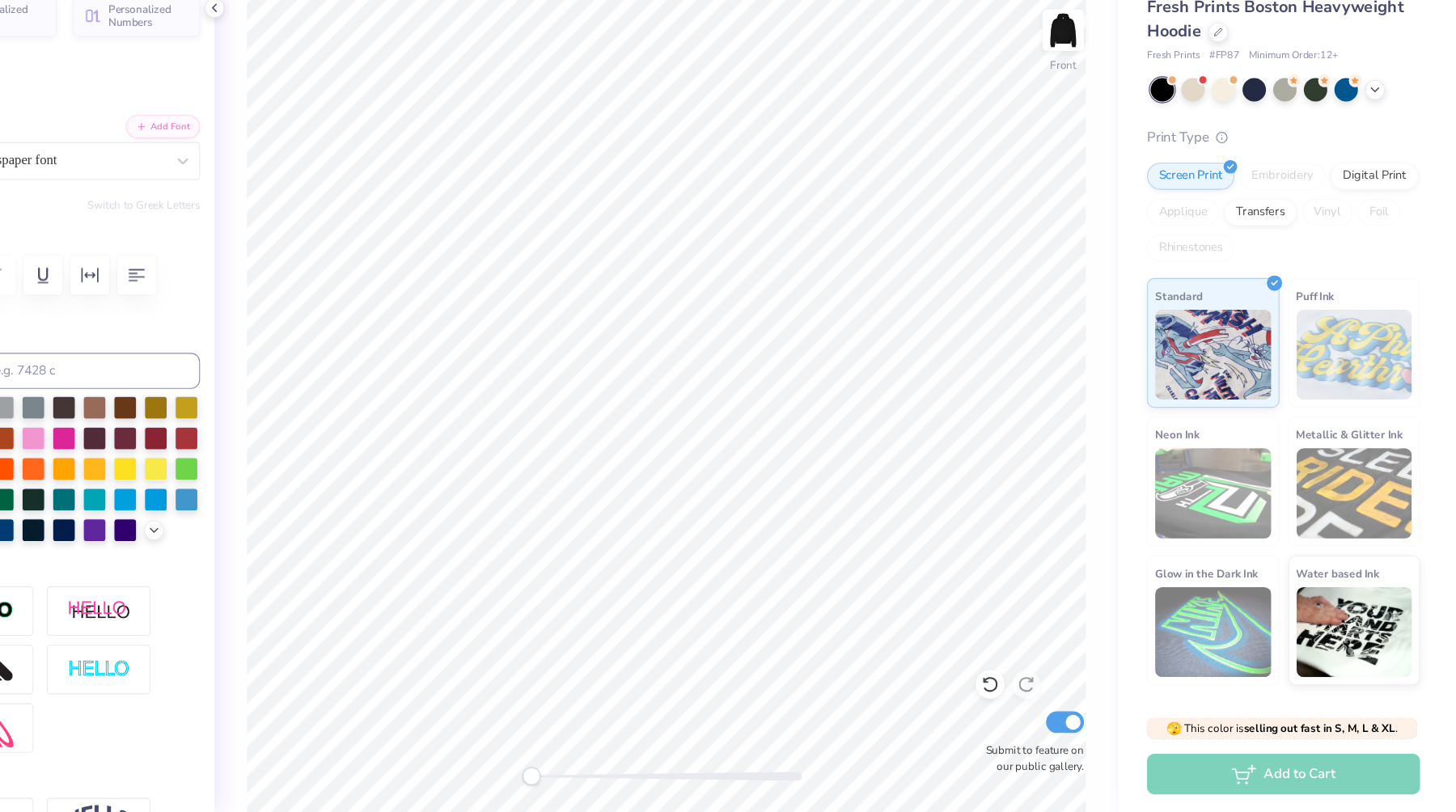
scroll to position [0, 0]
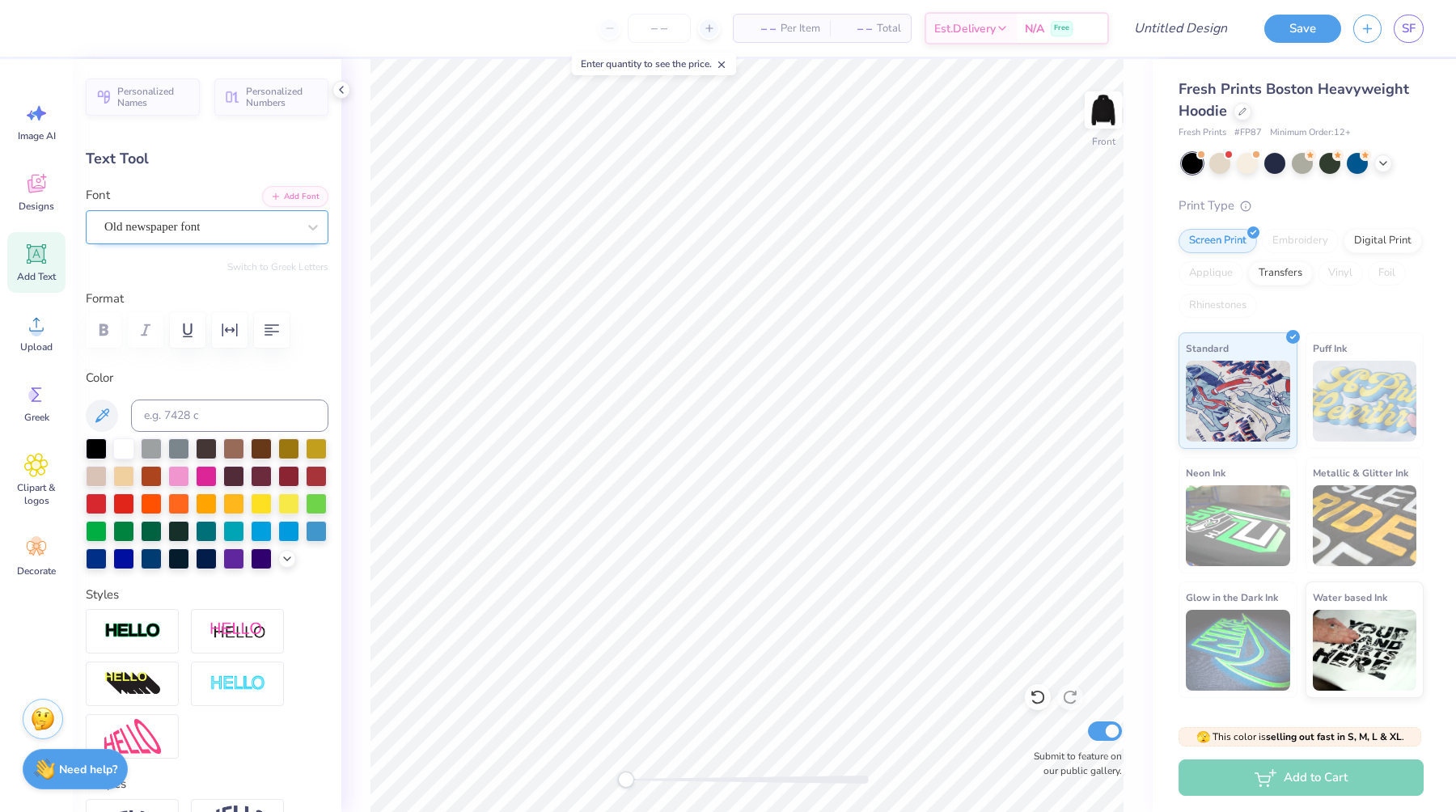
click at [260, 219] on div "Old newspaper font" at bounding box center [201, 227] width 196 height 25
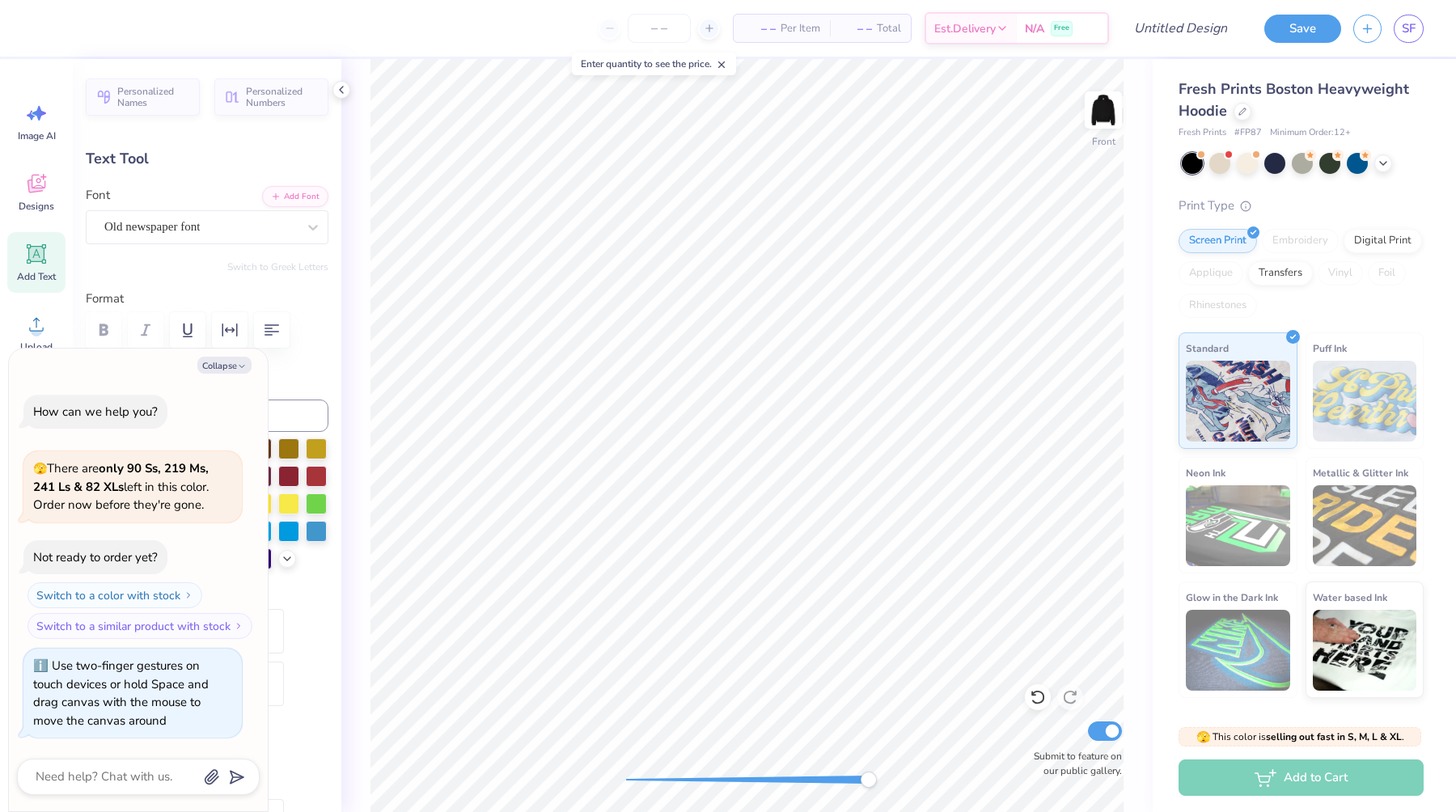
click at [928, 785] on div "Front Submit to feature on our public gallery." at bounding box center [747, 435] width 811 height 753
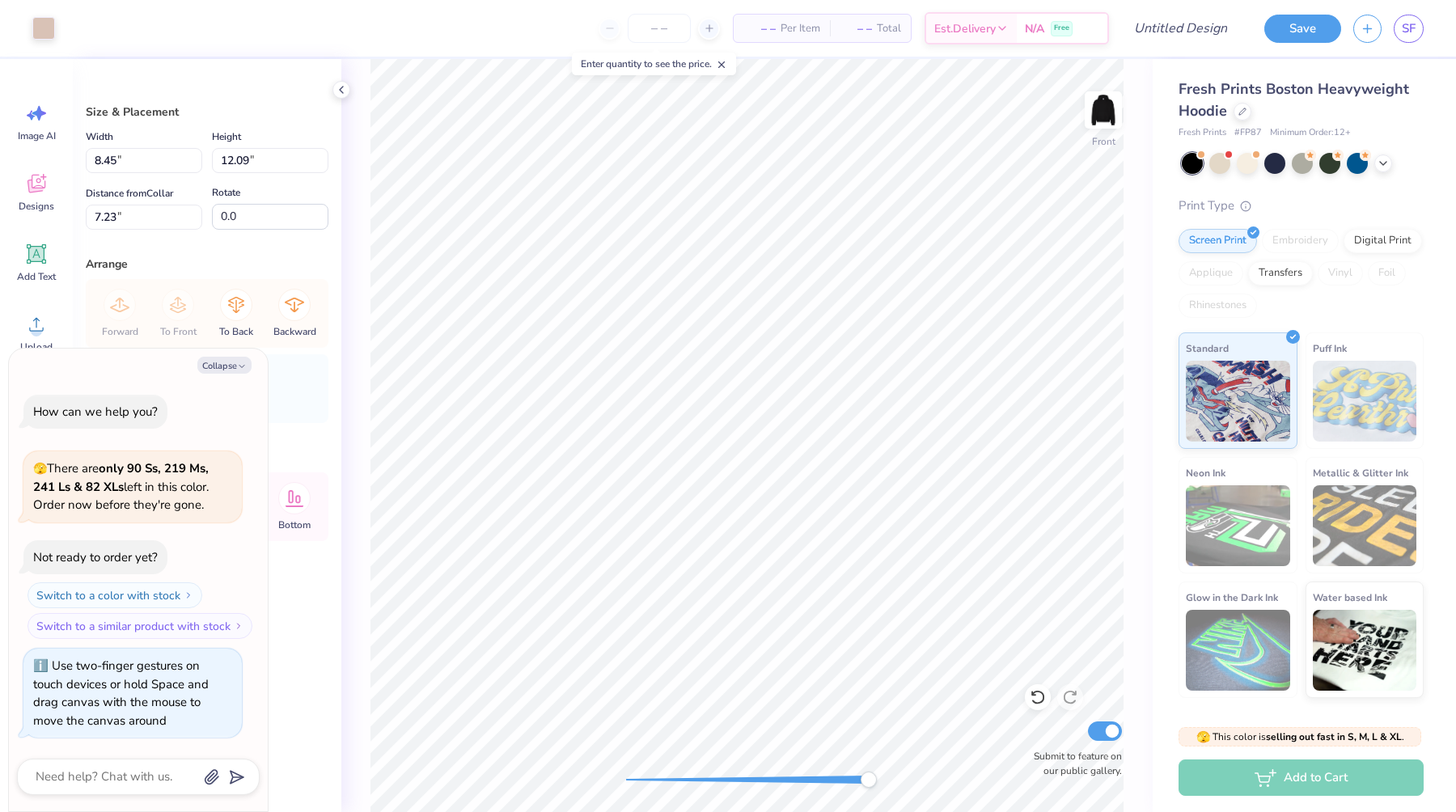
click at [722, 771] on div at bounding box center [747, 779] width 243 height 16
click at [610, 776] on div "Front Submit to feature on our public gallery." at bounding box center [747, 435] width 811 height 753
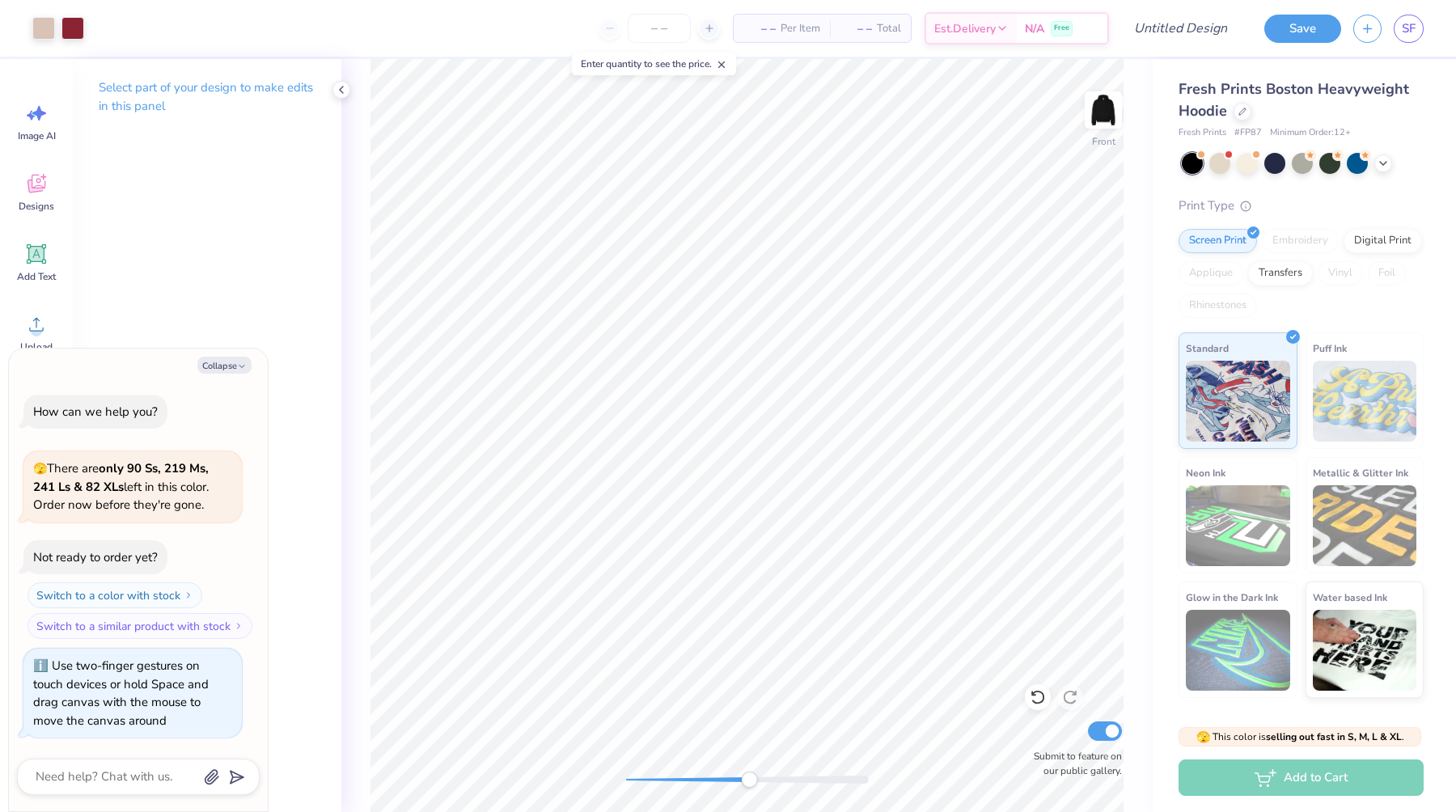
click at [749, 789] on div "Front Submit to feature on our public gallery." at bounding box center [747, 435] width 811 height 753
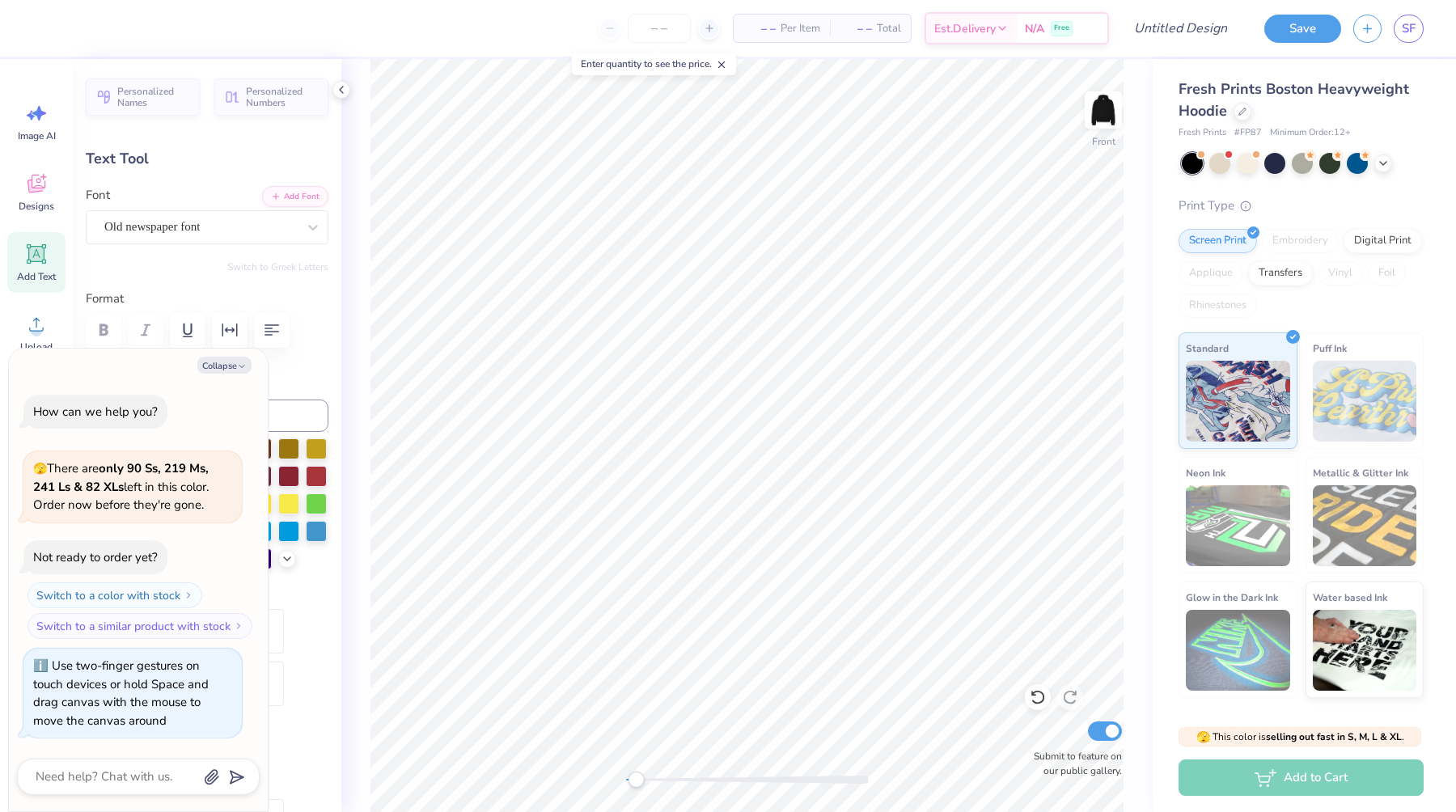
drag, startPoint x: 751, startPoint y: 779, endPoint x: 639, endPoint y: 781, distance: 112.0
click at [639, 781] on div "Accessibility label" at bounding box center [635, 779] width 16 height 16
click at [737, 787] on div "Front Submit to feature on our public gallery." at bounding box center [747, 435] width 811 height 753
drag, startPoint x: 679, startPoint y: 781, endPoint x: 749, endPoint y: 781, distance: 70.0
click at [749, 781] on div "Accessibility label" at bounding box center [752, 779] width 16 height 16
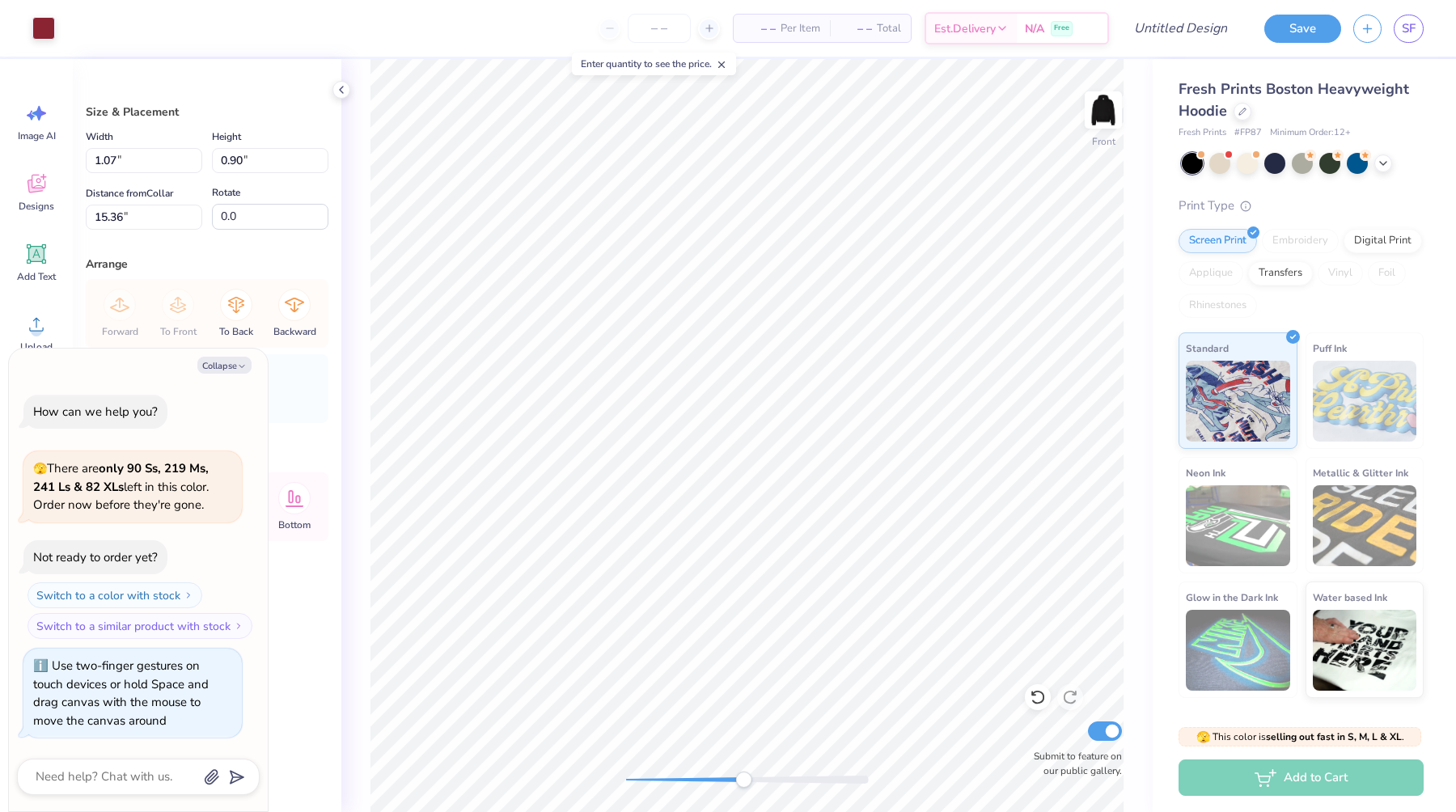
click at [351, 194] on div "Front Submit to feature on our public gallery." at bounding box center [747, 435] width 811 height 753
drag, startPoint x: 744, startPoint y: 781, endPoint x: 652, endPoint y: 778, distance: 92.0
click at [652, 778] on div "Accessibility label" at bounding box center [651, 779] width 16 height 16
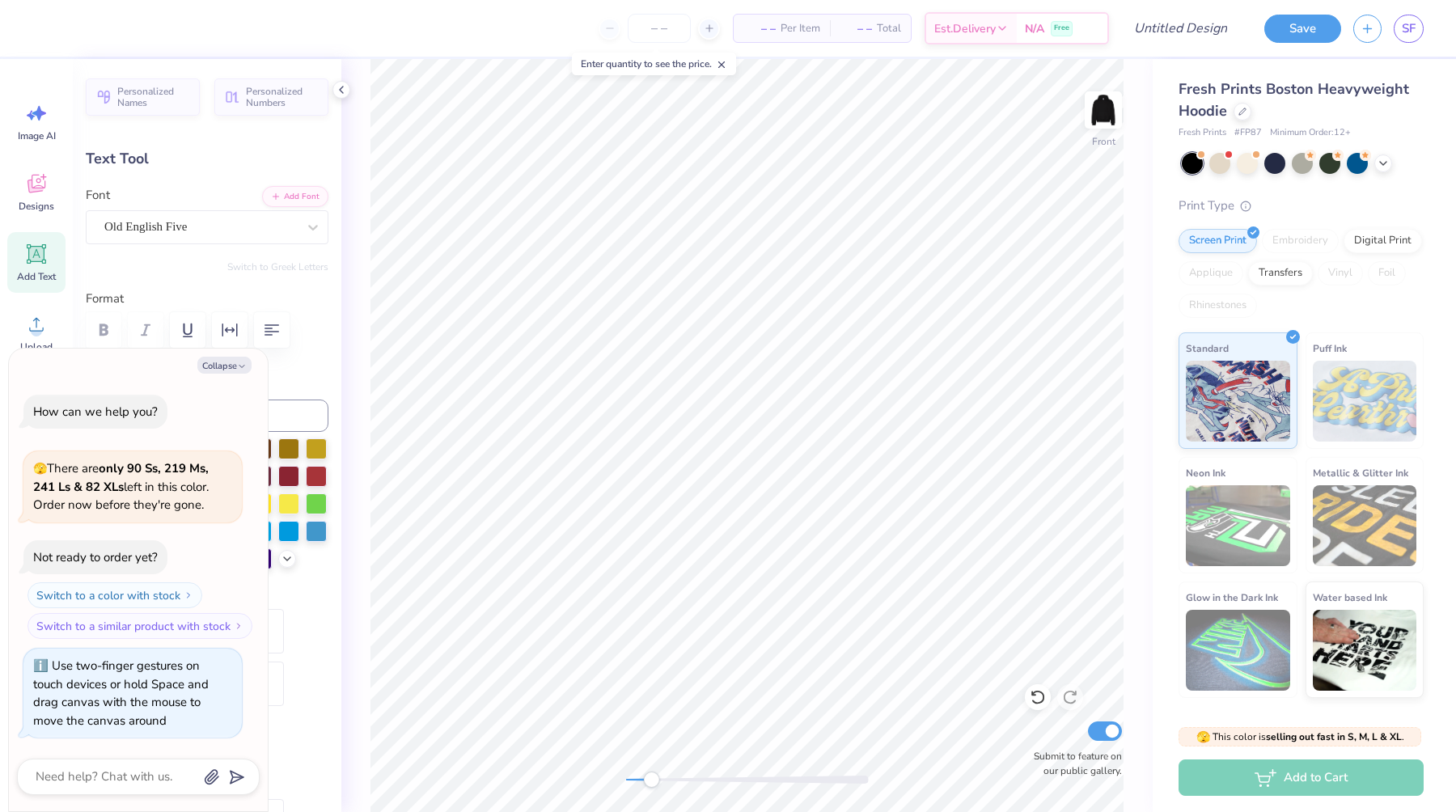
click at [1034, 762] on label "Submit to feature on our public gallery." at bounding box center [1073, 764] width 97 height 29
click at [1088, 741] on input "Submit to feature on our public gallery." at bounding box center [1105, 731] width 34 height 19
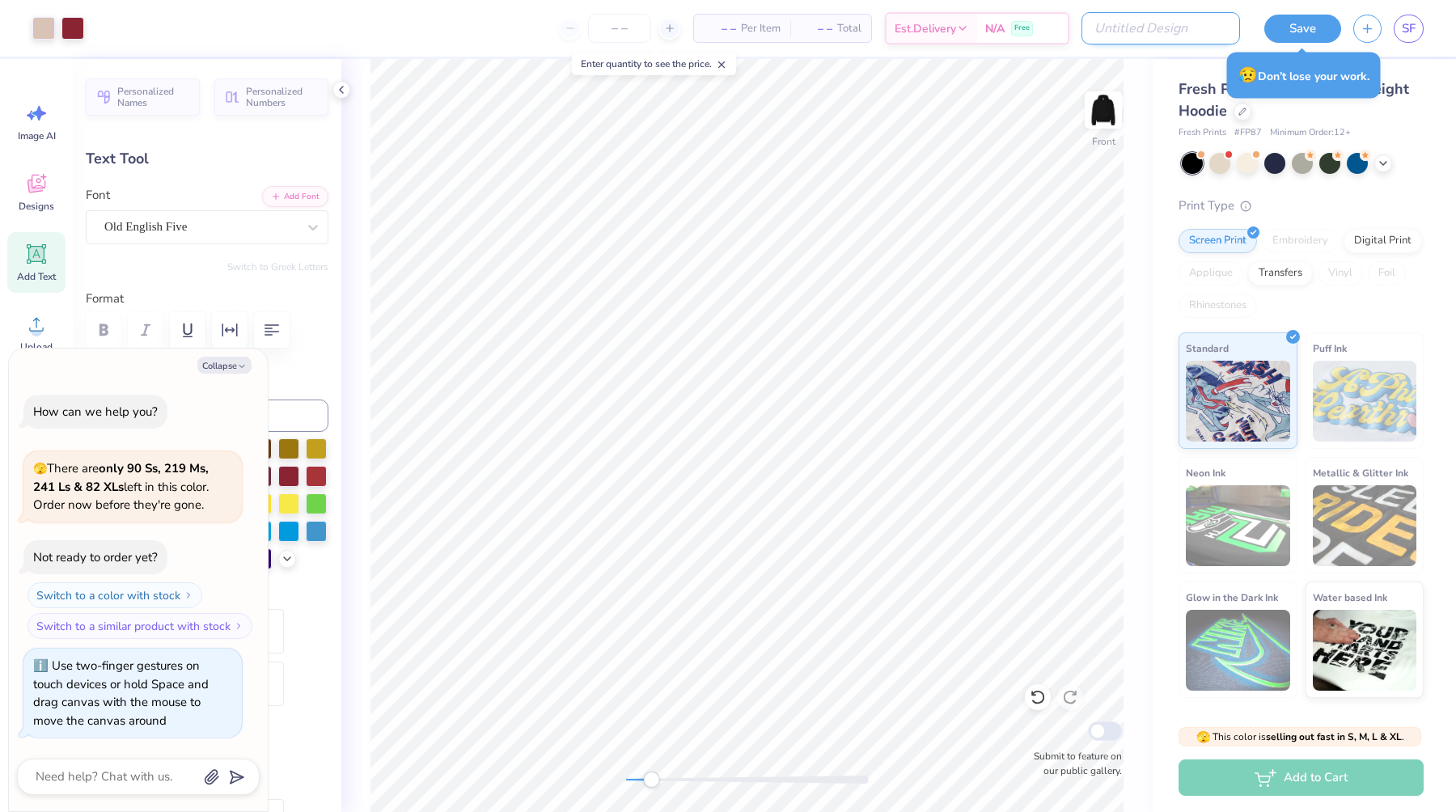
click at [1206, 28] on input "Design Title" at bounding box center [1161, 28] width 159 height 32
click at [1289, 17] on button "Save" at bounding box center [1302, 26] width 77 height 29
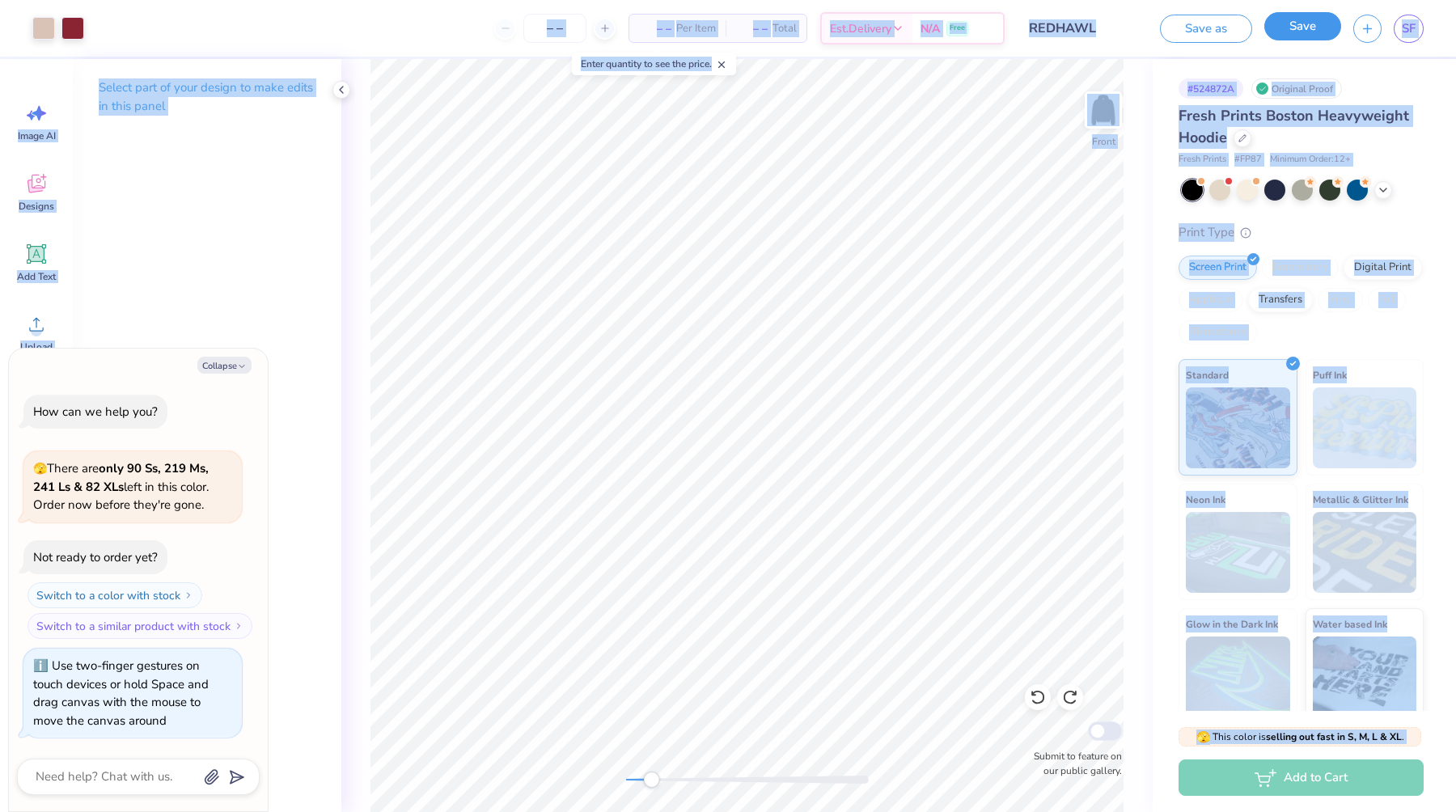
click at [1315, 35] on button "Save" at bounding box center [1302, 26] width 77 height 29
click at [1416, 38] on link "SF" at bounding box center [1409, 29] width 30 height 29
